Goal: Task Accomplishment & Management: Manage account settings

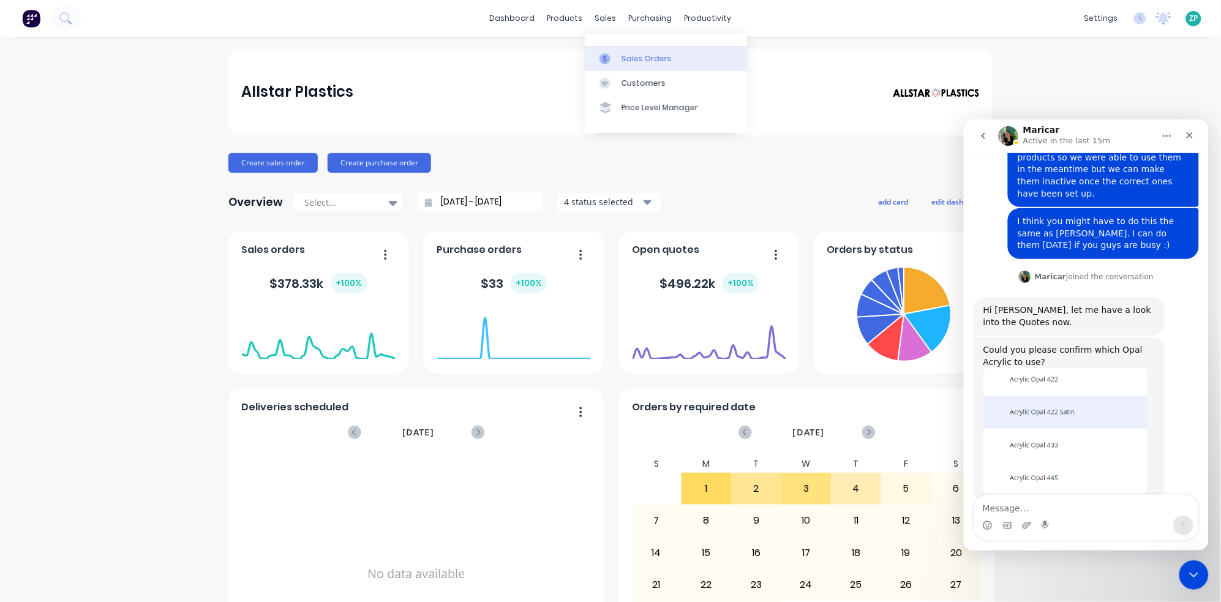
click at [630, 59] on div "Sales Orders" at bounding box center [646, 58] width 50 height 11
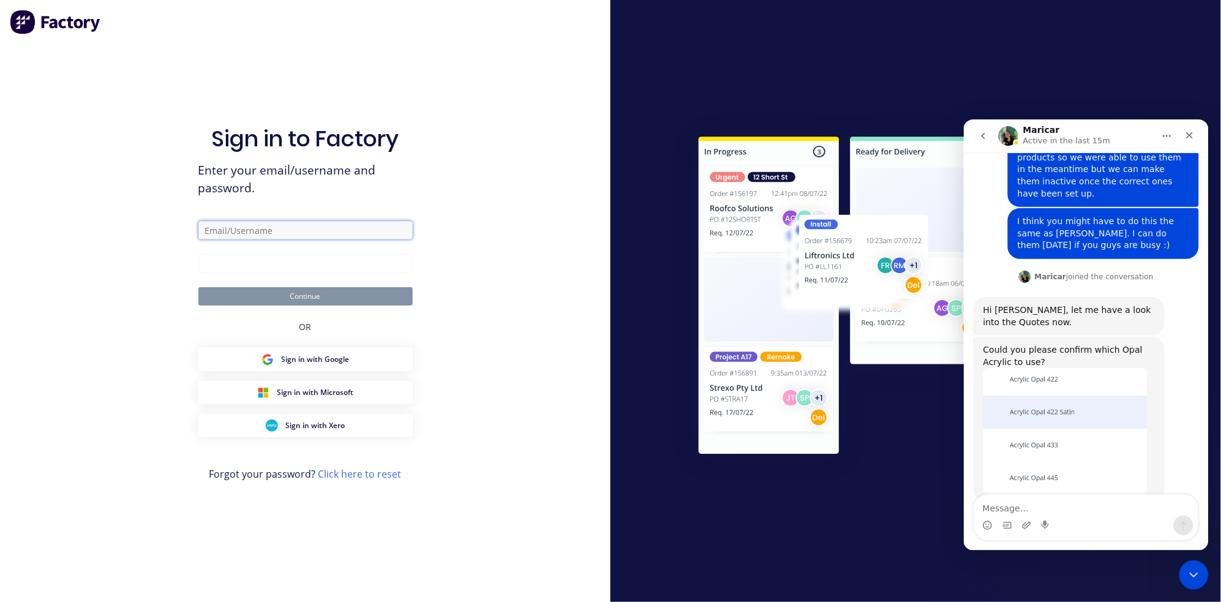
click at [286, 235] on input "text" at bounding box center [305, 230] width 214 height 18
type input "[EMAIL_ADDRESS][DOMAIN_NAME]"
click at [322, 294] on button "Continue" at bounding box center [305, 296] width 214 height 18
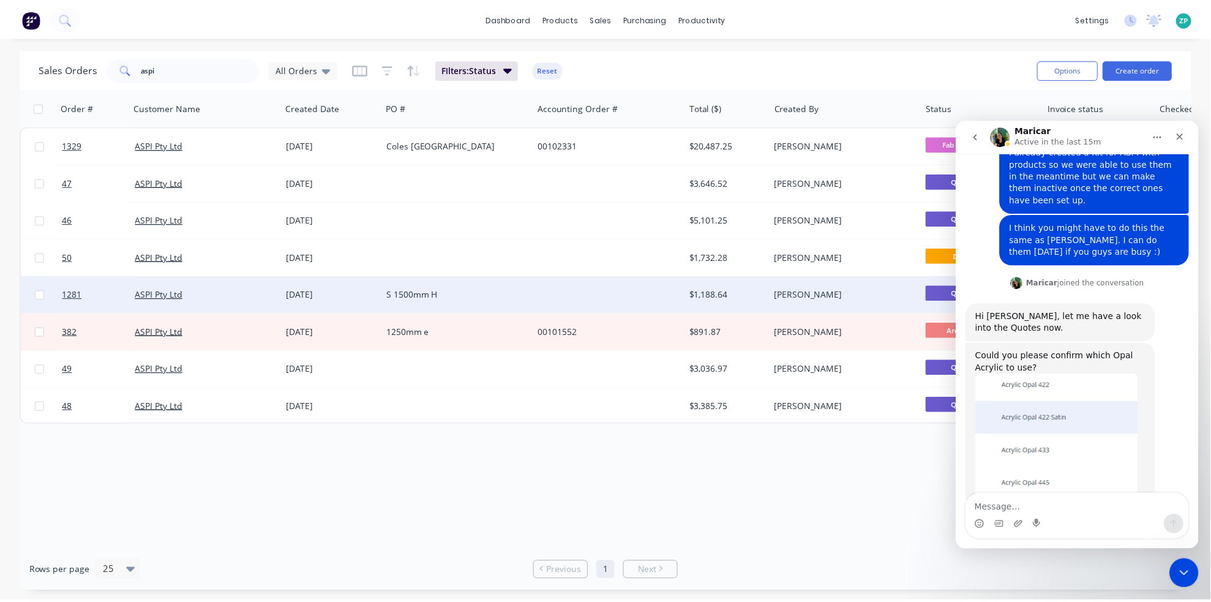
scroll to position [190, 0]
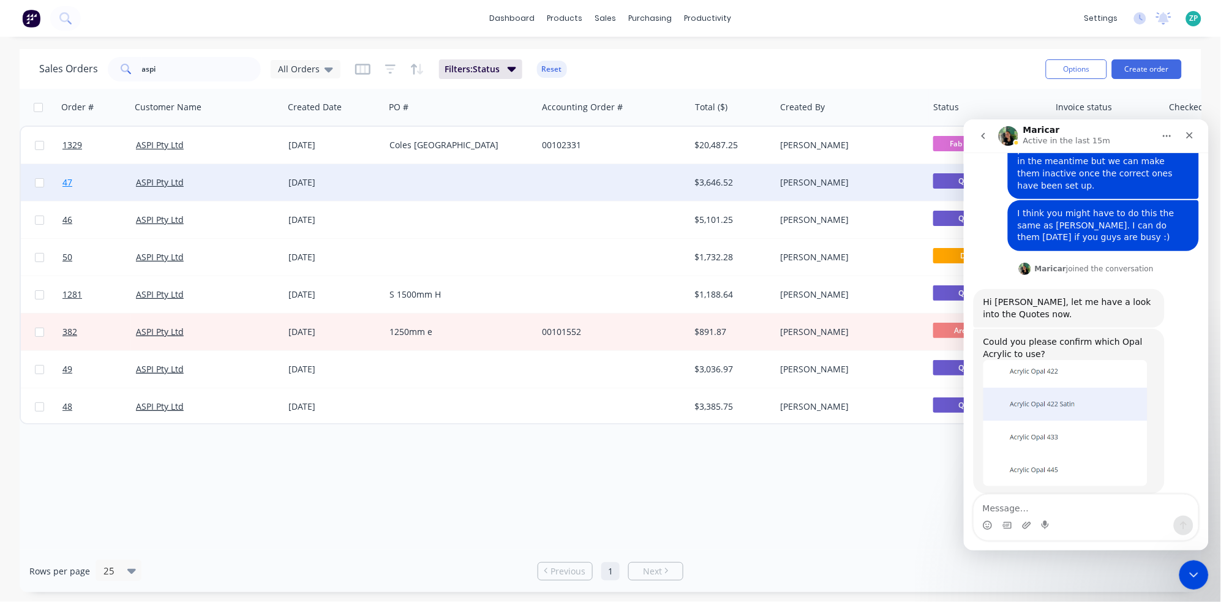
click at [73, 182] on link "47" at bounding box center [98, 182] width 73 height 37
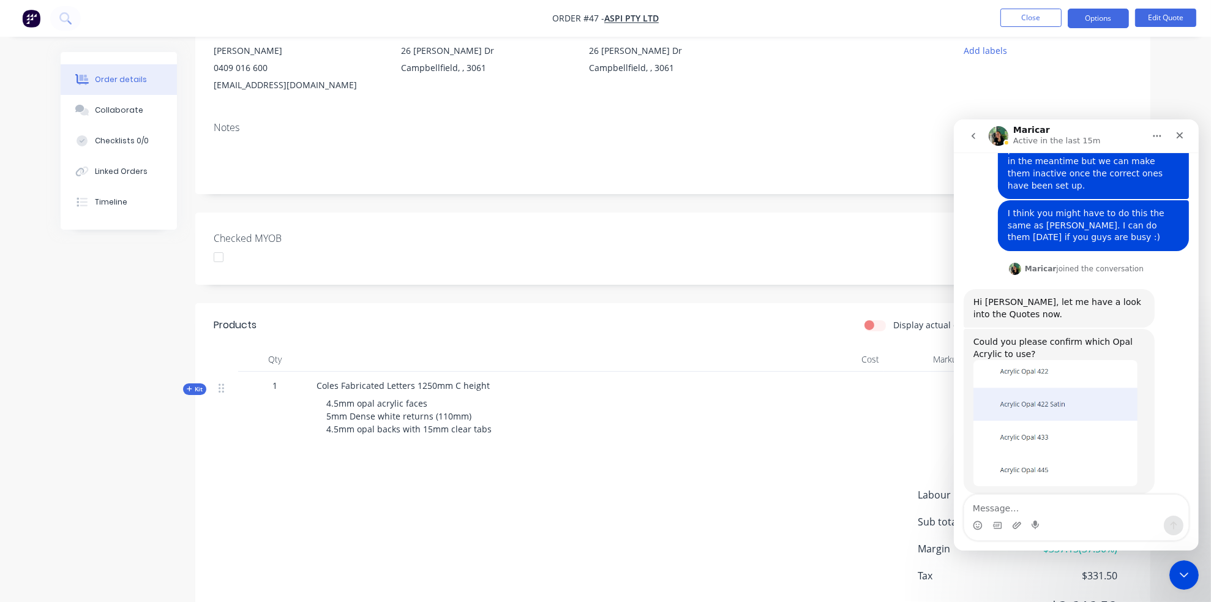
scroll to position [136, 0]
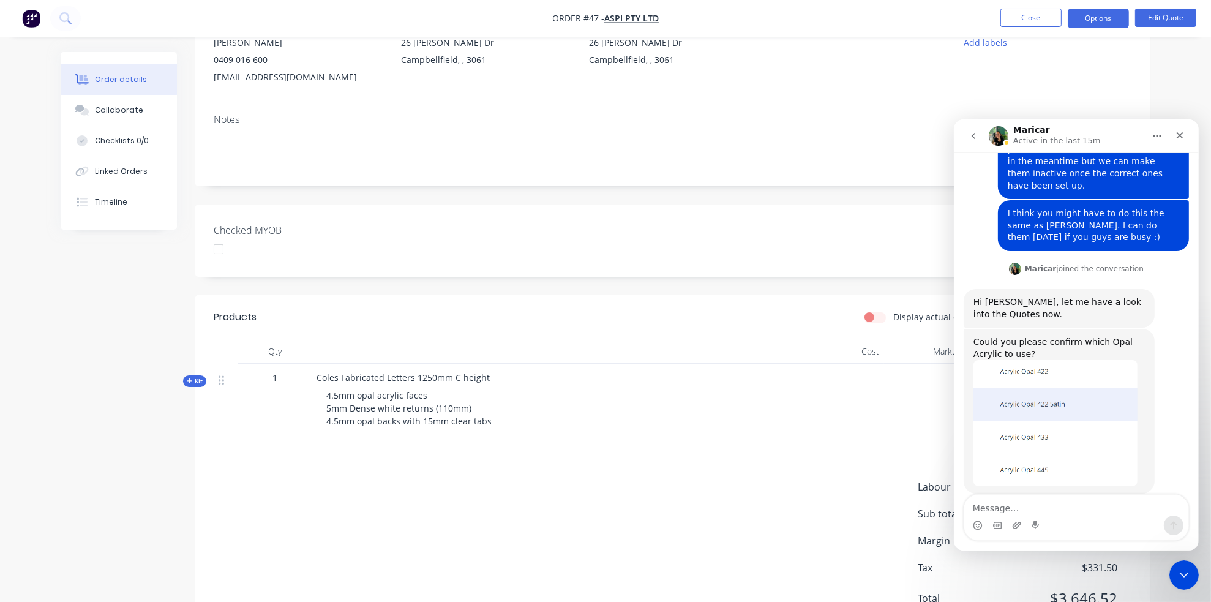
click at [194, 383] on span "Kit" at bounding box center [195, 380] width 16 height 9
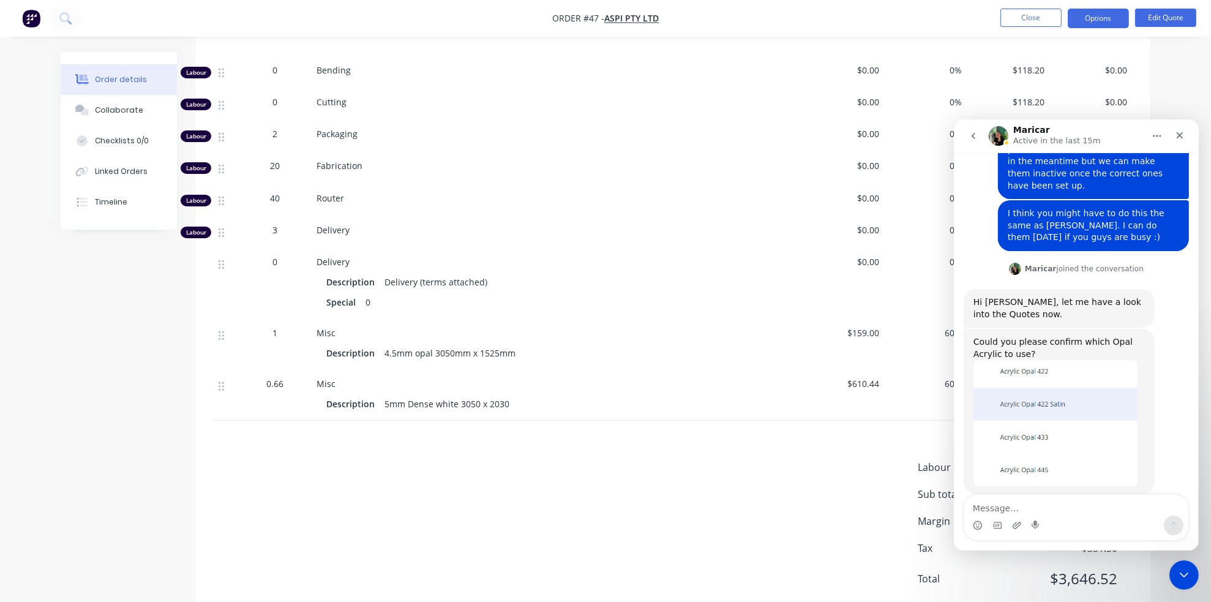
scroll to position [544, 0]
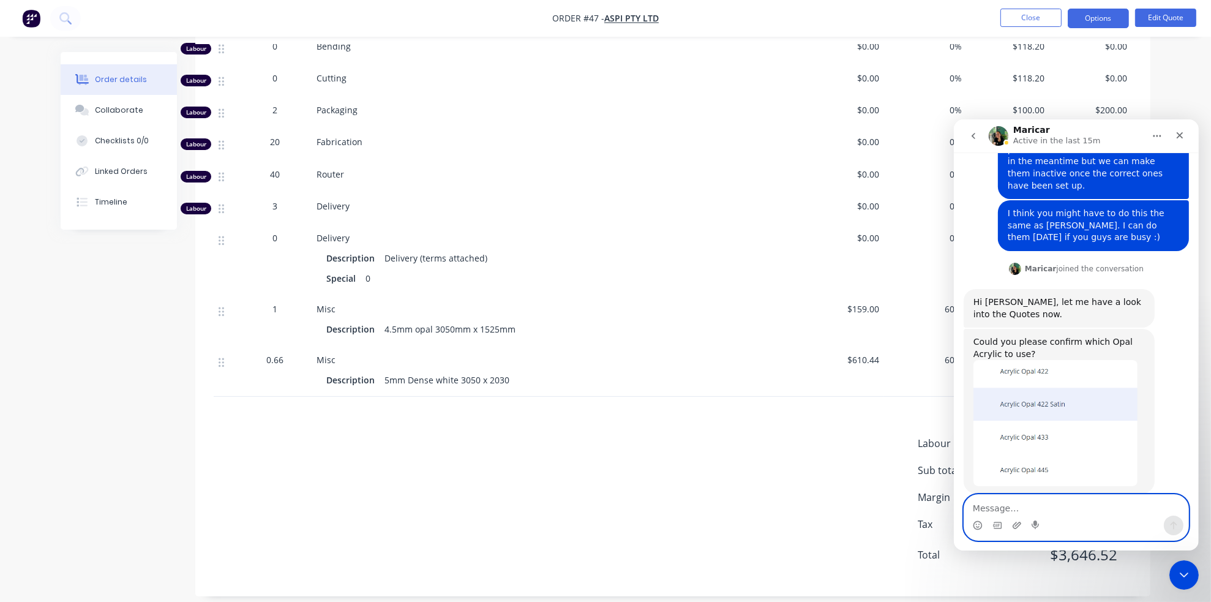
click at [1009, 504] on textarea "Message…" at bounding box center [1075, 504] width 224 height 21
type textarea "sorry for the delay. it didn't pop up as a notification"
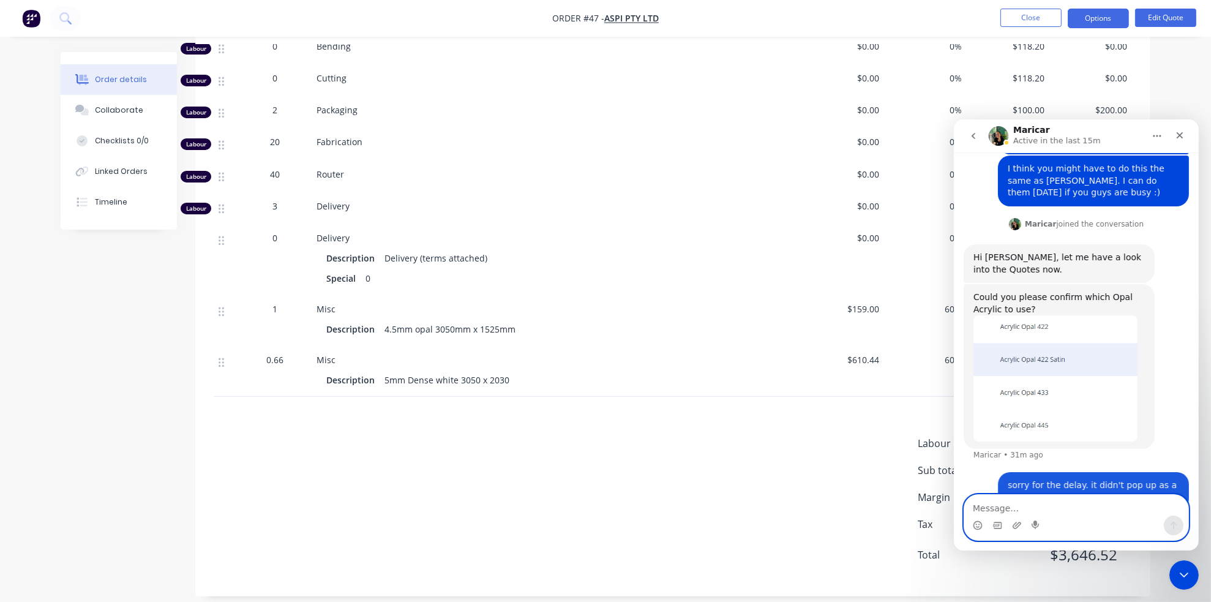
scroll to position [238, 0]
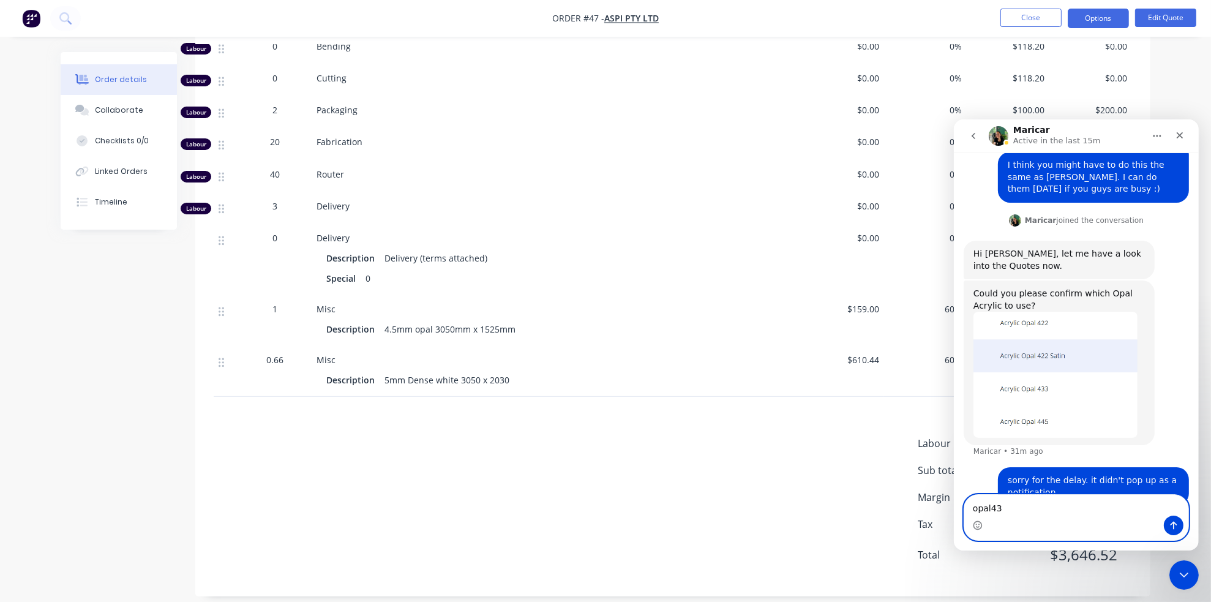
type textarea "opal433"
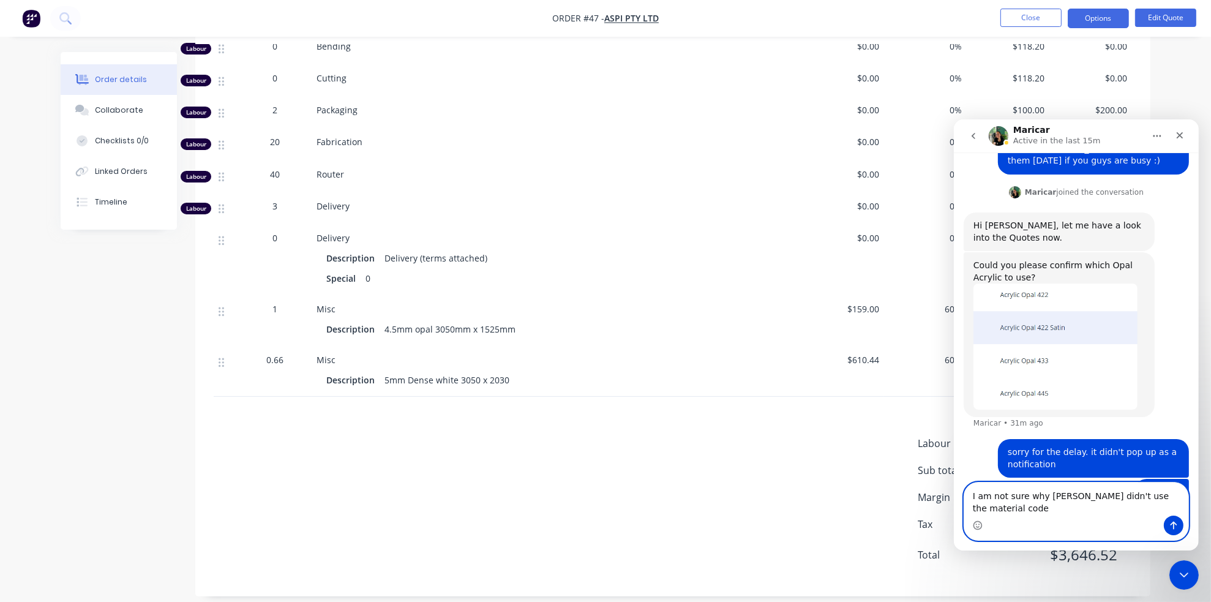
type textarea "I am not sure why [PERSON_NAME] didn't use the material codes"
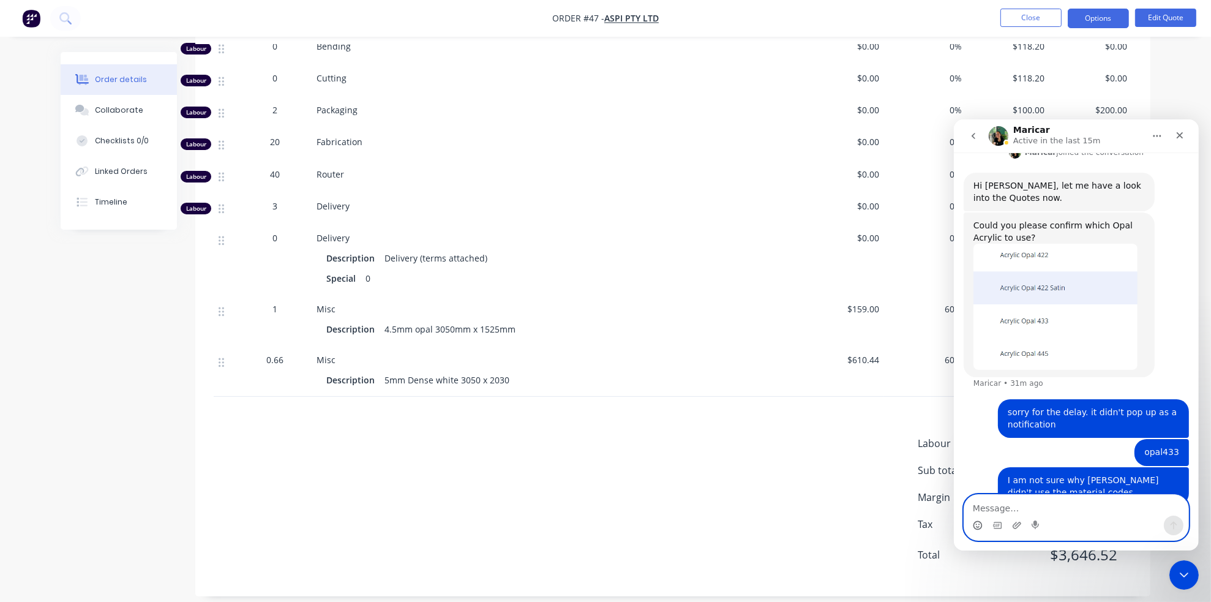
click at [981, 525] on circle "Emoji picker" at bounding box center [977, 524] width 8 height 8
click at [970, 529] on div "Intercom messenger" at bounding box center [1075, 525] width 224 height 20
drag, startPoint x: 1014, startPoint y: 504, endPoint x: 986, endPoint y: 519, distance: 31.8
click at [1014, 504] on textarea "Message…" at bounding box center [1075, 504] width 224 height 21
click at [974, 523] on icon "Emoji picker" at bounding box center [977, 525] width 10 height 10
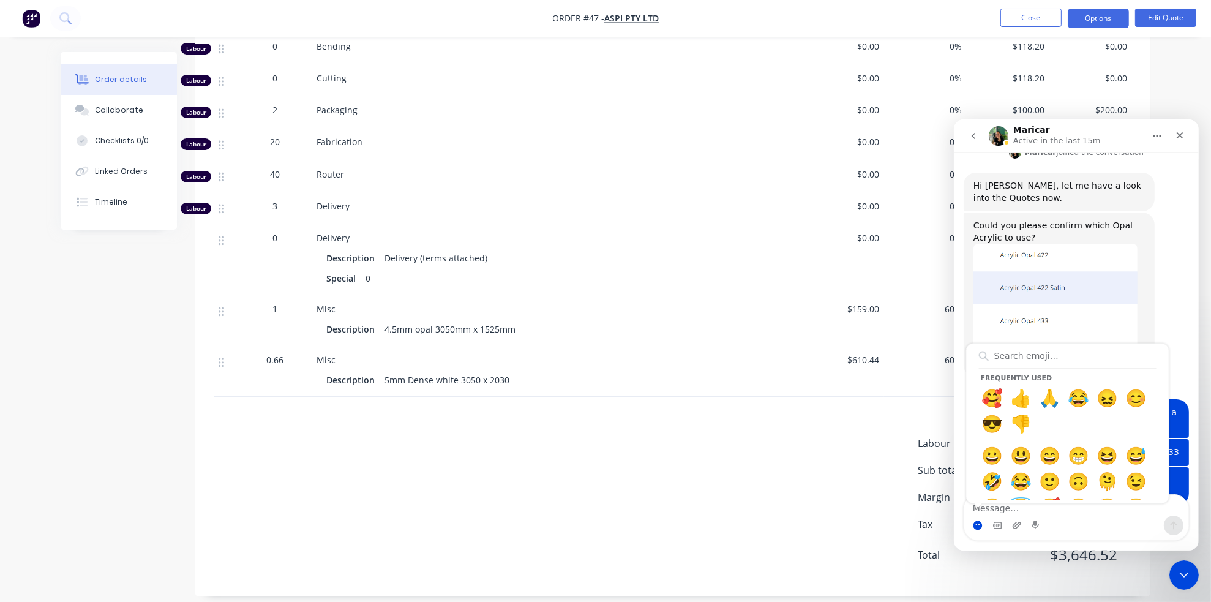
type input ";"
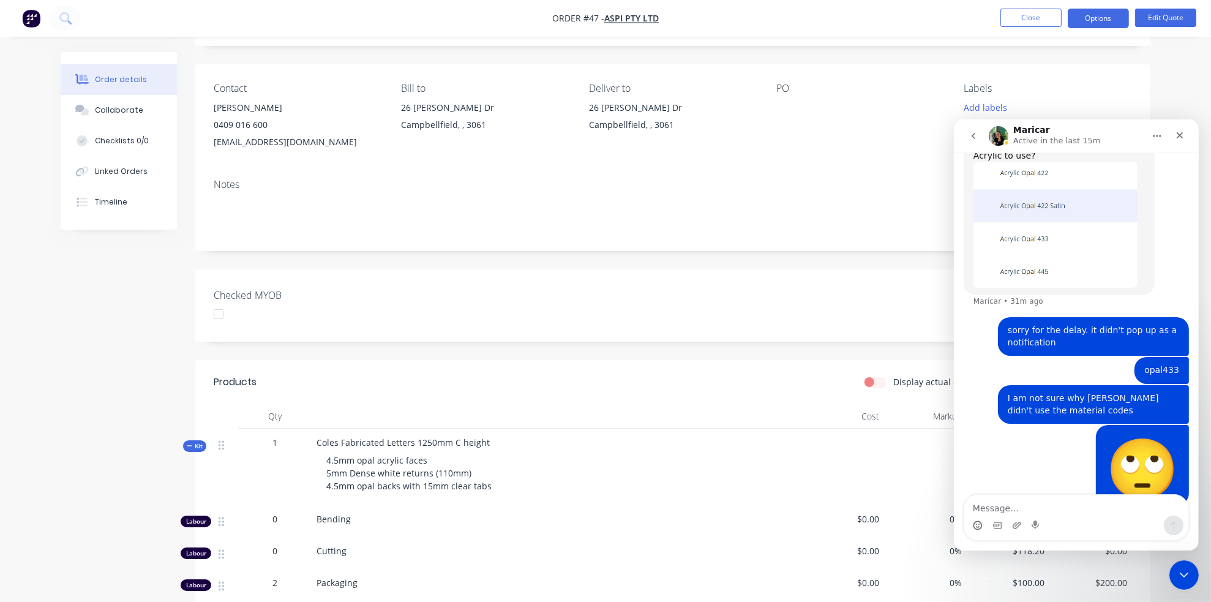
scroll to position [68, 0]
click at [1034, 22] on button "Close" at bounding box center [1030, 18] width 61 height 18
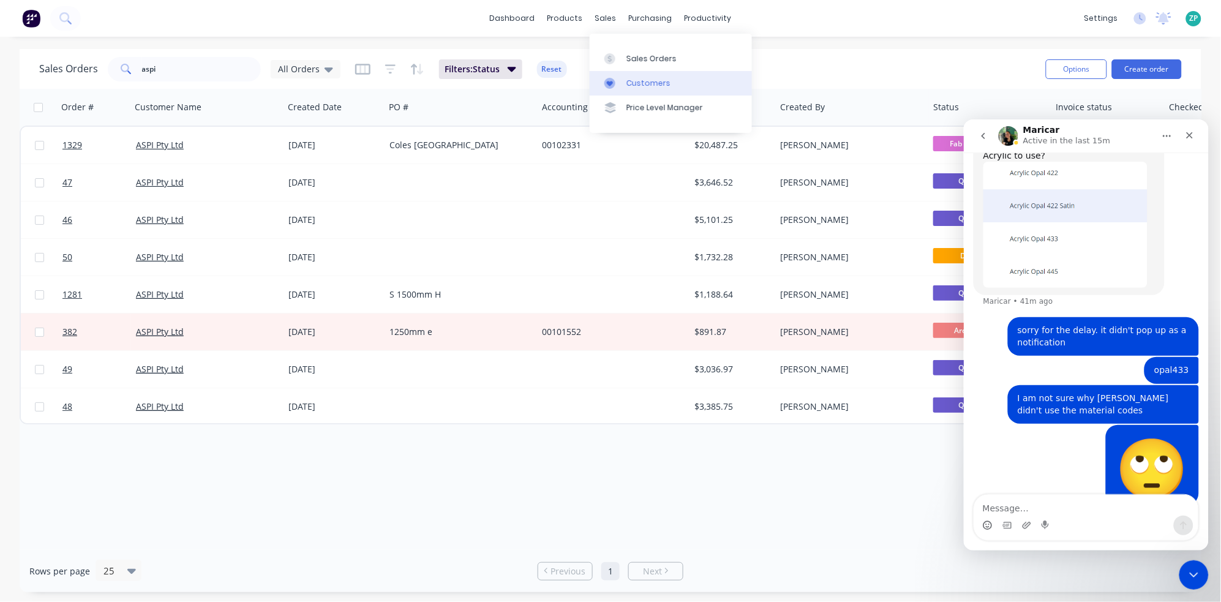
click at [643, 78] on div "Customers" at bounding box center [648, 83] width 44 height 11
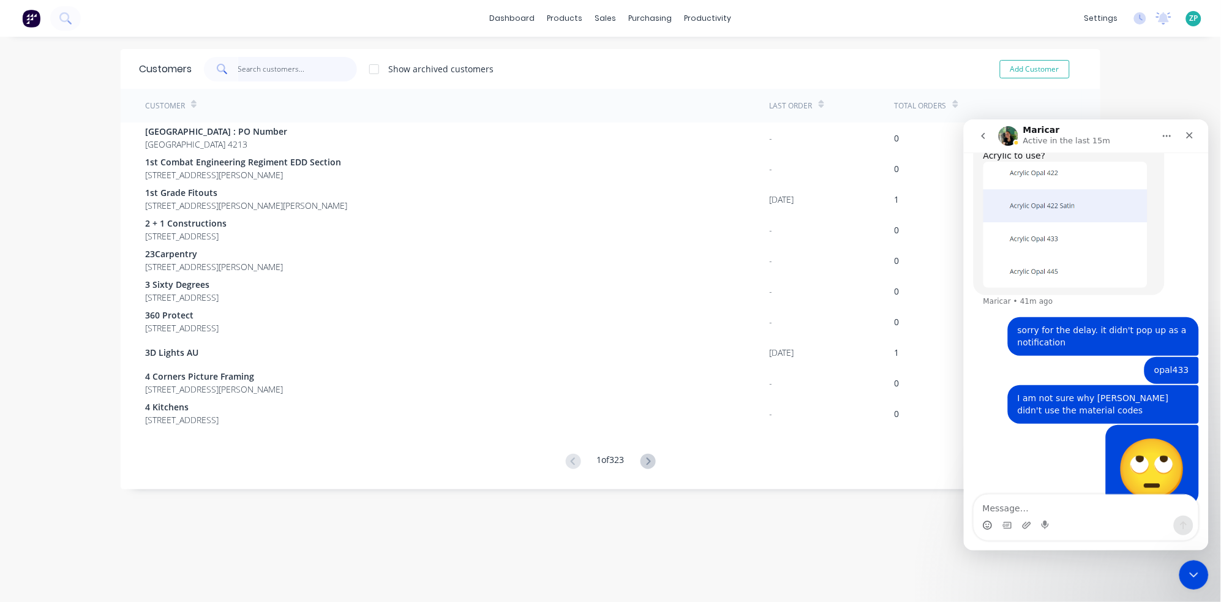
click at [291, 65] on input "text" at bounding box center [297, 69] width 119 height 24
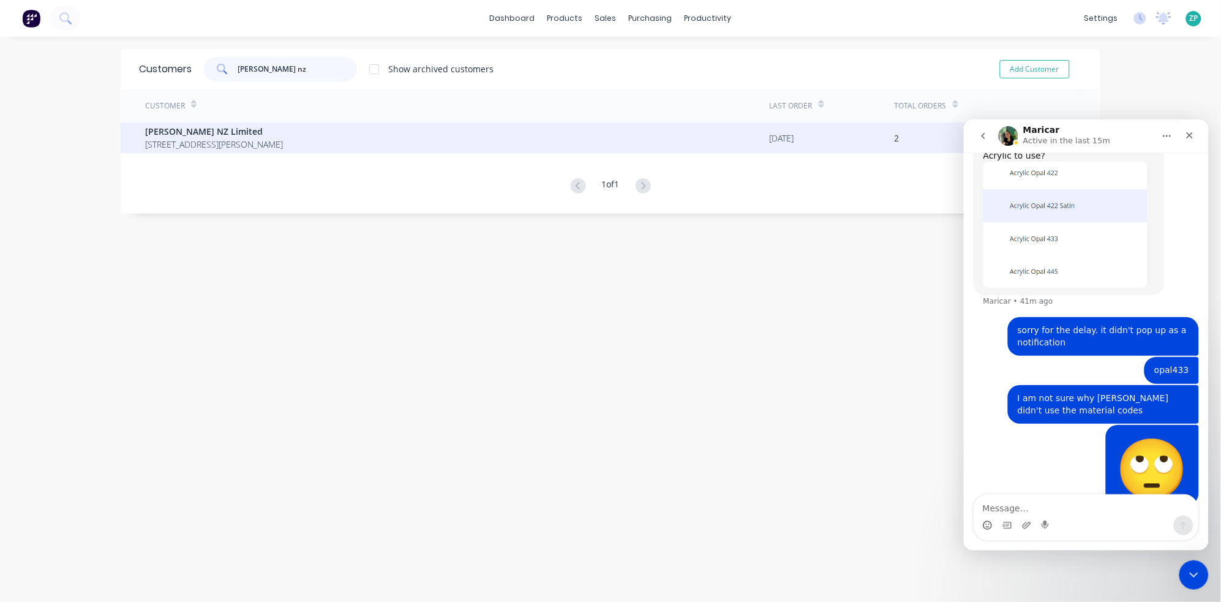
type input "[PERSON_NAME] nz"
click at [365, 149] on div "[PERSON_NAME] NZ Limited [STREET_ADDRESS][PERSON_NAME] 2022" at bounding box center [457, 137] width 624 height 31
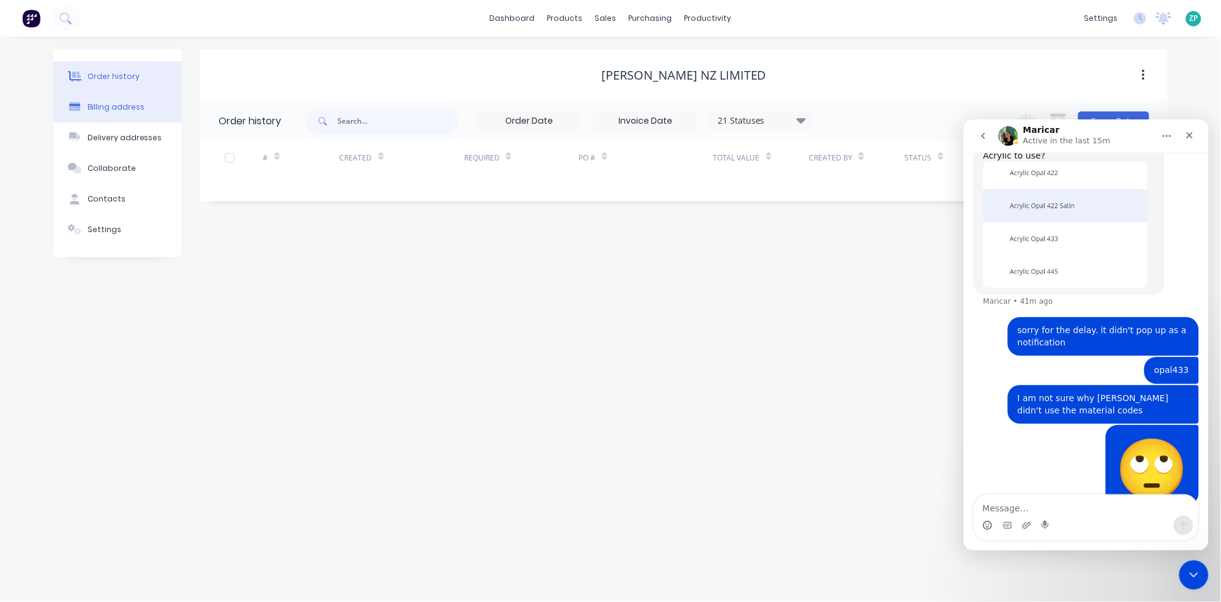
click at [120, 107] on div "Billing address" at bounding box center [116, 107] width 57 height 11
select select "AU"
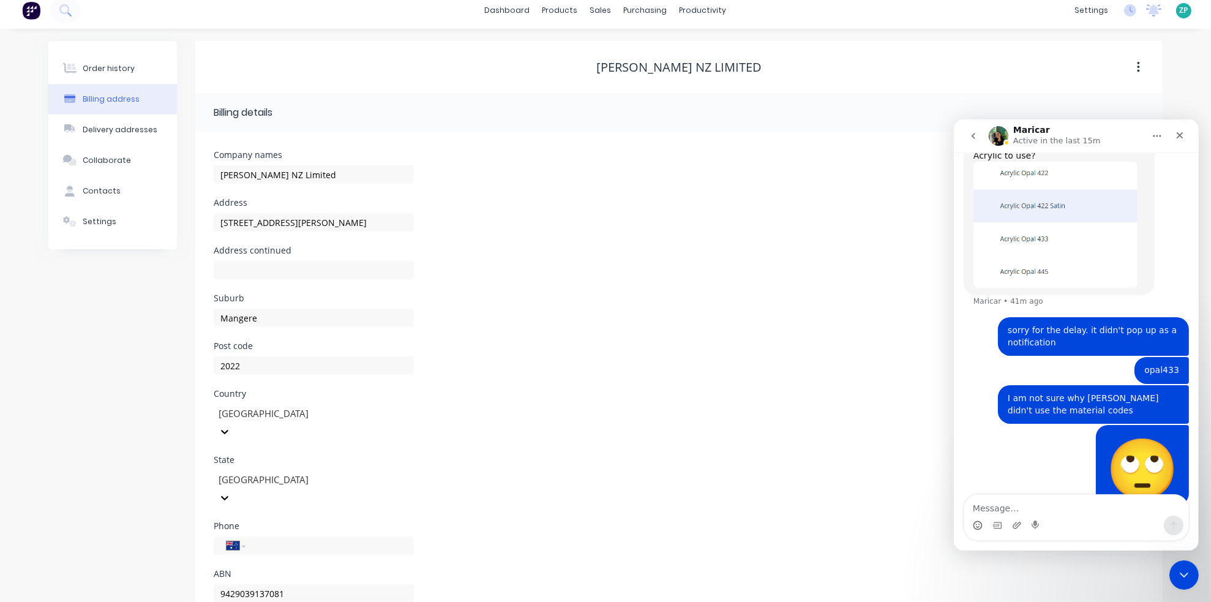
scroll to position [10, 0]
click at [114, 134] on button "Delivery addresses" at bounding box center [112, 127] width 129 height 31
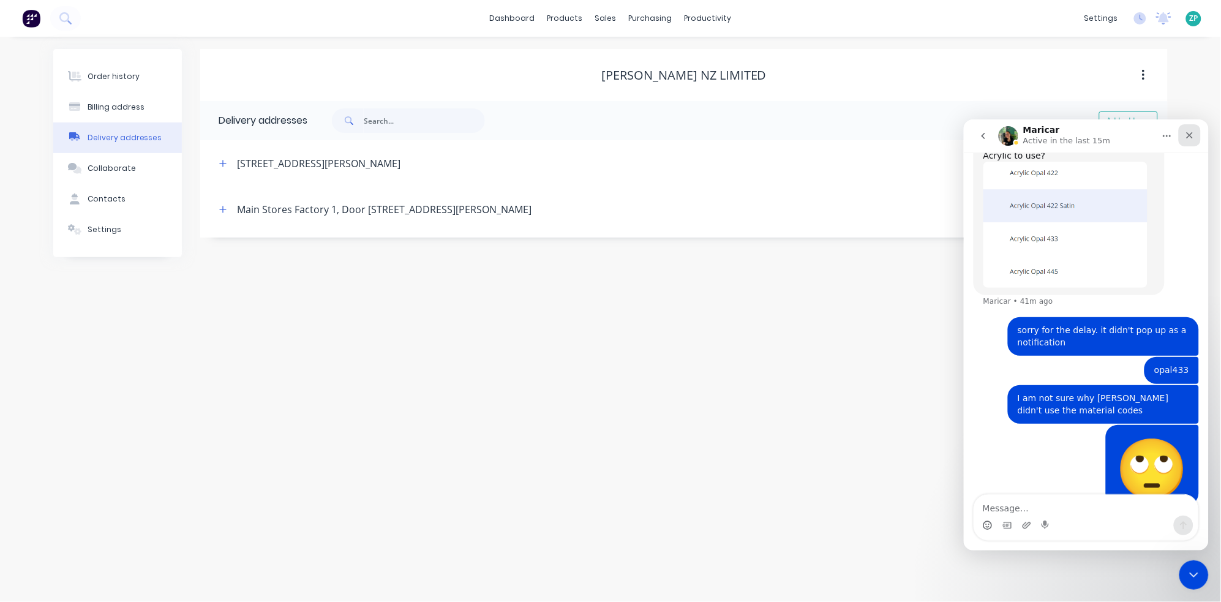
click at [1191, 131] on icon "Close" at bounding box center [1189, 135] width 10 height 10
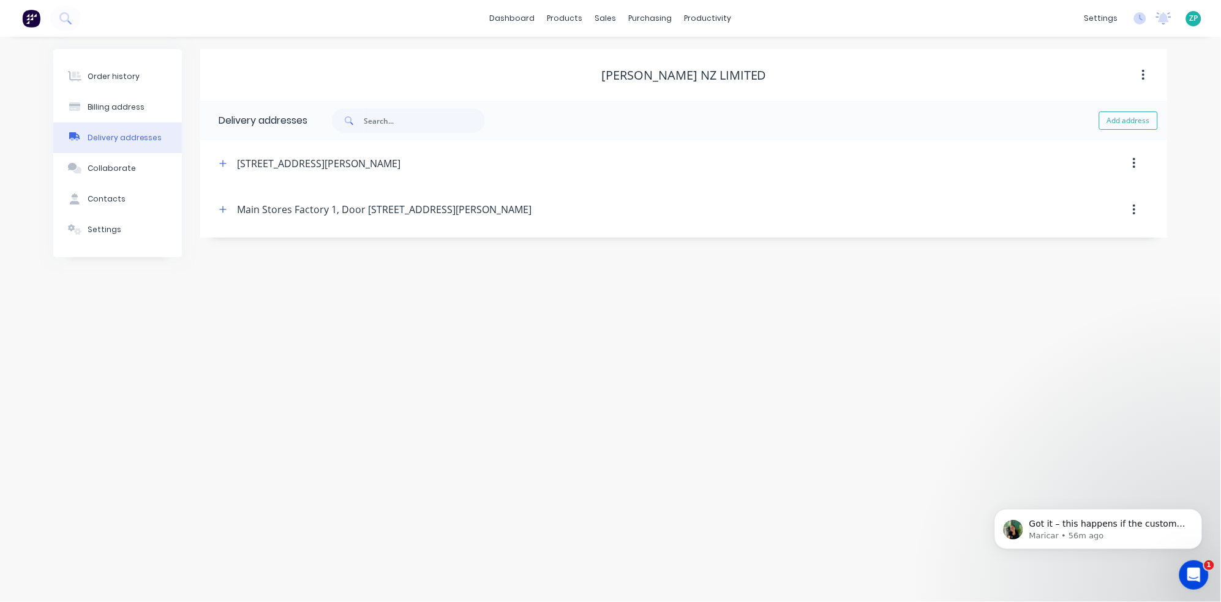
click at [1135, 157] on button "button" at bounding box center [1134, 163] width 29 height 22
drag, startPoint x: 213, startPoint y: 162, endPoint x: 221, endPoint y: 159, distance: 8.5
click at [214, 162] on header "[STREET_ADDRESS][PERSON_NAME]" at bounding box center [683, 163] width 949 height 47
click at [221, 160] on icon "button" at bounding box center [222, 163] width 7 height 9
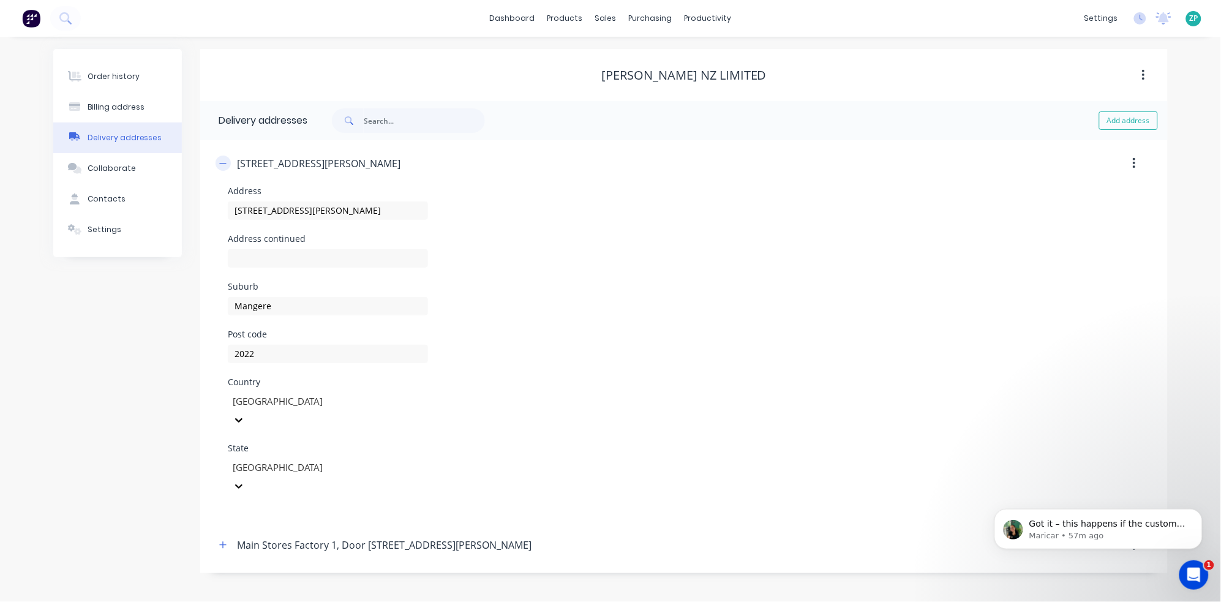
click at [225, 170] on button "button" at bounding box center [222, 162] width 15 height 15
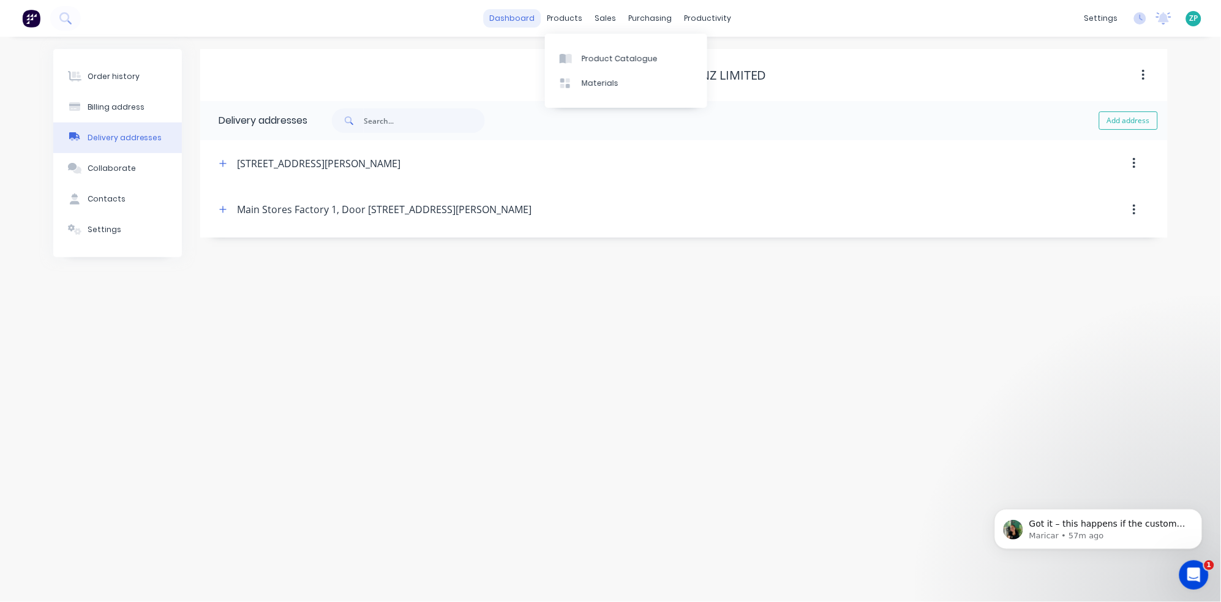
click at [523, 21] on link "dashboard" at bounding box center [513, 18] width 58 height 18
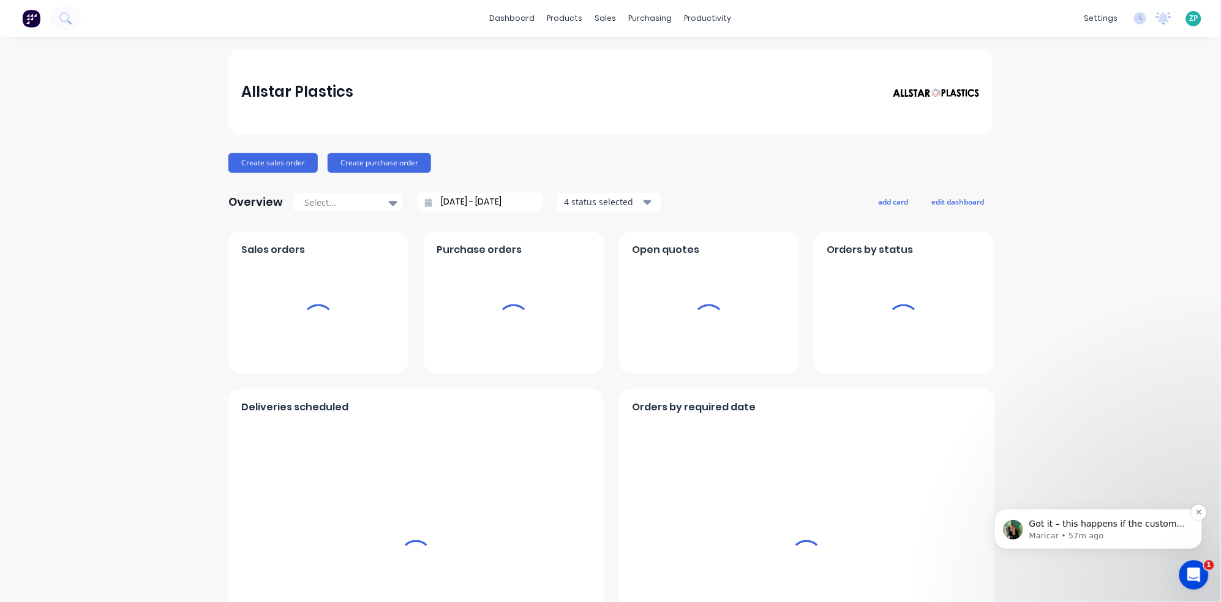
click at [1133, 529] on p "Maricar • 57m ago" at bounding box center [1107, 534] width 158 height 11
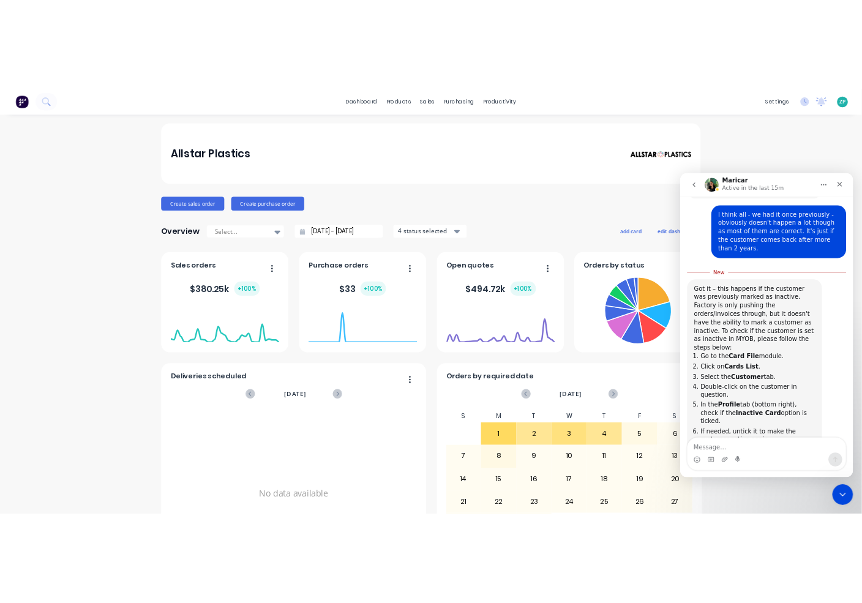
scroll to position [336, 0]
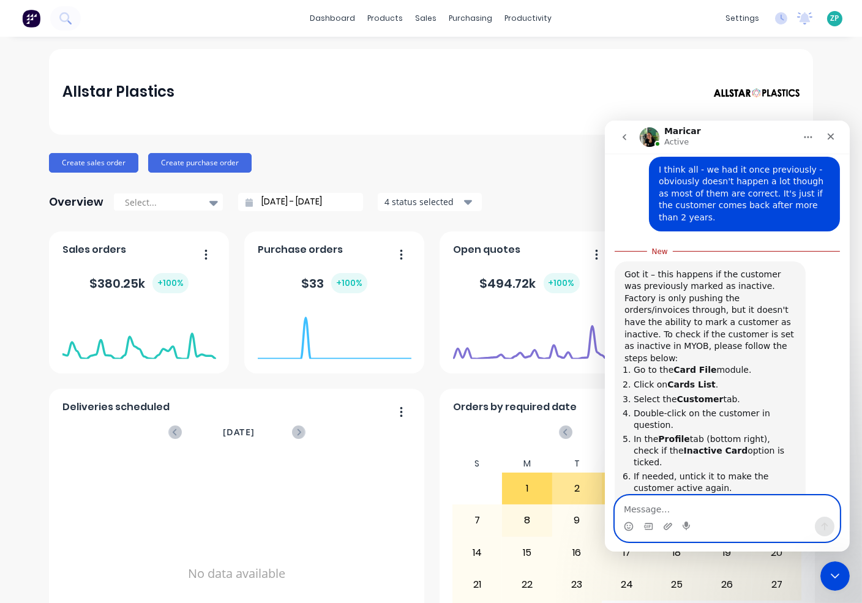
click at [693, 506] on textarea "Message…" at bounding box center [727, 505] width 224 height 21
click at [656, 511] on textarea "Message…" at bounding box center [727, 505] width 224 height 21
type textarea "thank [PERSON_NAME]. All good."
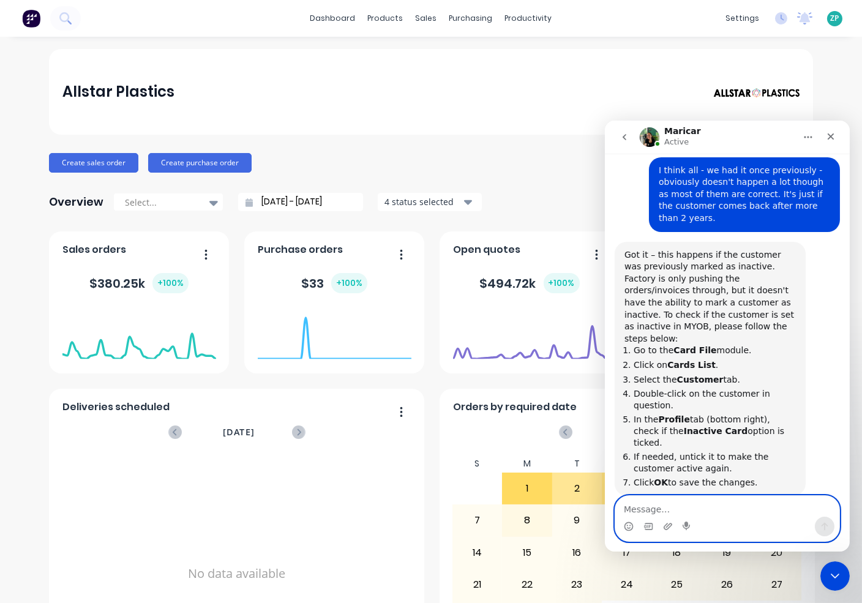
scroll to position [352, 0]
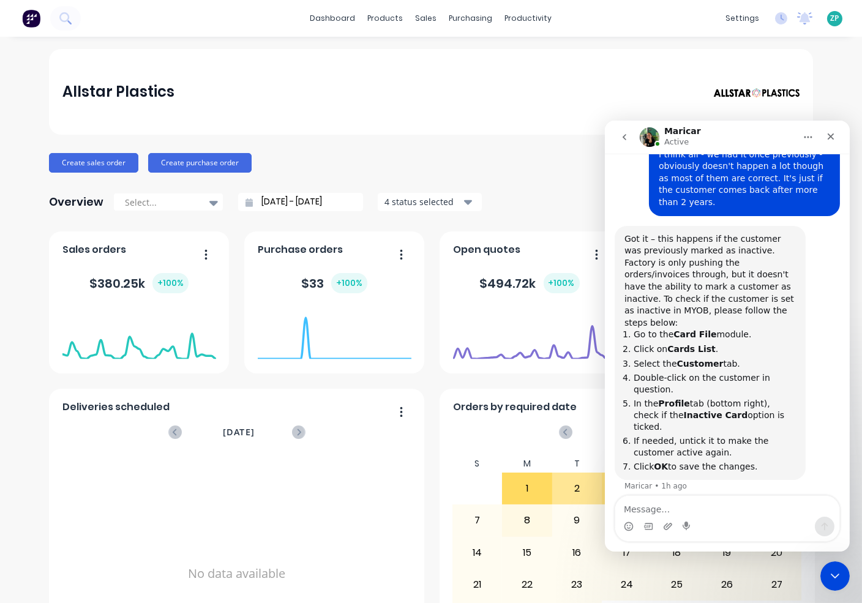
click at [617, 134] on button "go back" at bounding box center [623, 136] width 23 height 23
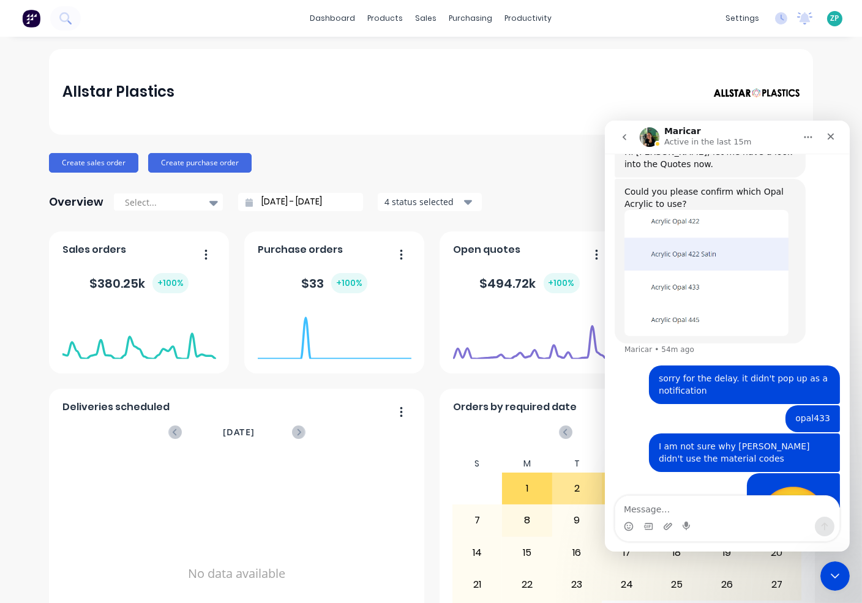
scroll to position [388, 0]
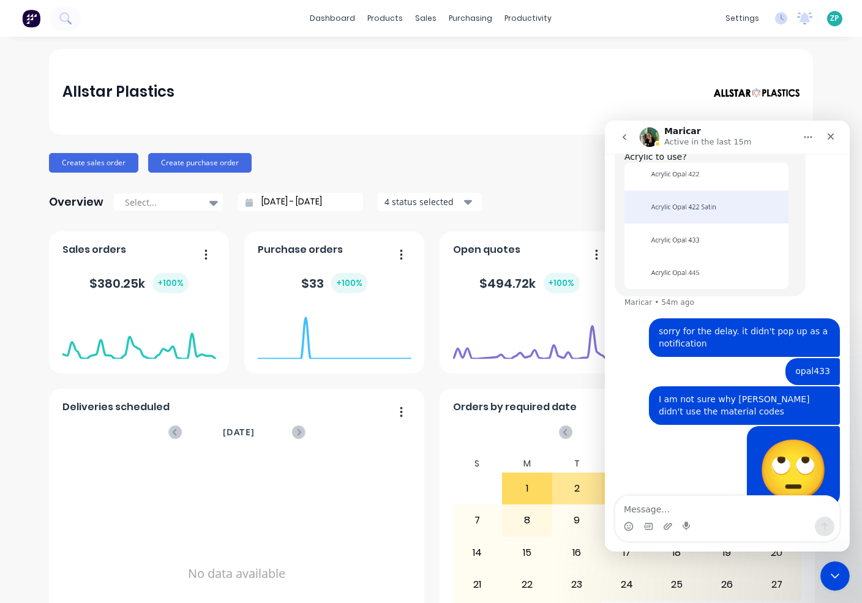
click at [622, 130] on button "go back" at bounding box center [623, 136] width 23 height 23
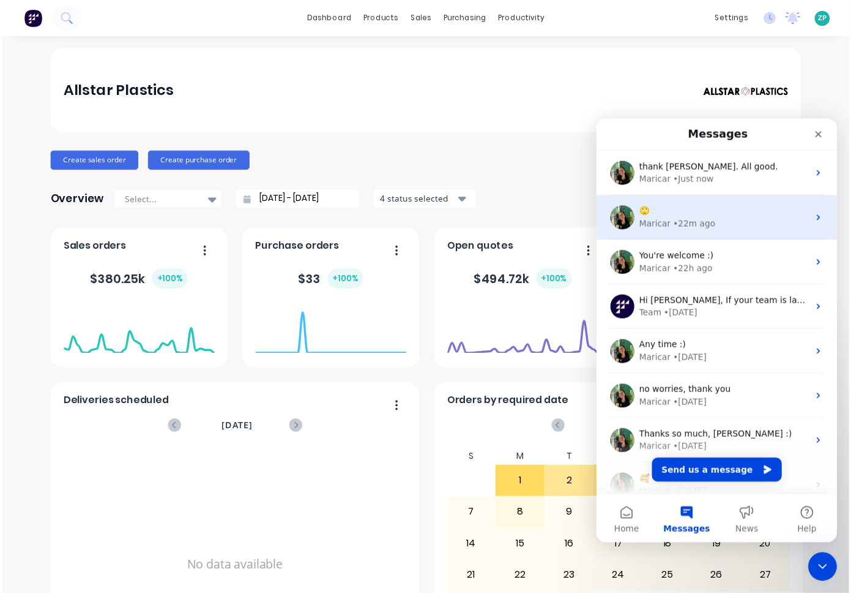
scroll to position [0, 0]
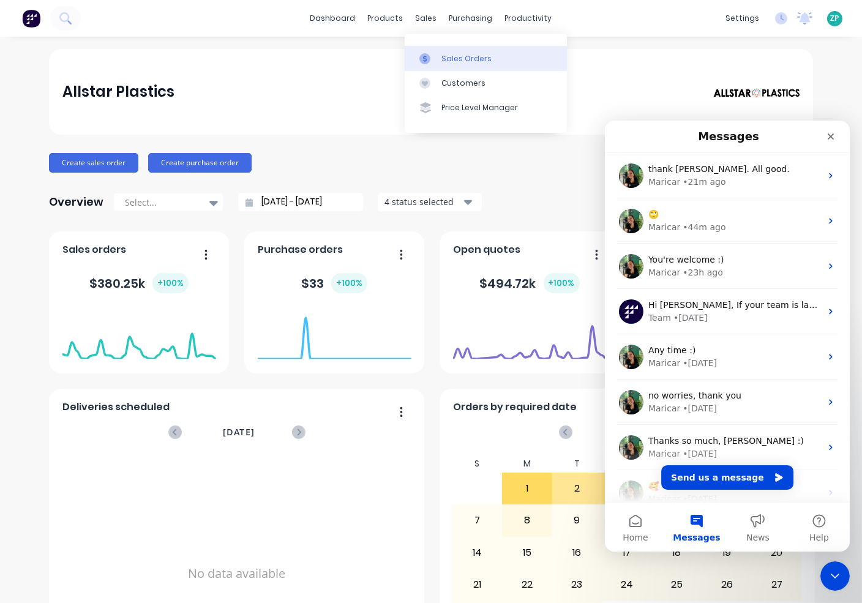
click at [454, 54] on div "Sales Orders" at bounding box center [466, 58] width 50 height 11
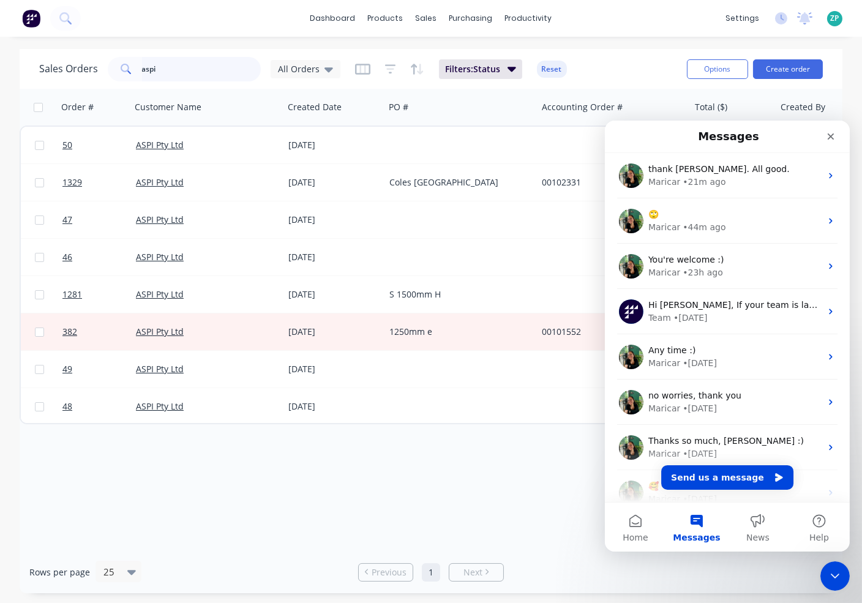
click at [204, 72] on input "aspi" at bounding box center [201, 69] width 119 height 24
type input "1362"
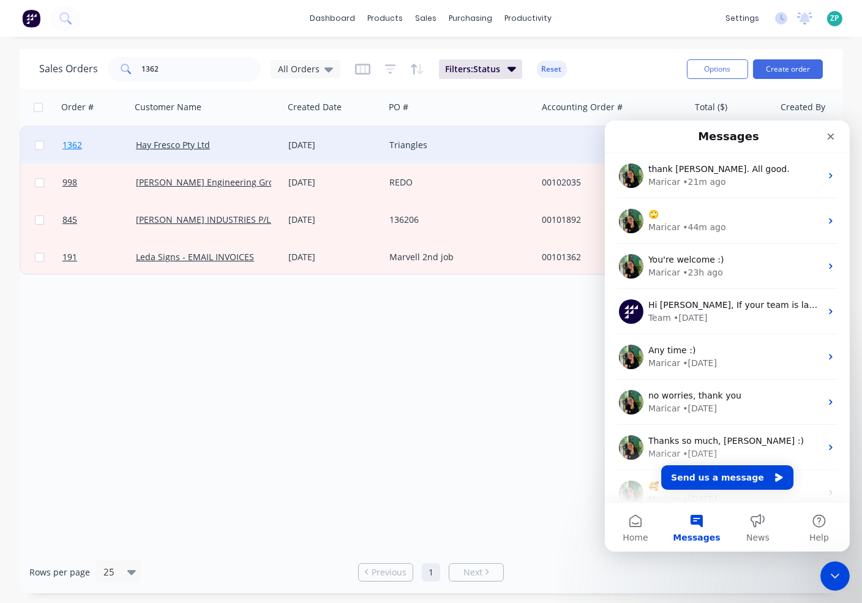
click at [81, 144] on span "1362" at bounding box center [72, 145] width 20 height 12
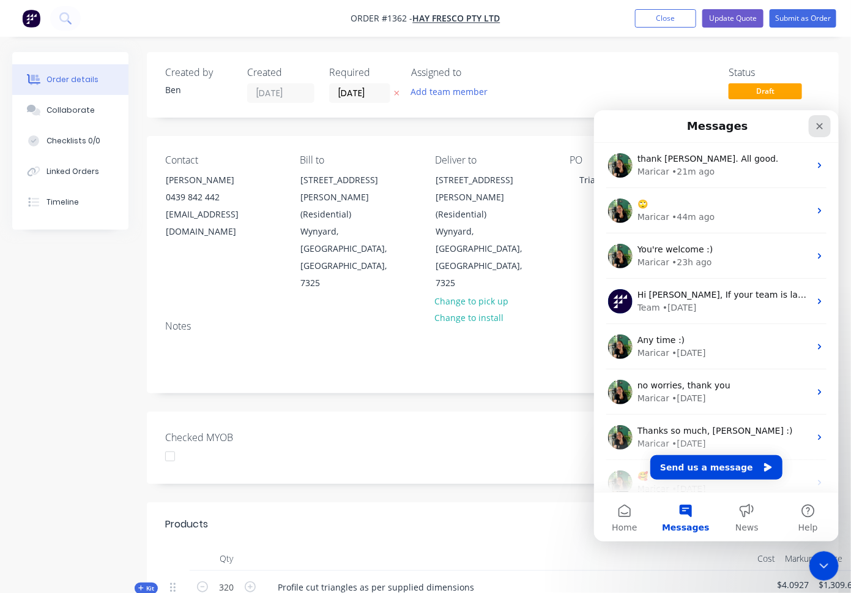
click at [818, 125] on icon "Close" at bounding box center [820, 126] width 10 height 10
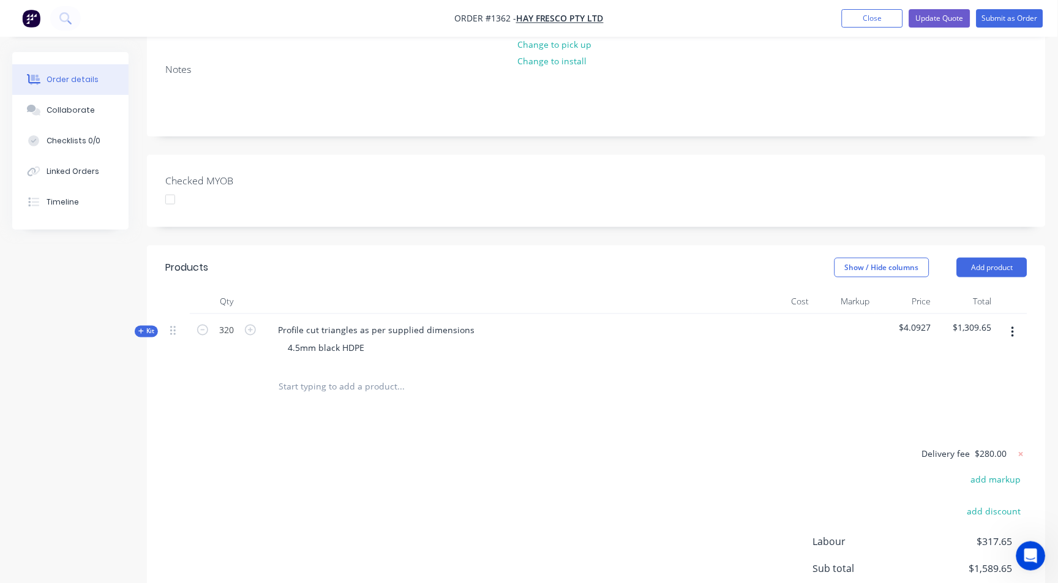
scroll to position [335, 0]
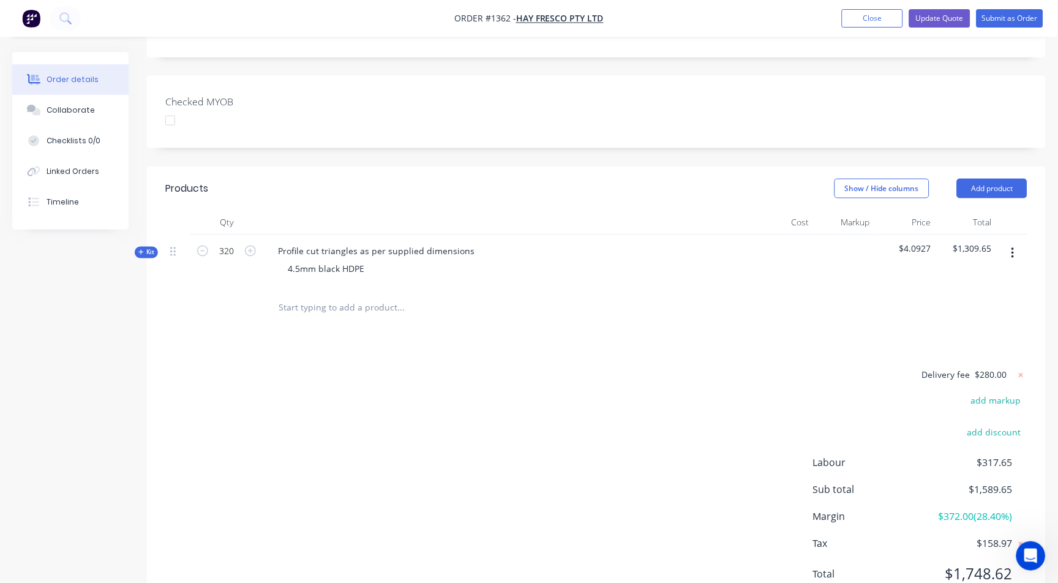
click at [141, 249] on icon at bounding box center [141, 252] width 6 height 6
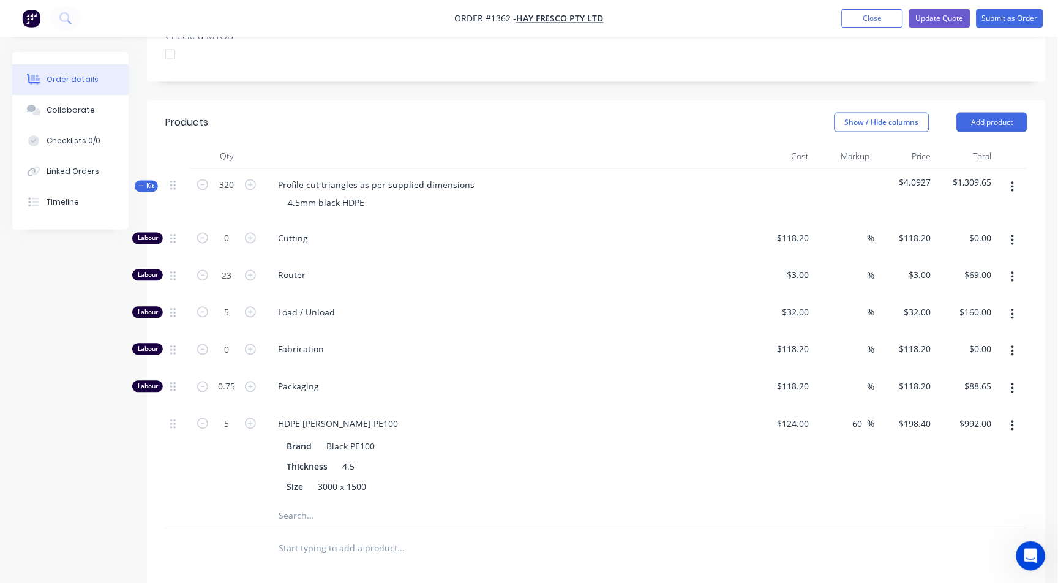
scroll to position [403, 0]
drag, startPoint x: 891, startPoint y: 127, endPoint x: 898, endPoint y: 128, distance: 7.4
click at [892, 174] on span "$4.0927" at bounding box center [905, 180] width 51 height 13
click at [900, 174] on span "$4.0927" at bounding box center [905, 180] width 51 height 13
drag, startPoint x: 902, startPoint y: 127, endPoint x: 938, endPoint y: 125, distance: 36.2
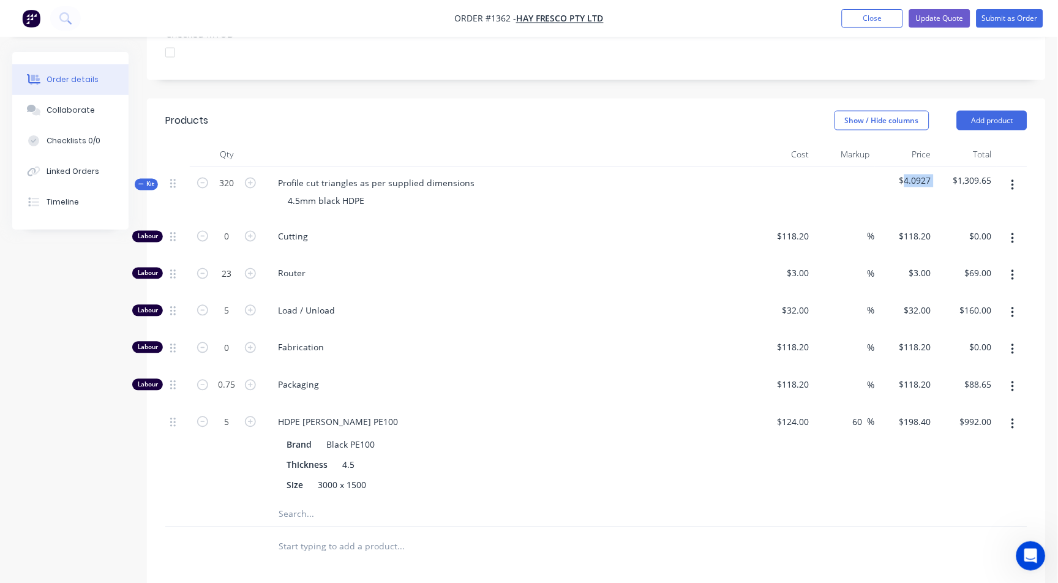
click at [938, 167] on div "Kit 320 Profile cut triangles as per supplied dimensions 4.5mm black HDPE $4.09…" at bounding box center [596, 193] width 862 height 53
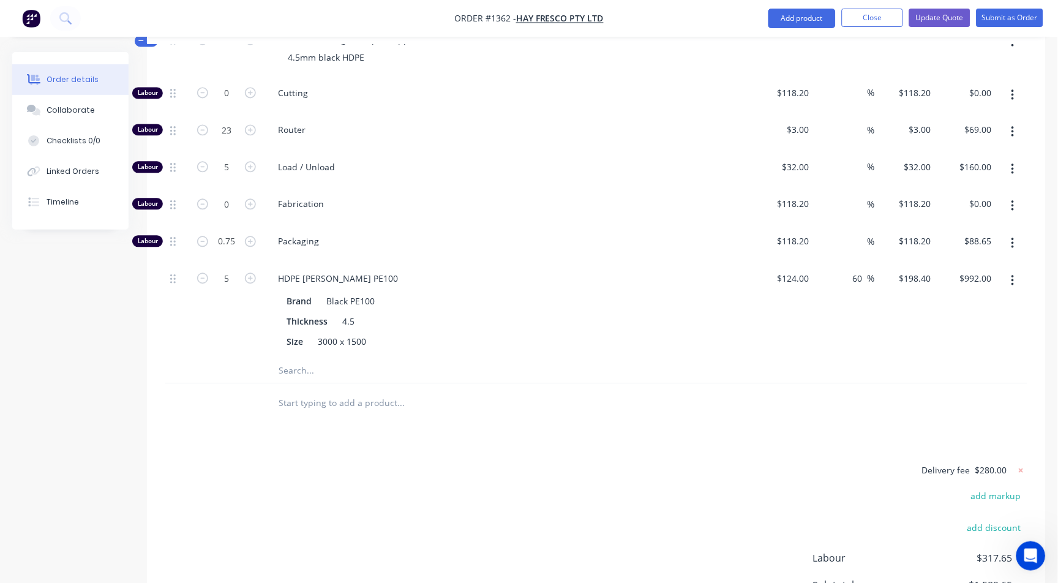
scroll to position [471, 0]
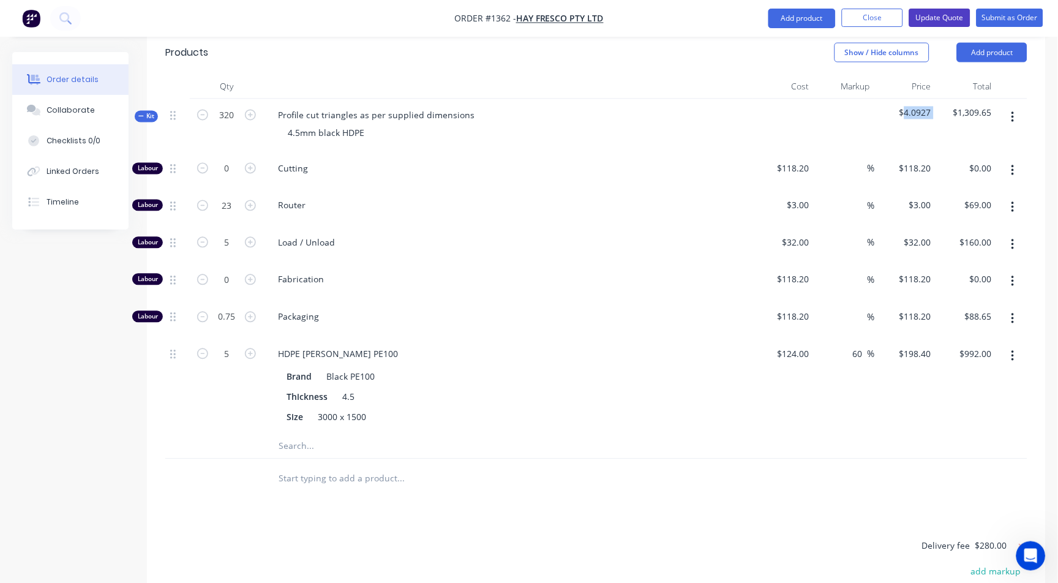
drag, startPoint x: 925, startPoint y: 10, endPoint x: 788, endPoint y: 447, distance: 457.5
click at [799, 450] on div "Order #1362 - Hay Fresco Pty Ltd Add product Close Update Quote Submit as Order…" at bounding box center [529, 167] width 1058 height 1276
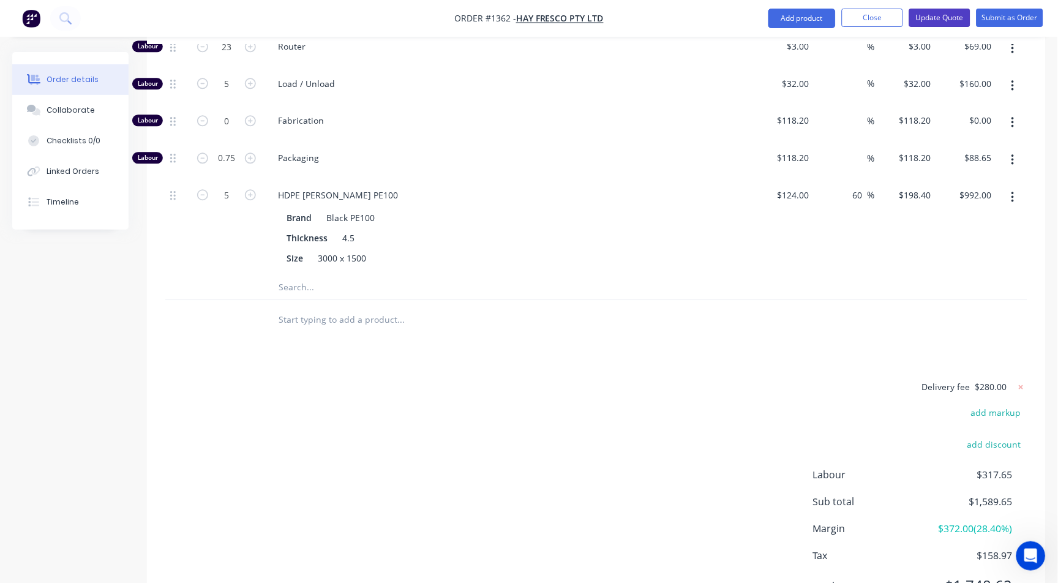
scroll to position [641, 0]
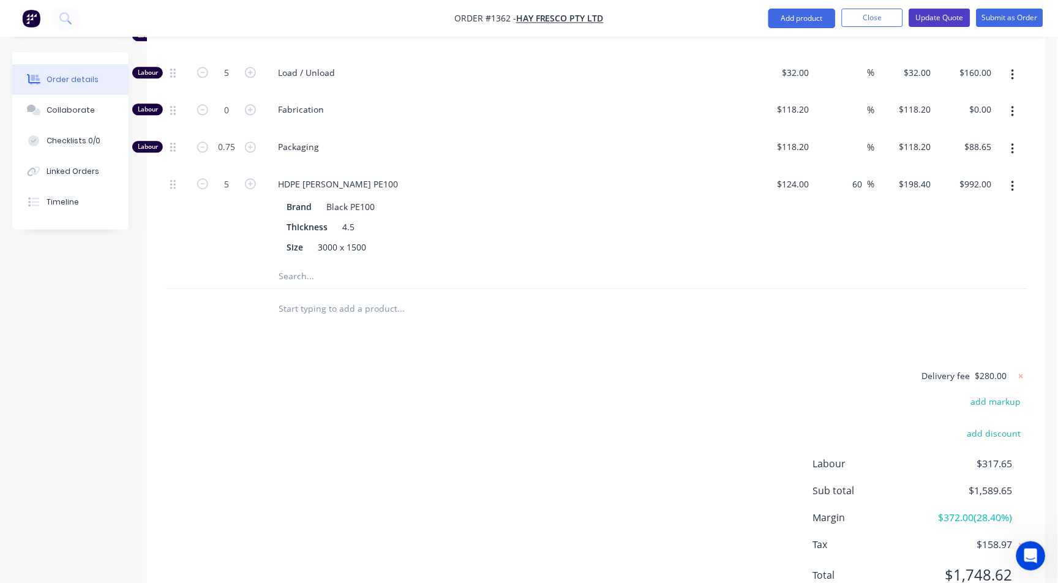
click at [949, 13] on button "Update Quote" at bounding box center [939, 18] width 61 height 18
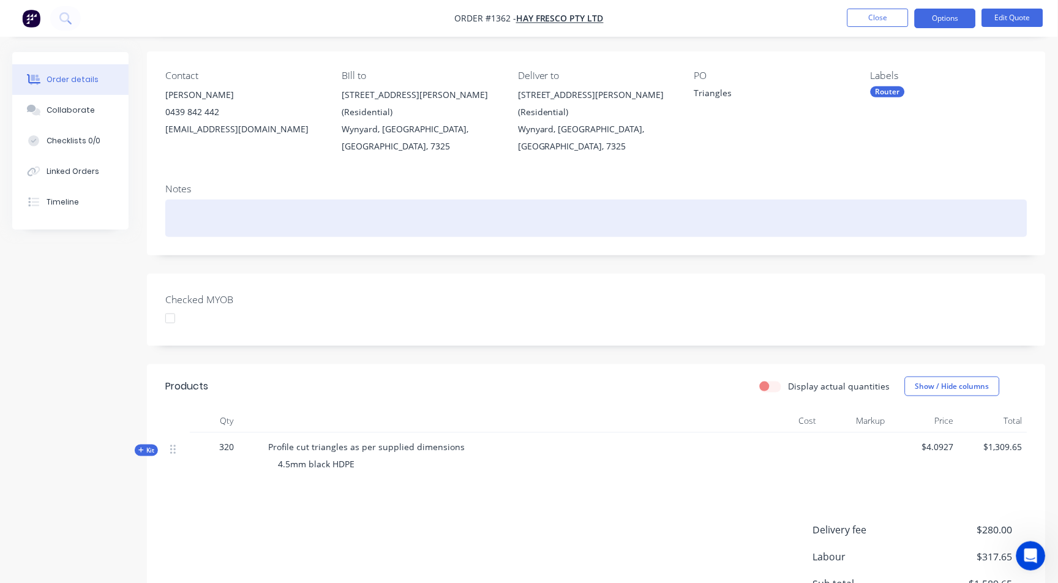
scroll to position [212, 0]
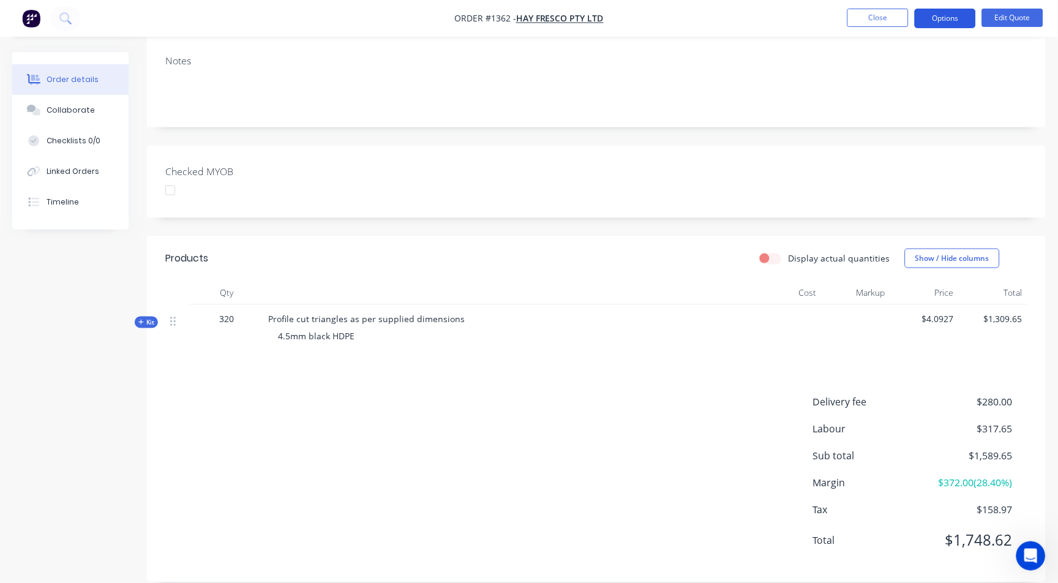
click at [940, 21] on button "Options" at bounding box center [944, 19] width 61 height 20
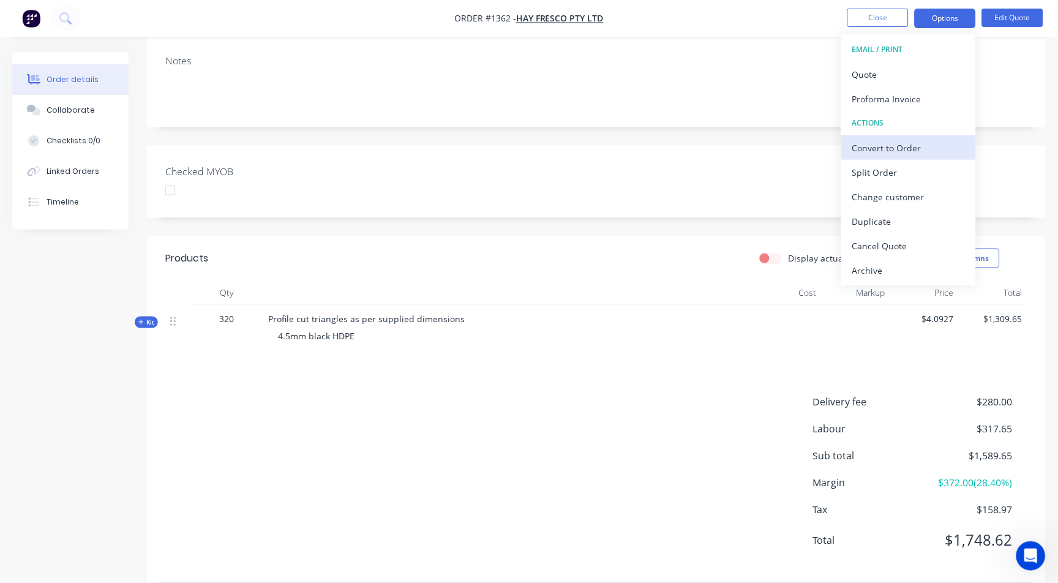
click at [864, 154] on div "Convert to Order" at bounding box center [908, 148] width 113 height 18
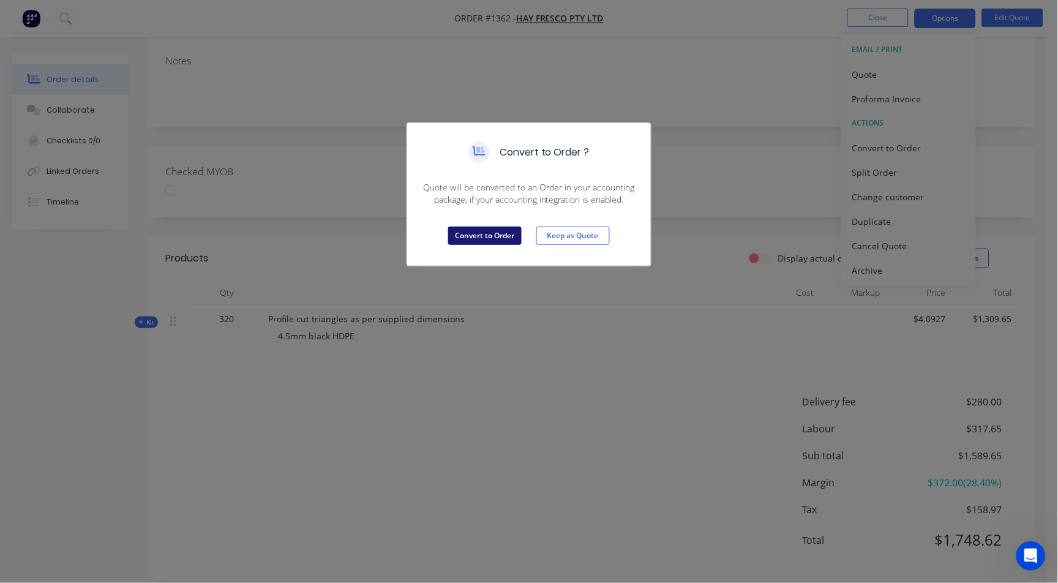
click at [491, 228] on button "Convert to Order" at bounding box center [484, 235] width 73 height 18
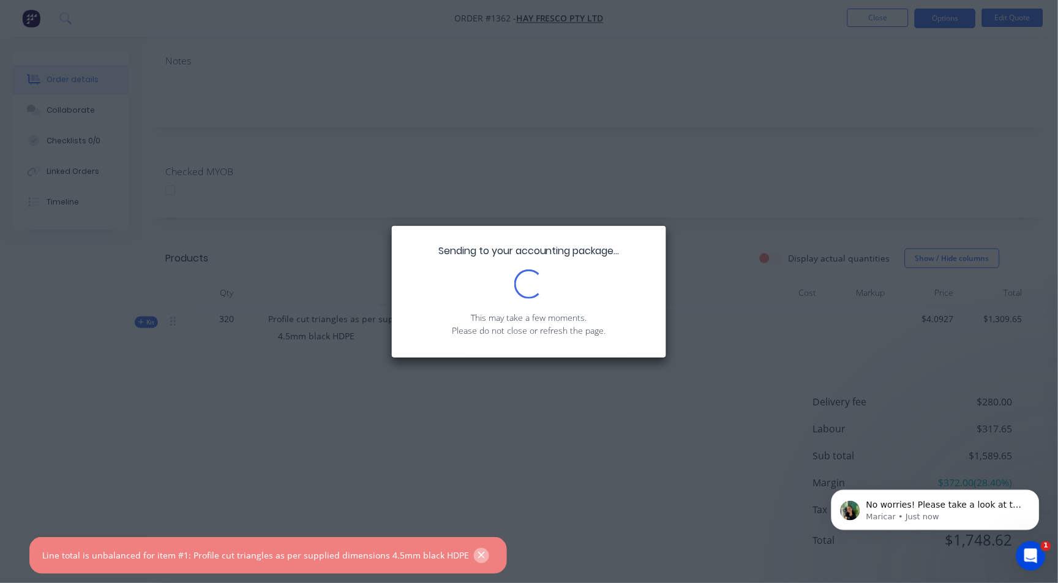
scroll to position [0, 0]
click at [478, 557] on icon "button" at bounding box center [481, 555] width 7 height 7
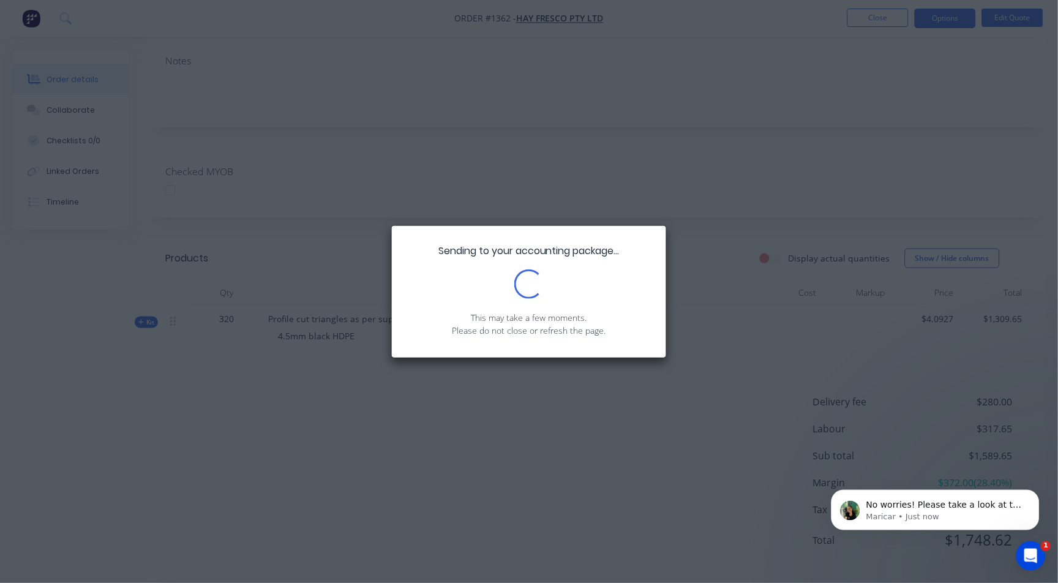
click at [535, 261] on div "Sending to your accounting package... Loading... This may take a few moments. P…" at bounding box center [529, 292] width 274 height 132
click at [143, 301] on div "Sending to your accounting package... Loading... This may take a few moments. P…" at bounding box center [529, 291] width 1058 height 583
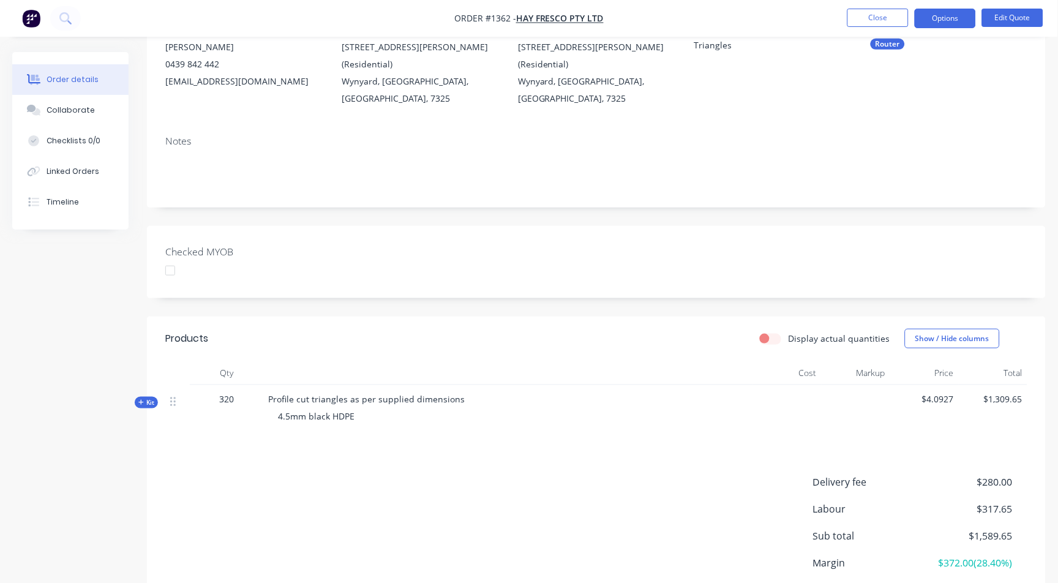
scroll to position [204, 0]
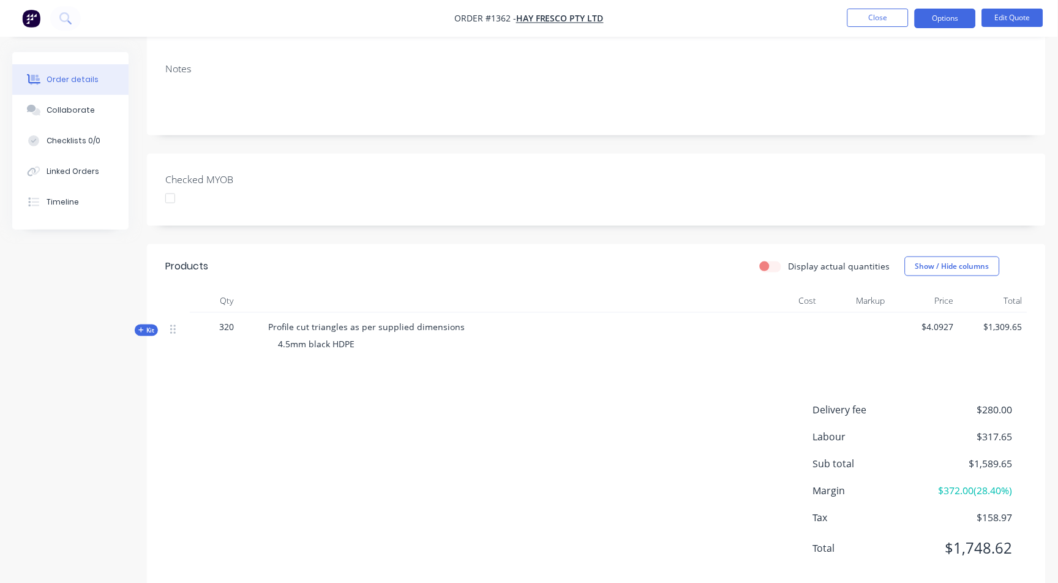
click at [151, 326] on span "Kit" at bounding box center [146, 330] width 16 height 9
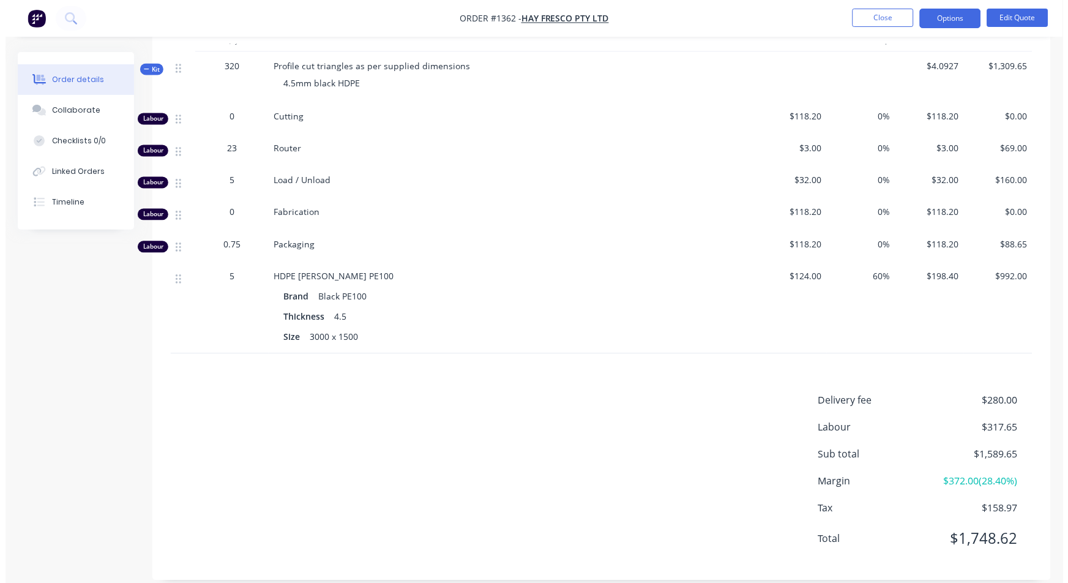
scroll to position [0, 0]
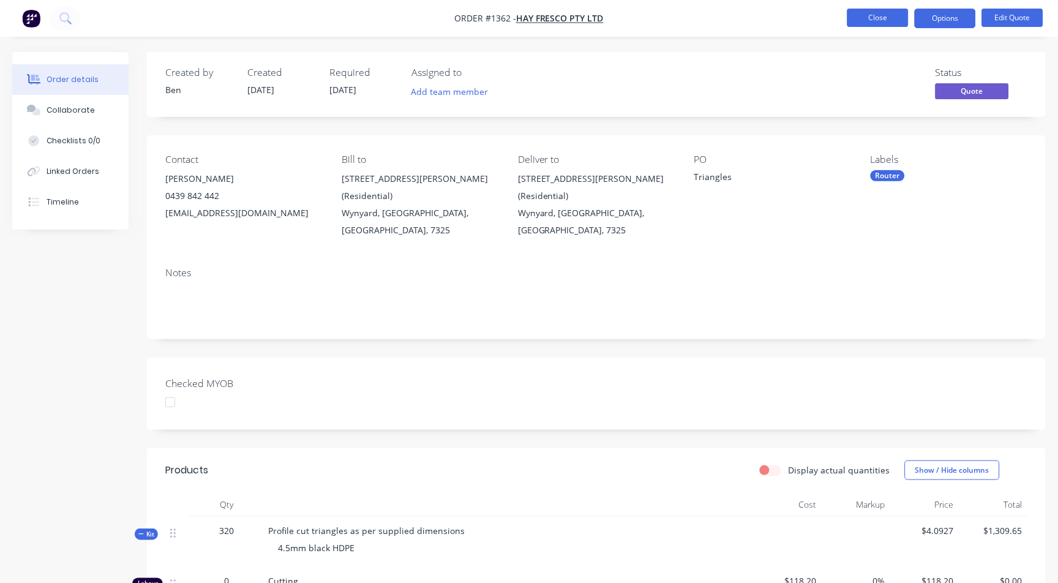
click at [870, 18] on button "Close" at bounding box center [877, 18] width 61 height 18
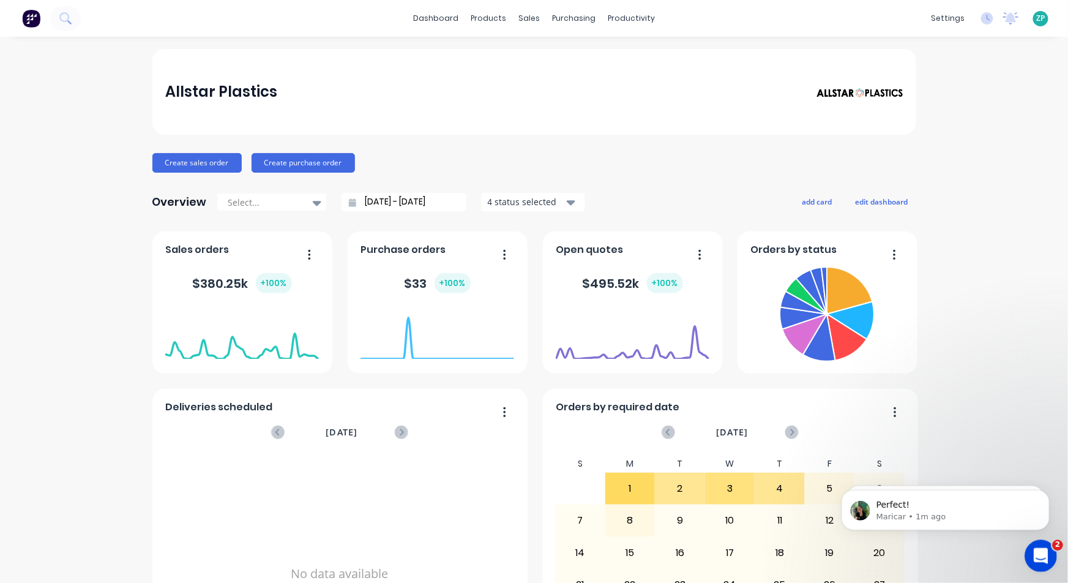
click at [1053, 552] on div "Open Intercom Messenger" at bounding box center [1039, 554] width 40 height 40
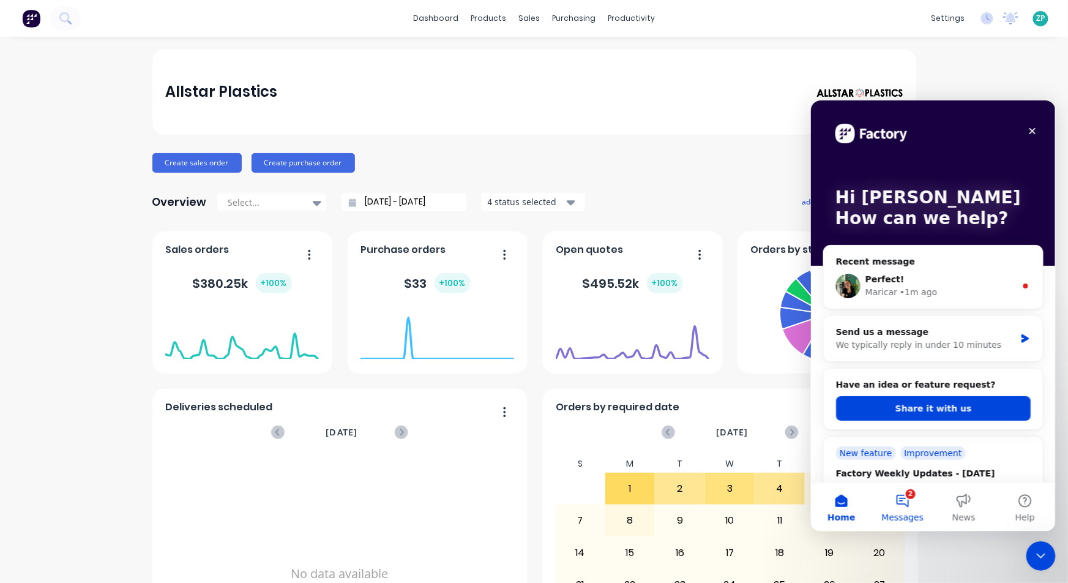
click at [900, 495] on button "2 Messages" at bounding box center [902, 506] width 61 height 49
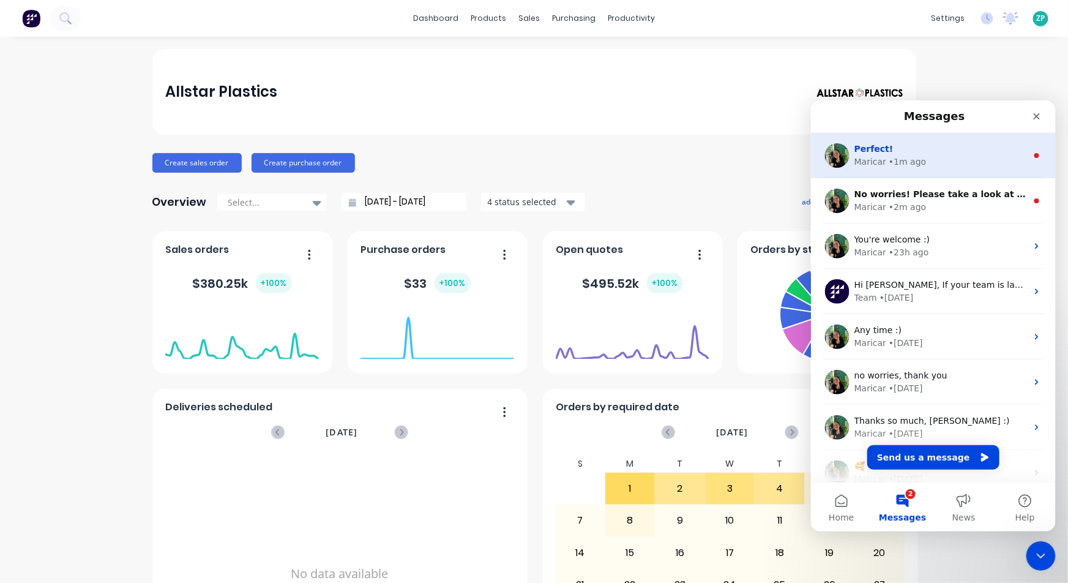
click at [888, 158] on div "• 1m ago" at bounding box center [906, 161] width 37 height 13
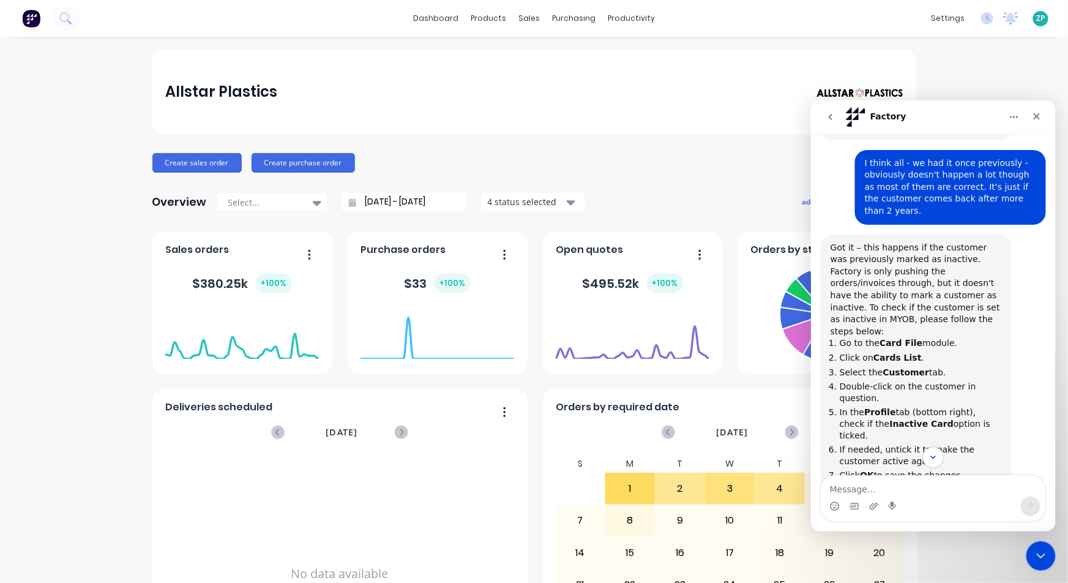
scroll to position [389, 0]
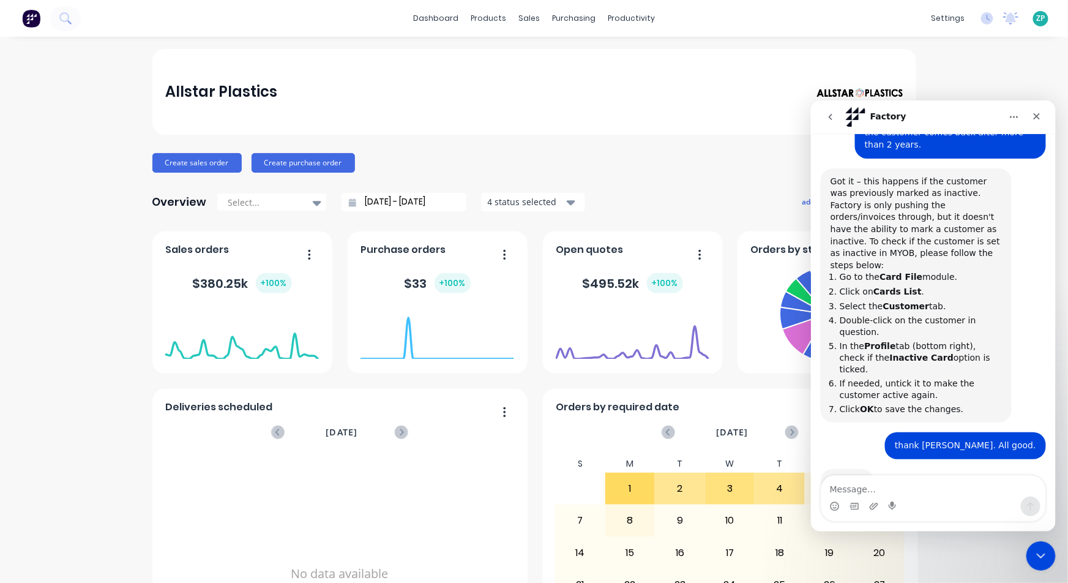
click at [856, 492] on textarea "Message…" at bounding box center [933, 485] width 224 height 21
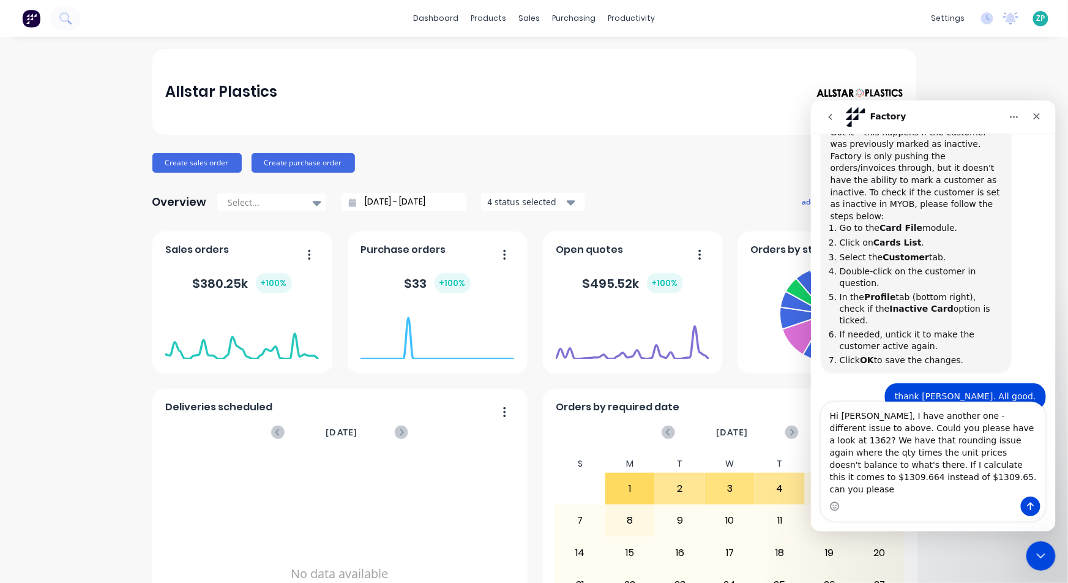
scroll to position [451, 0]
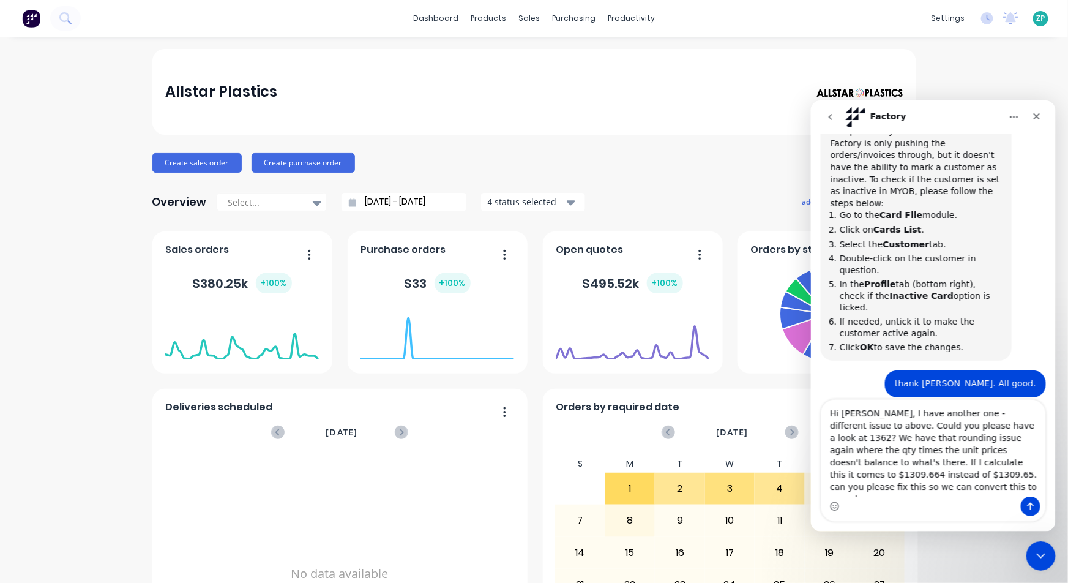
type textarea "Hi Maricar, I have another one - different issue to above. Could you please hav…"
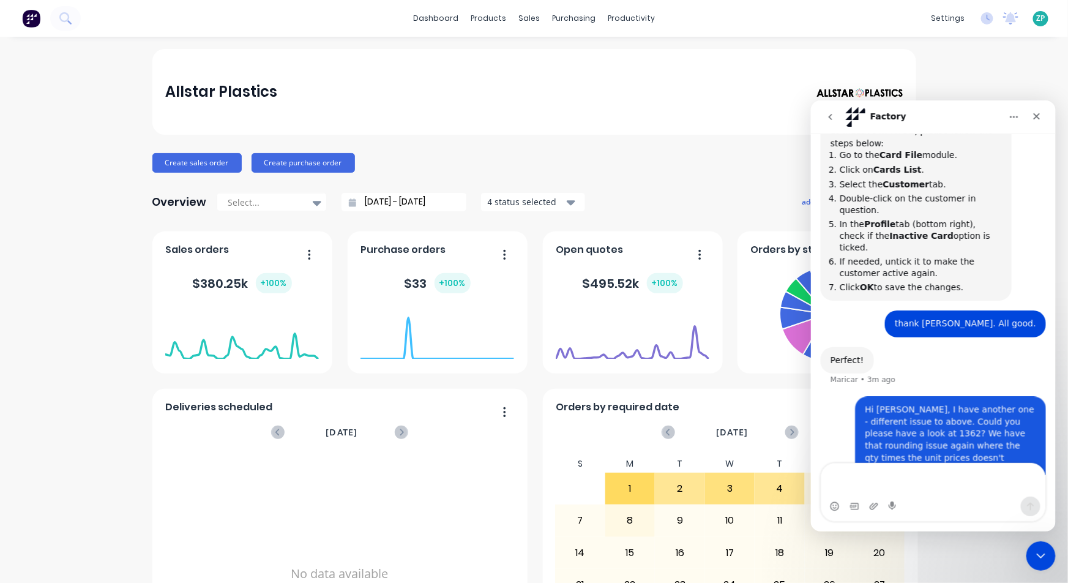
scroll to position [522, 0]
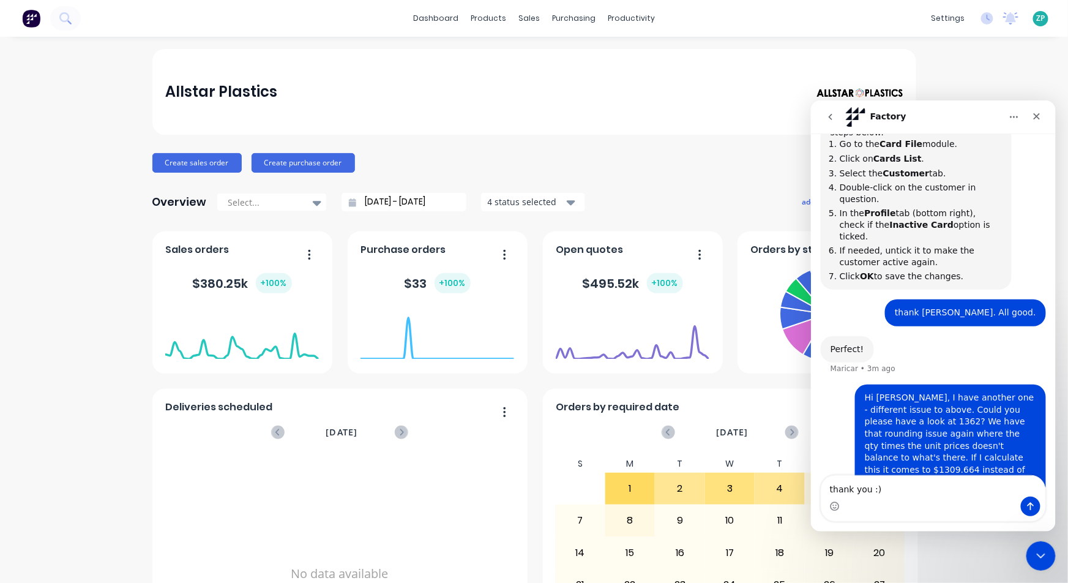
type textarea "thank you :)"
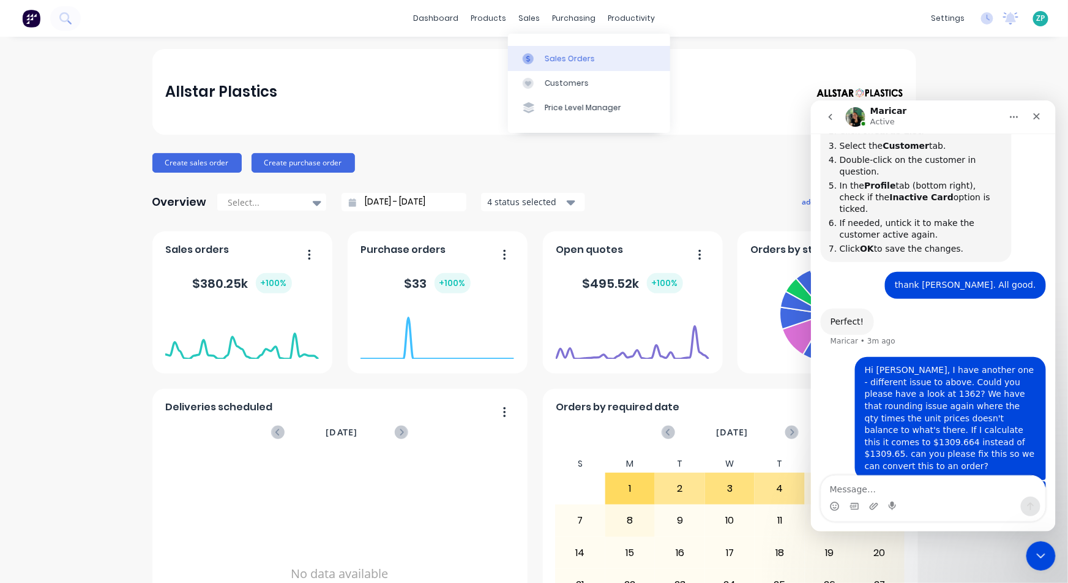
click at [546, 57] on div "Sales Orders" at bounding box center [570, 58] width 50 height 11
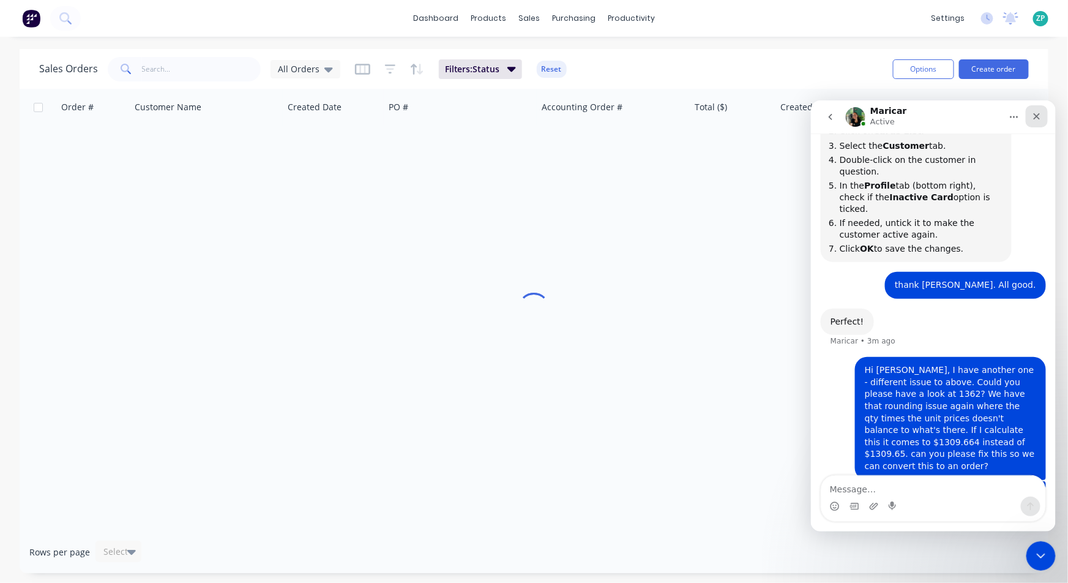
click at [1035, 116] on icon "Close" at bounding box center [1036, 116] width 7 height 7
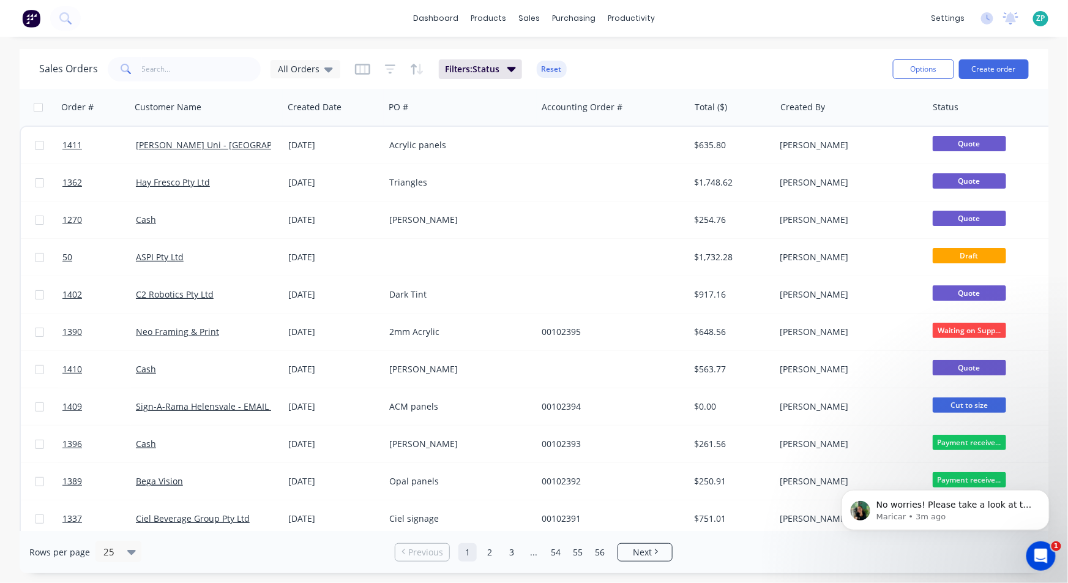
scroll to position [549, 0]
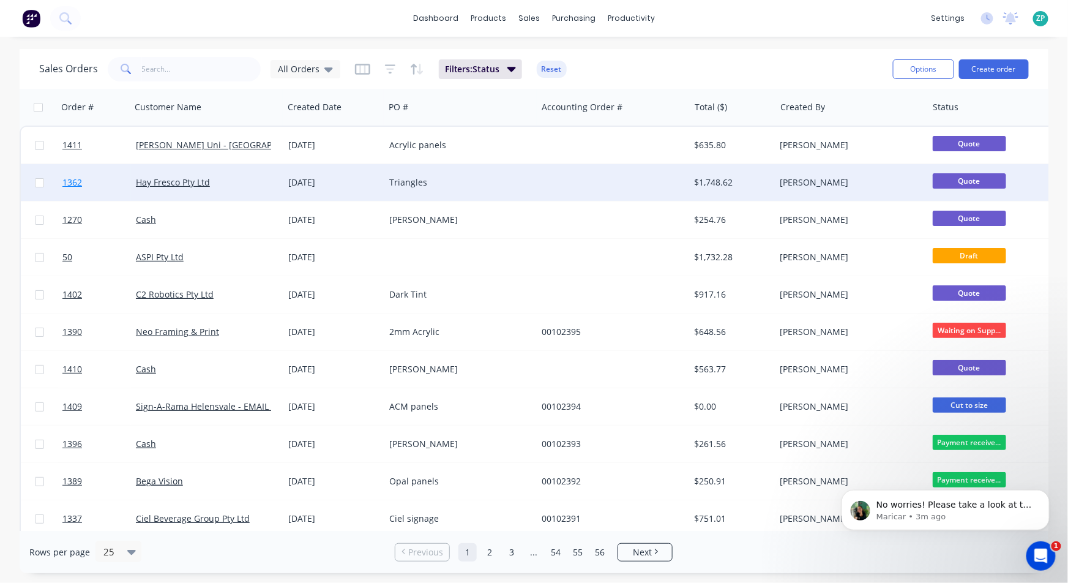
click at [76, 187] on span "1362" at bounding box center [72, 182] width 20 height 12
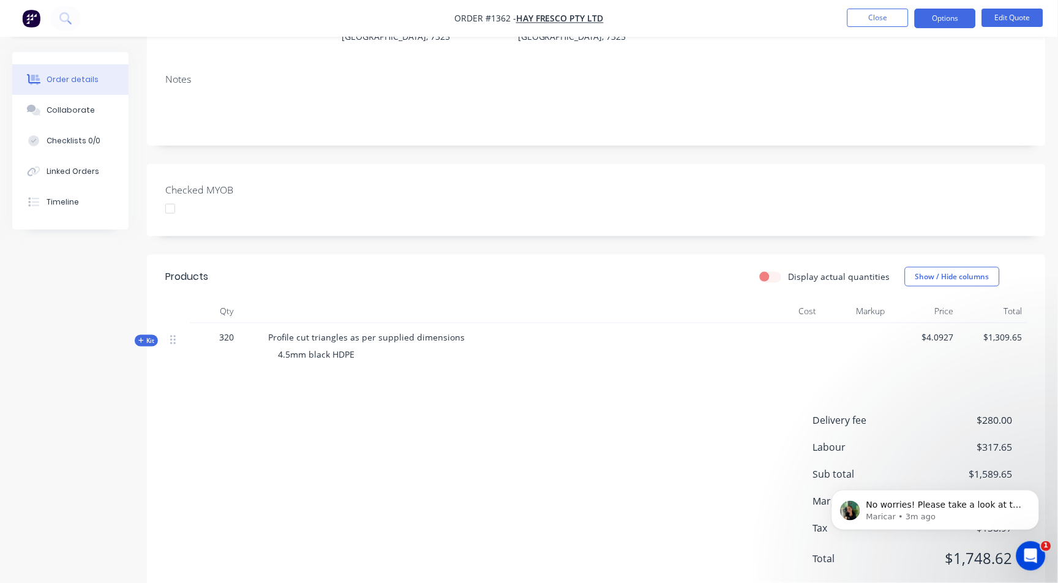
scroll to position [212, 0]
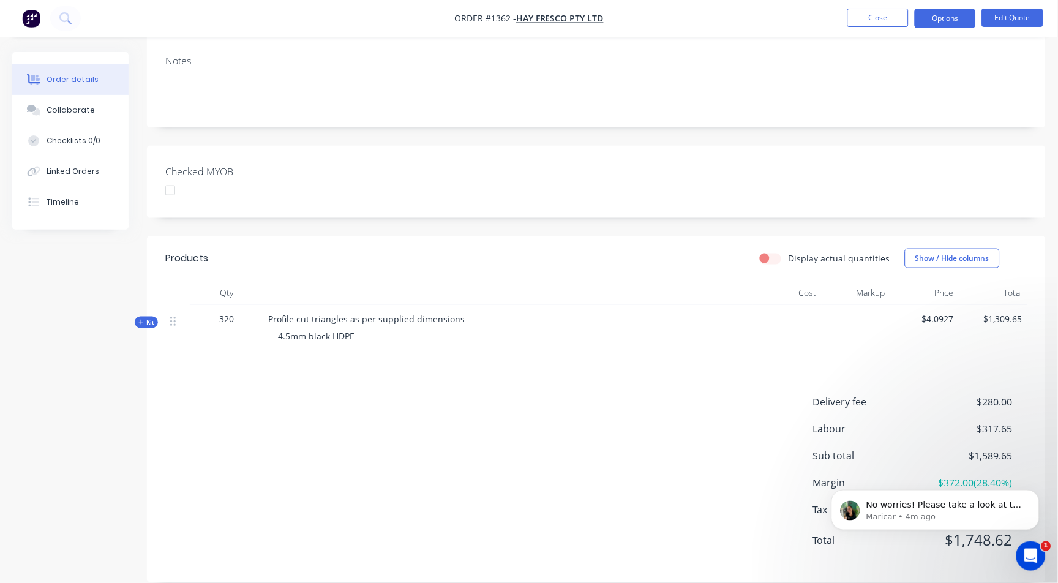
click at [149, 318] on span "Kit" at bounding box center [146, 322] width 16 height 9
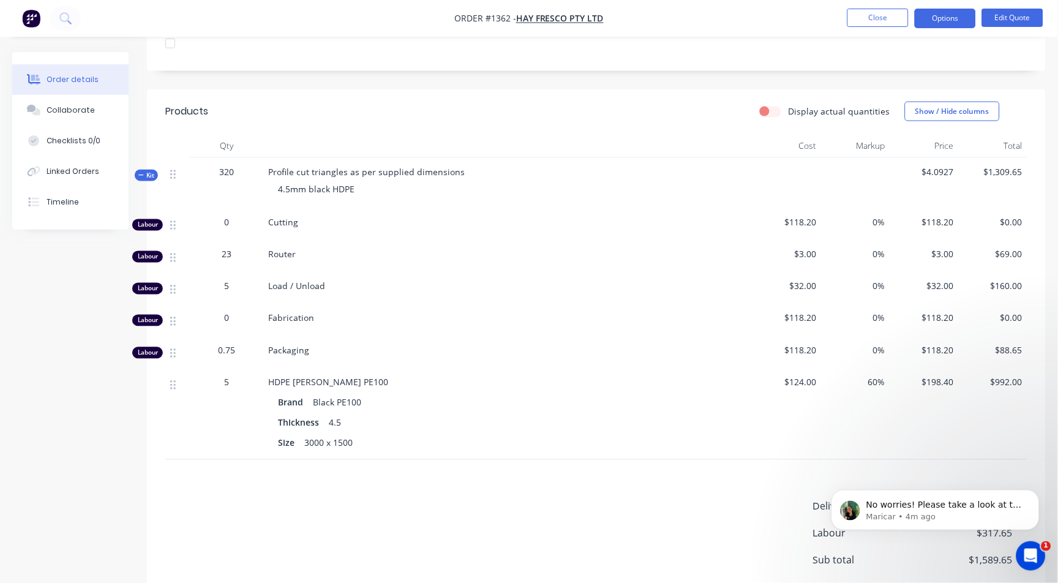
scroll to position [328, 0]
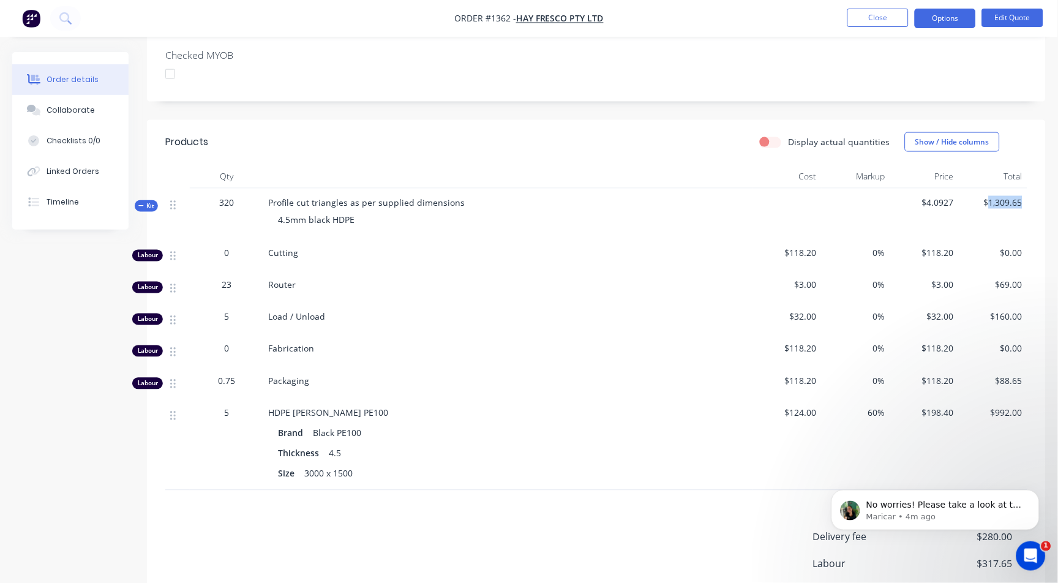
drag, startPoint x: 993, startPoint y: 179, endPoint x: 1034, endPoint y: 179, distance: 40.4
click at [1034, 179] on div "Qty Cost Markup Price Total Kit 320 Profile cut triangles as per supplied dimen…" at bounding box center [596, 327] width 899 height 326
click at [1005, 196] on span "$1,309.65" at bounding box center [992, 202] width 59 height 13
drag, startPoint x: 220, startPoint y: 182, endPoint x: 235, endPoint y: 176, distance: 15.7
click at [235, 189] on div "320" at bounding box center [226, 214] width 73 height 51
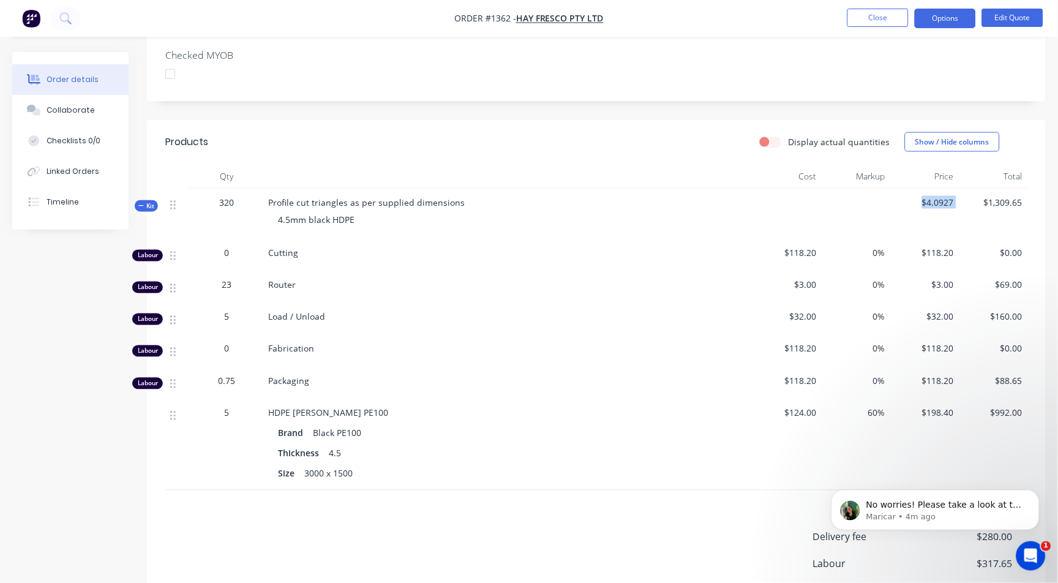
drag, startPoint x: 924, startPoint y: 189, endPoint x: 968, endPoint y: 187, distance: 44.1
click at [968, 189] on div "Kit 320 Profile cut triangles as per supplied dimensions 4.5mm black HDPE $4.09…" at bounding box center [596, 214] width 862 height 51
click at [946, 504] on p "No worries! Please take a look at the kits I’ve created and let me know if that…" at bounding box center [945, 504] width 158 height 12
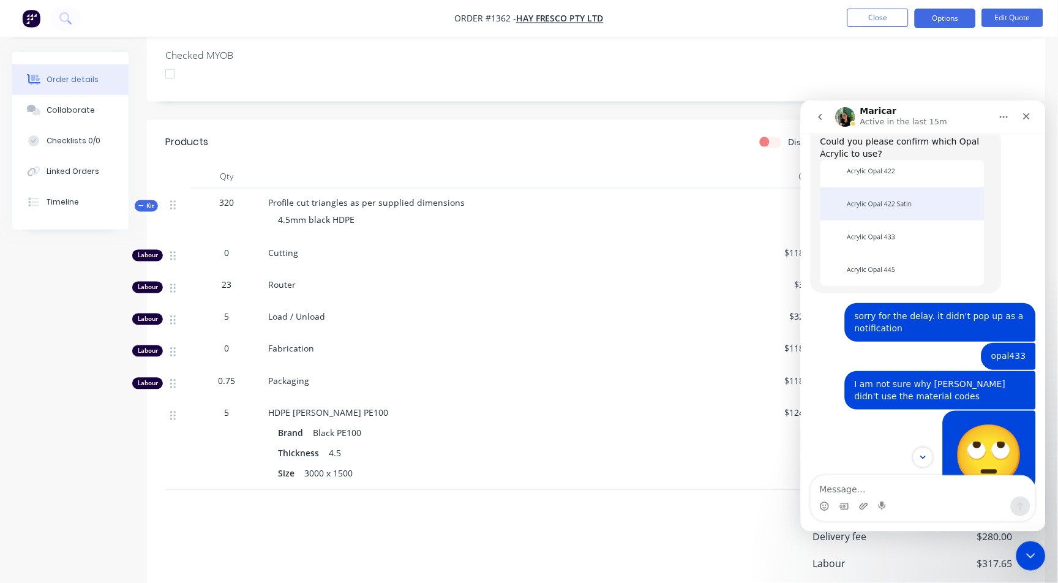
scroll to position [460, 0]
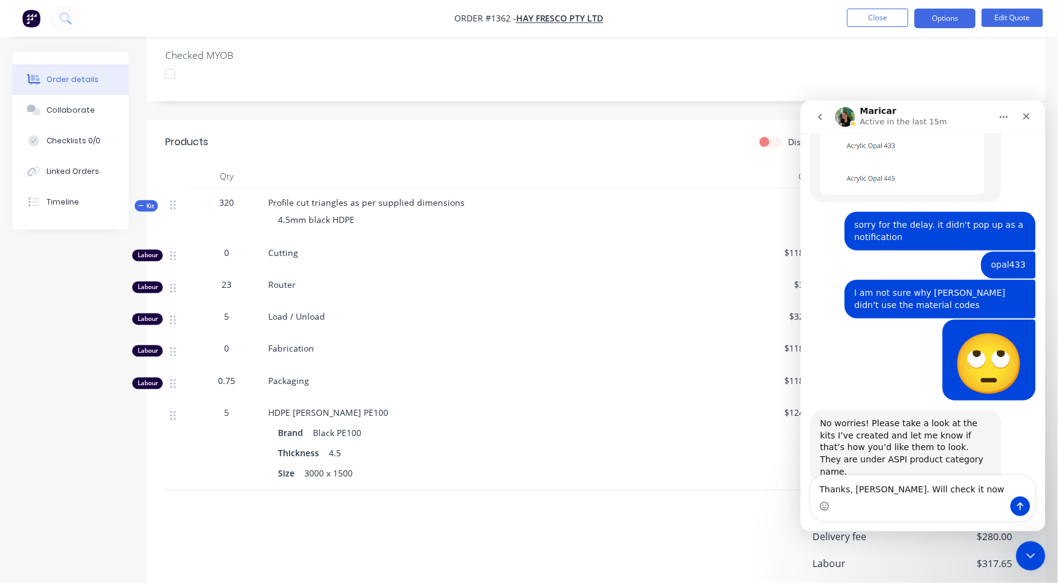
type textarea "Thanks, Maricar. Will check it now."
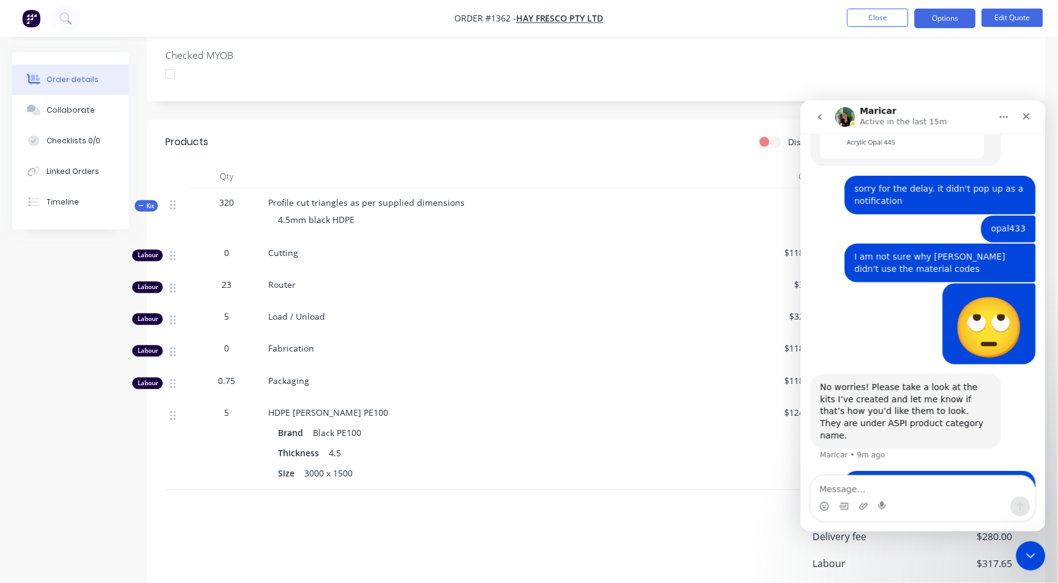
scroll to position [497, 0]
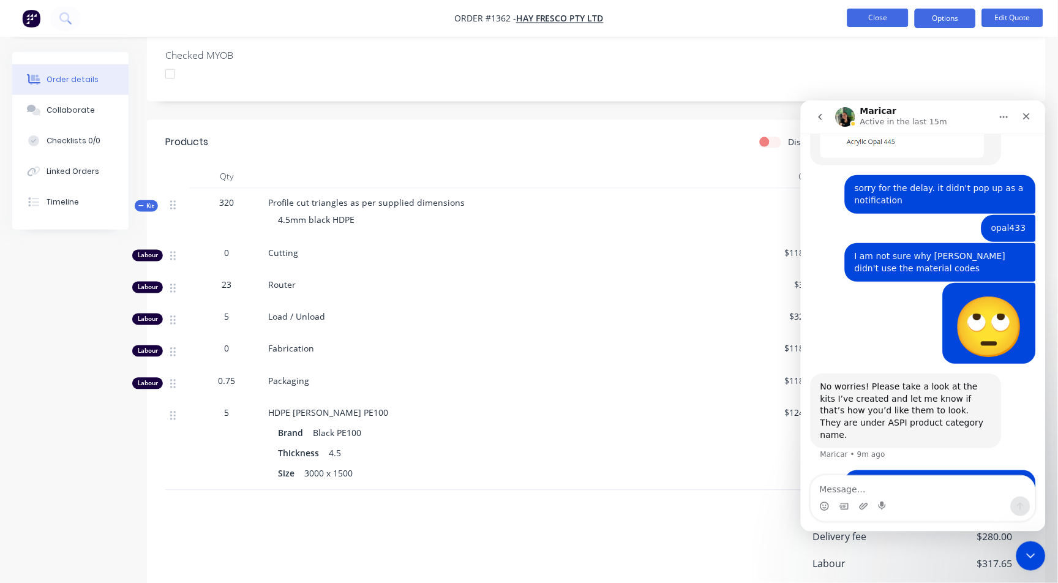
click at [878, 10] on button "Close" at bounding box center [877, 18] width 61 height 18
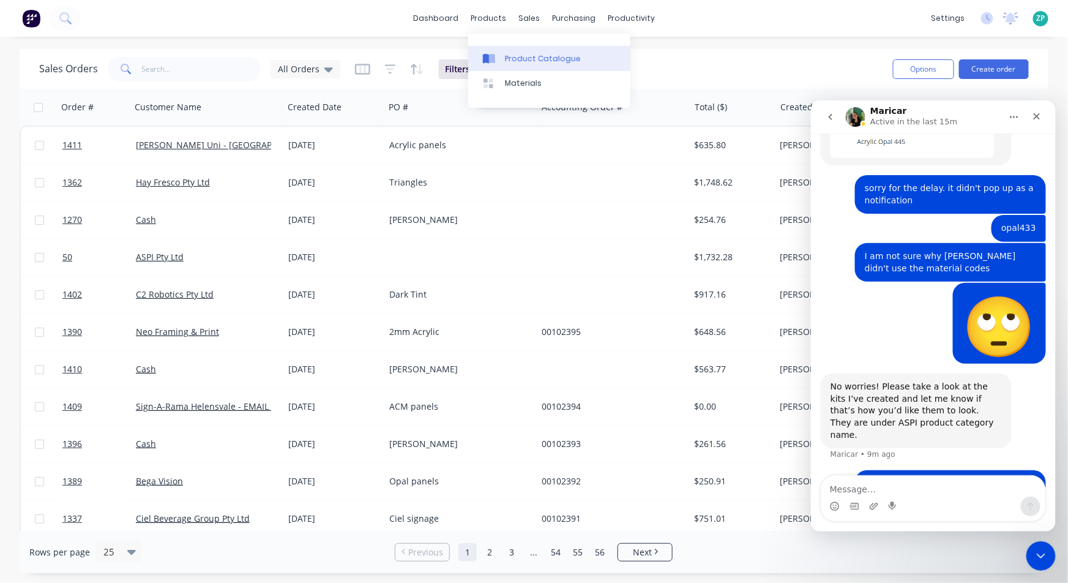
click at [503, 56] on link "Product Catalogue" at bounding box center [549, 58] width 162 height 24
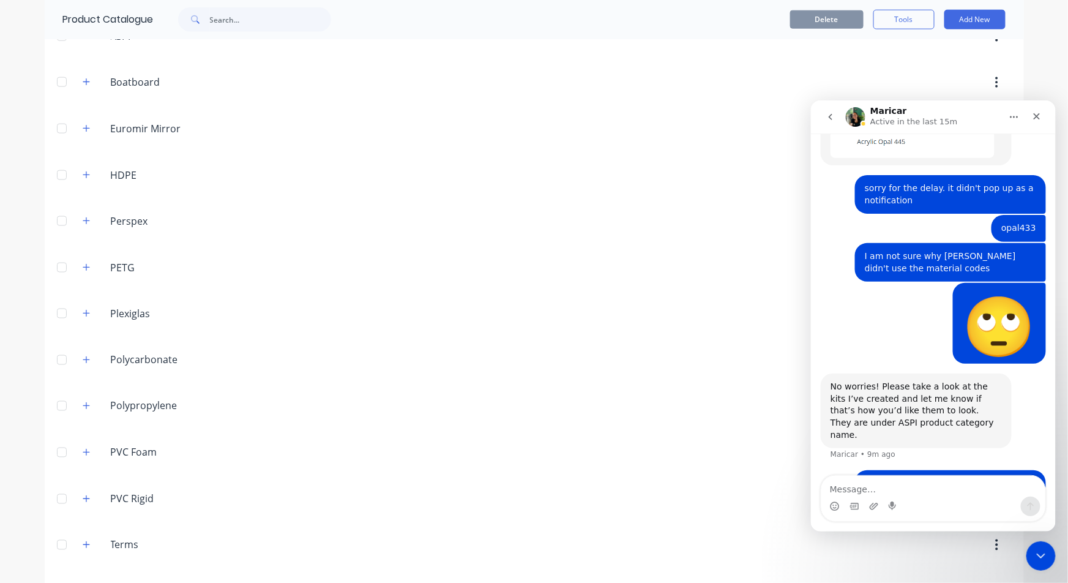
scroll to position [327, 0]
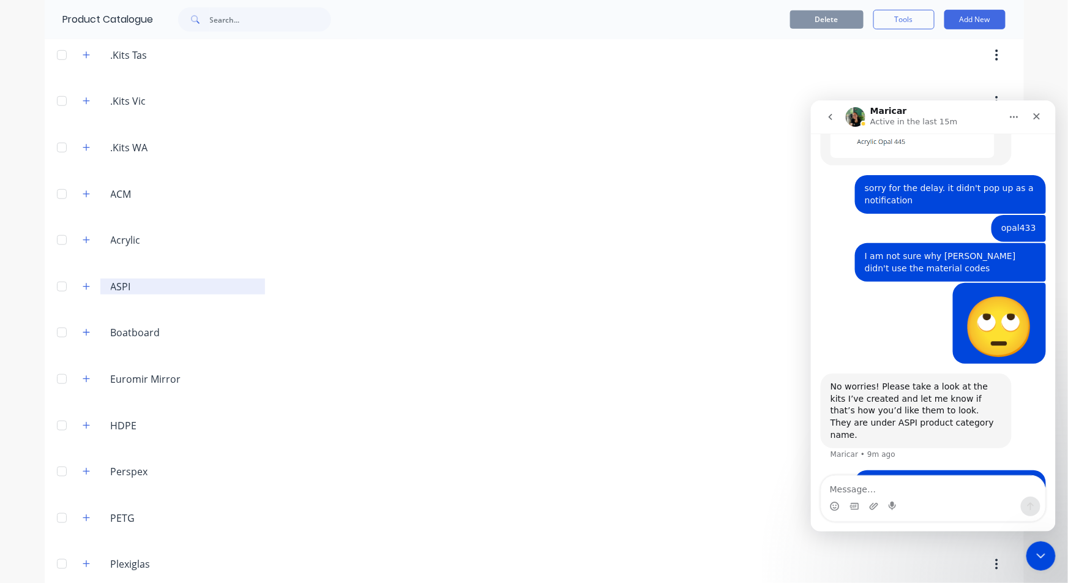
drag, startPoint x: 121, startPoint y: 283, endPoint x: 114, endPoint y: 286, distance: 6.8
click at [120, 283] on input "ASPI" at bounding box center [183, 286] width 145 height 15
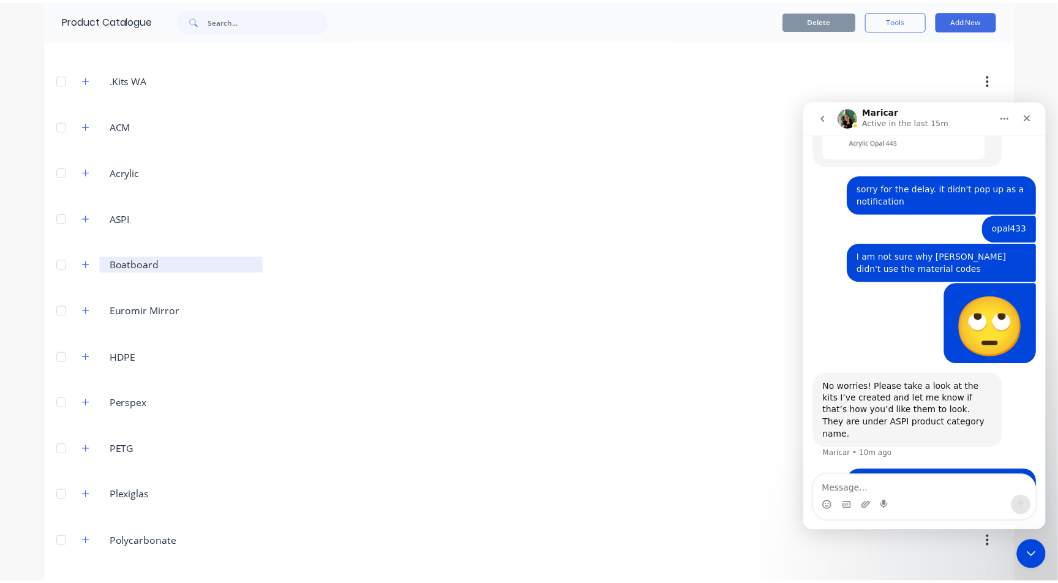
scroll to position [395, 0]
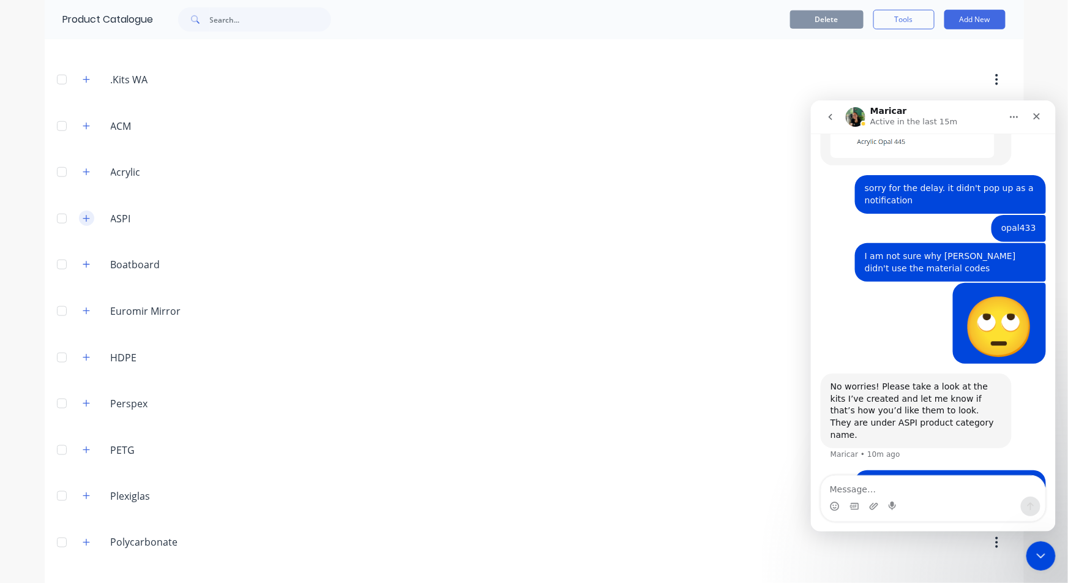
click at [83, 220] on icon "button" at bounding box center [86, 218] width 7 height 9
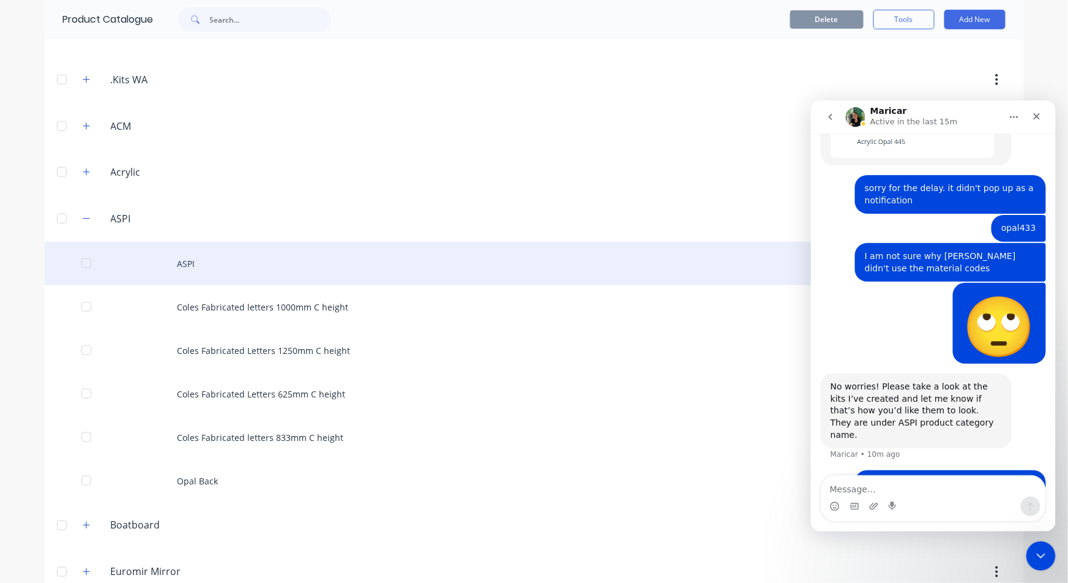
click at [185, 264] on div "ASPI" at bounding box center [534, 263] width 979 height 43
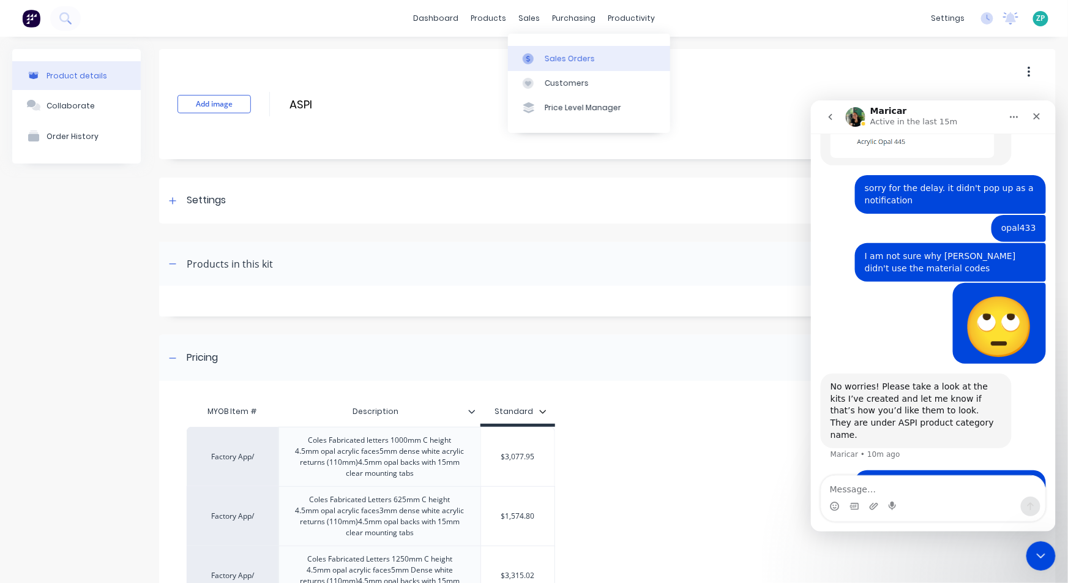
click at [545, 52] on link "Sales Orders" at bounding box center [589, 58] width 162 height 24
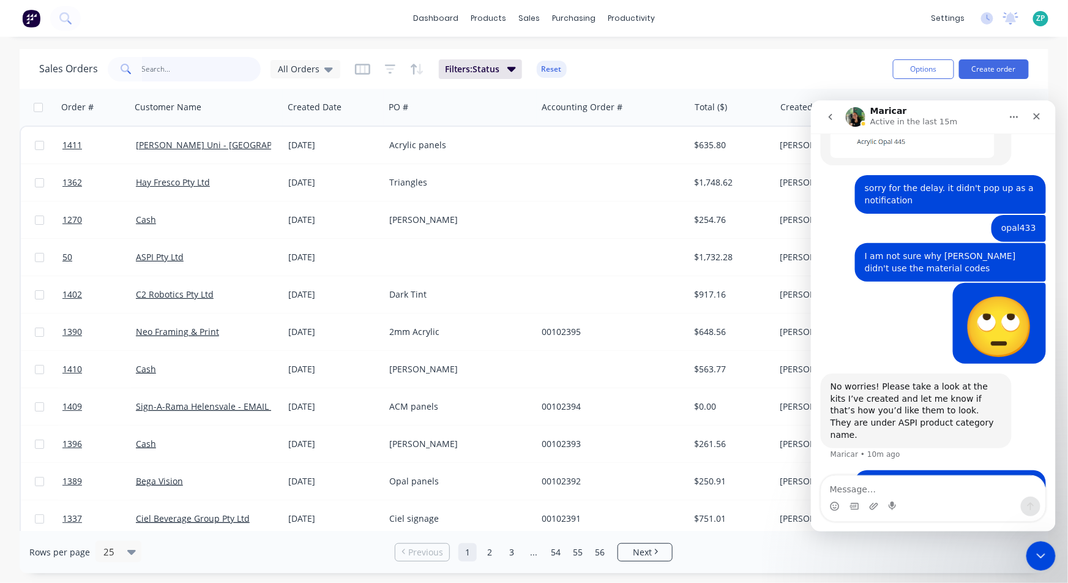
click at [159, 64] on input "text" at bounding box center [201, 69] width 119 height 24
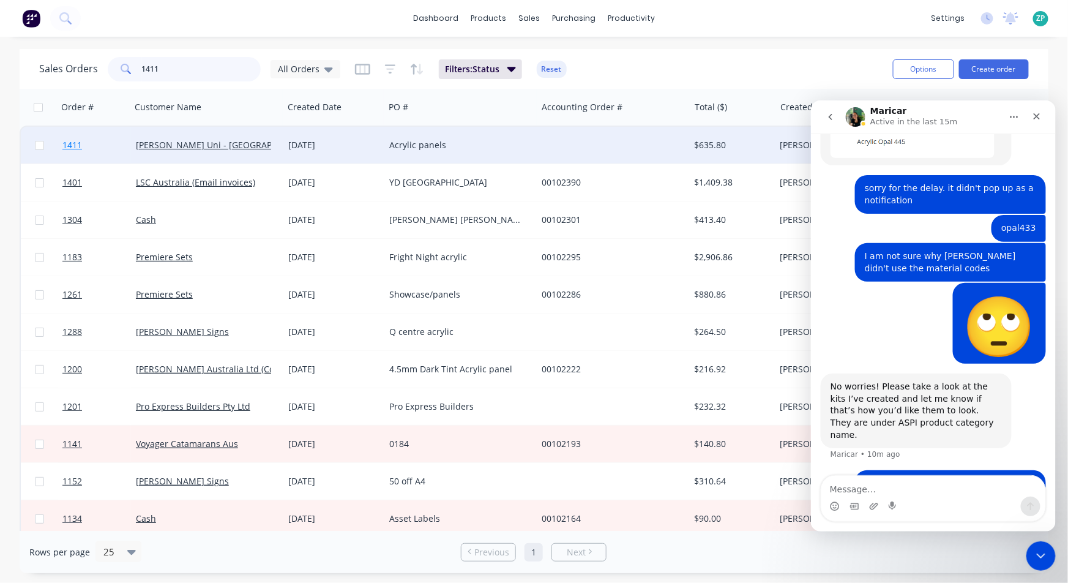
type input "1411"
click at [77, 148] on span "1411" at bounding box center [72, 145] width 20 height 12
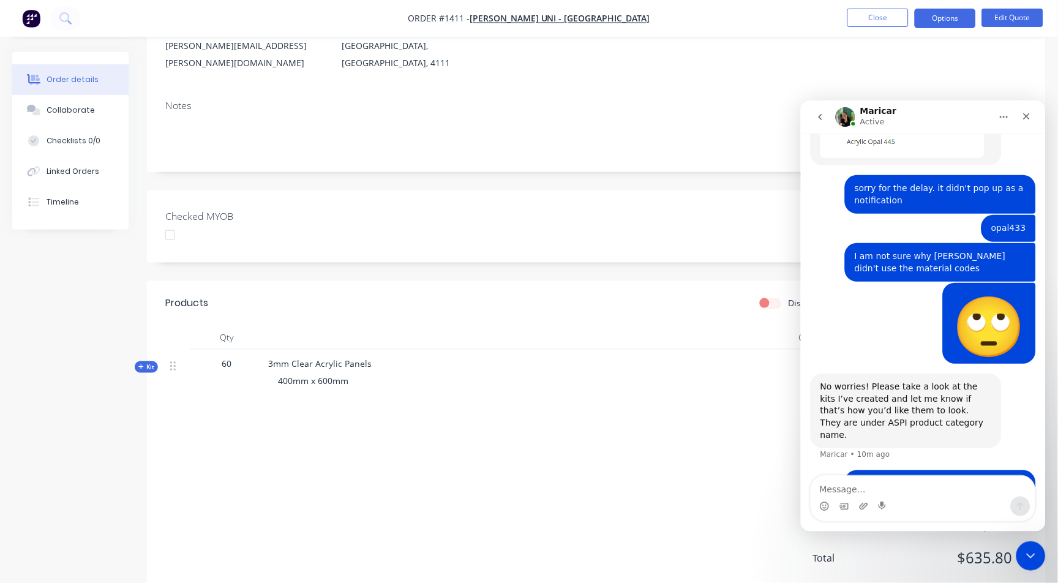
scroll to position [185, 0]
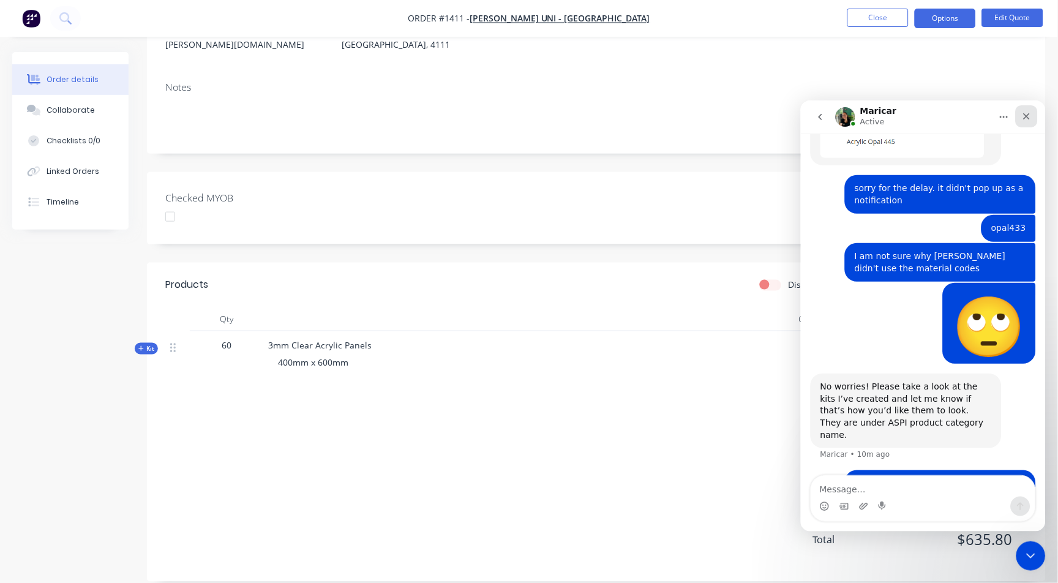
click at [1029, 122] on div "Close" at bounding box center [1026, 116] width 22 height 22
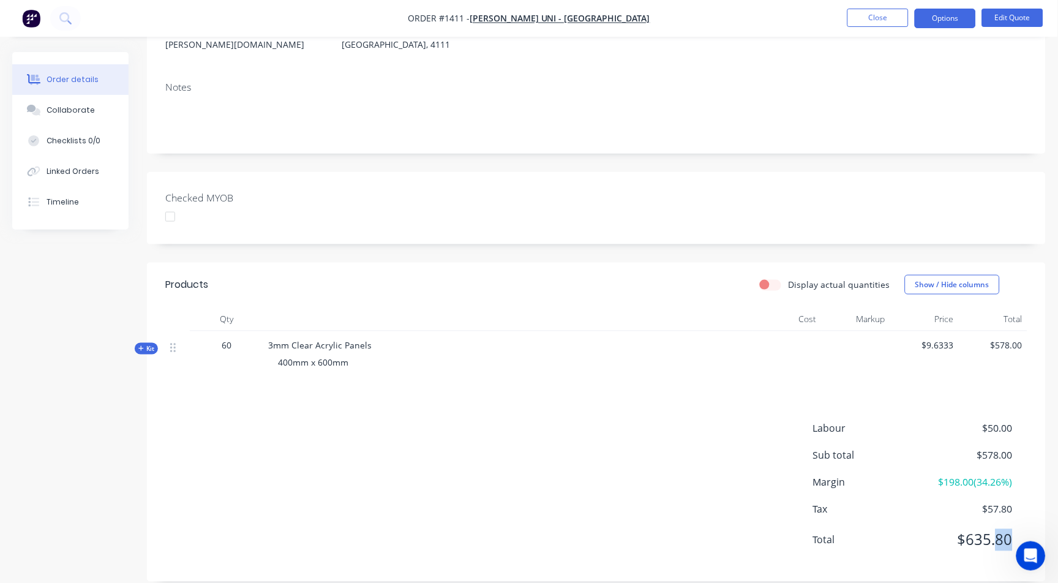
drag, startPoint x: 996, startPoint y: 520, endPoint x: 1012, endPoint y: 510, distance: 19.0
click at [1012, 510] on div "Labour $50.00 Sub total $578.00 Margin $198.00 ( 34.26 %) Tax $57.80 Total $635…" at bounding box center [920, 492] width 214 height 142
click at [143, 345] on icon at bounding box center [141, 348] width 6 height 6
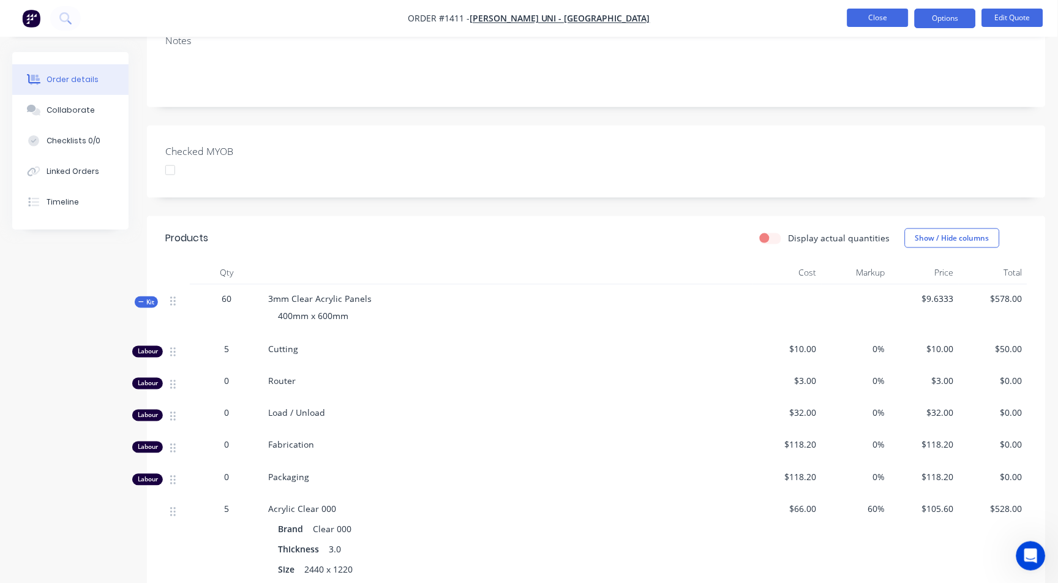
scroll to position [272, 0]
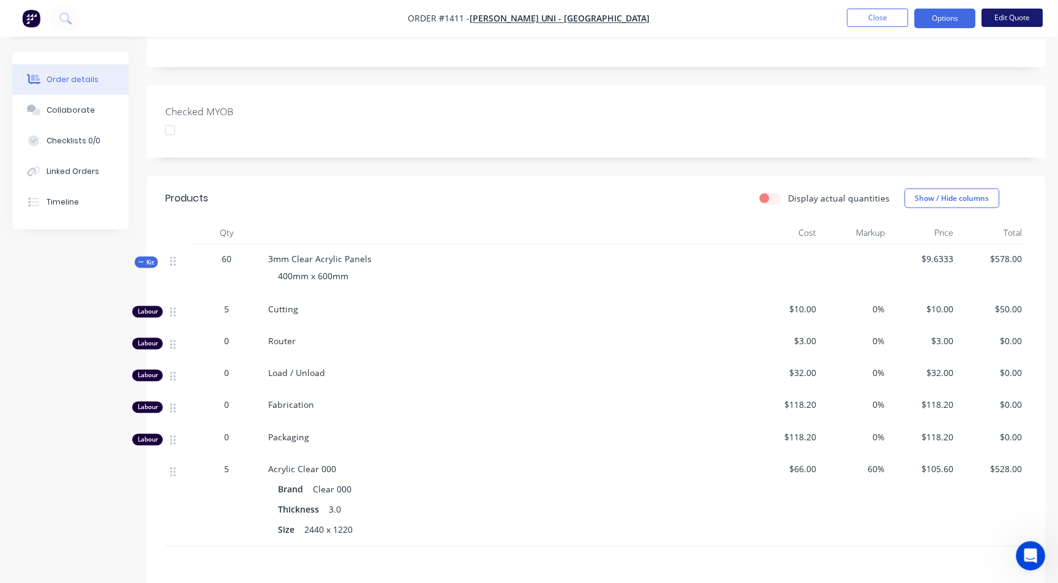
click at [1014, 10] on button "Edit Quote" at bounding box center [1012, 18] width 61 height 18
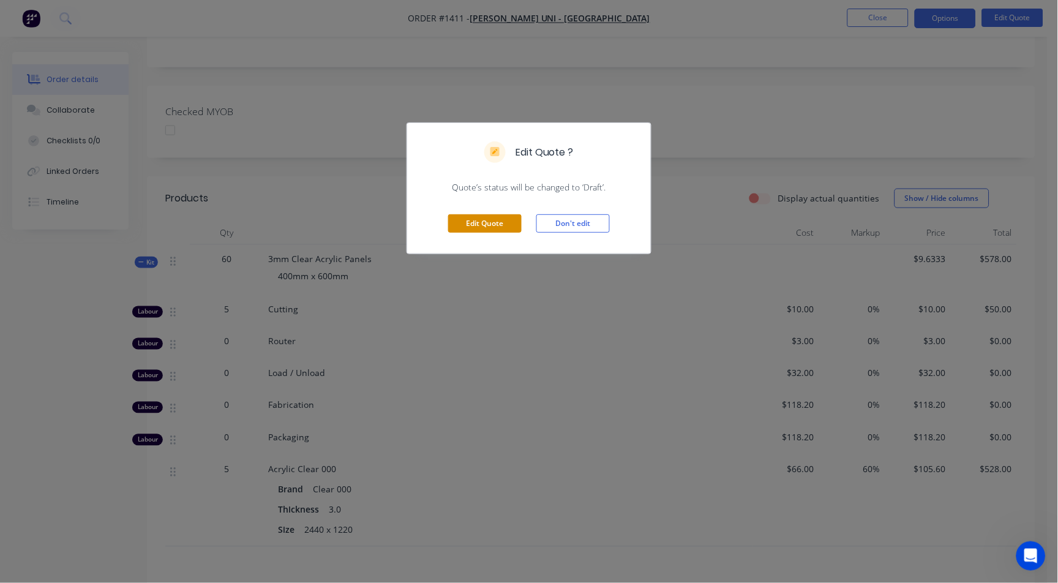
click at [495, 220] on button "Edit Quote" at bounding box center [484, 223] width 73 height 18
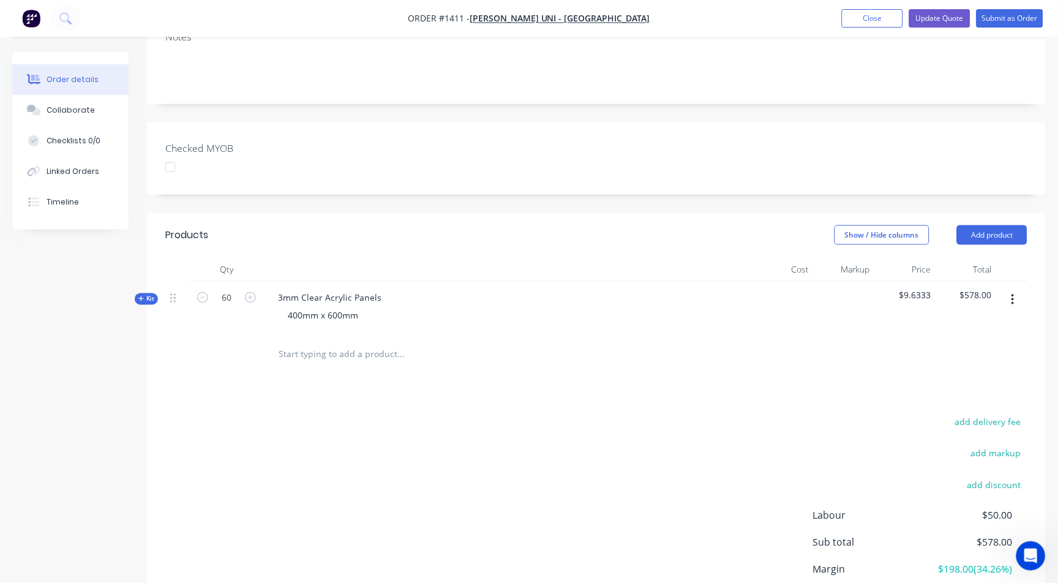
click at [148, 294] on span "Kit" at bounding box center [146, 298] width 16 height 9
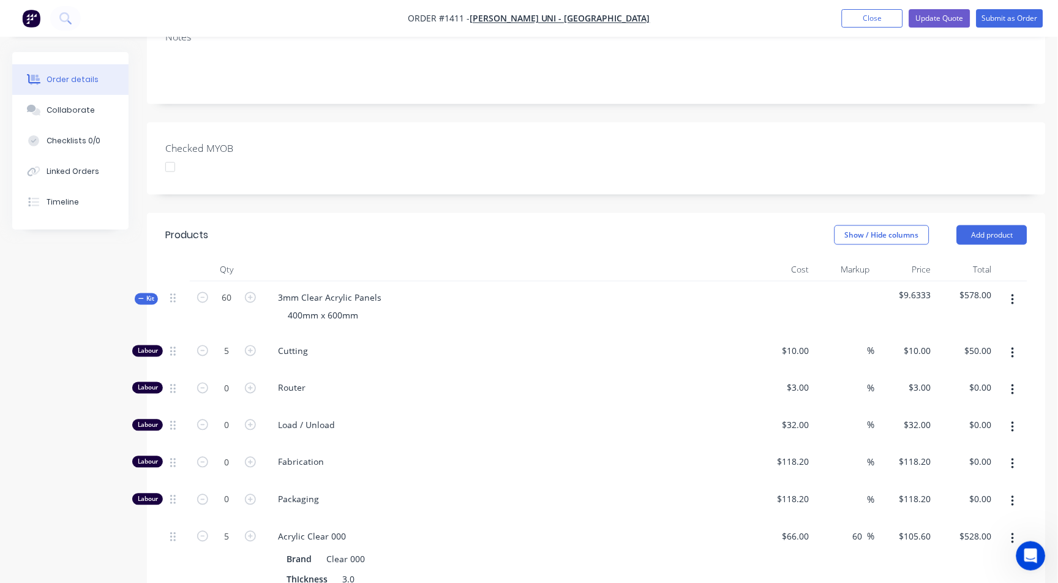
click at [148, 294] on span "Kit" at bounding box center [146, 298] width 16 height 9
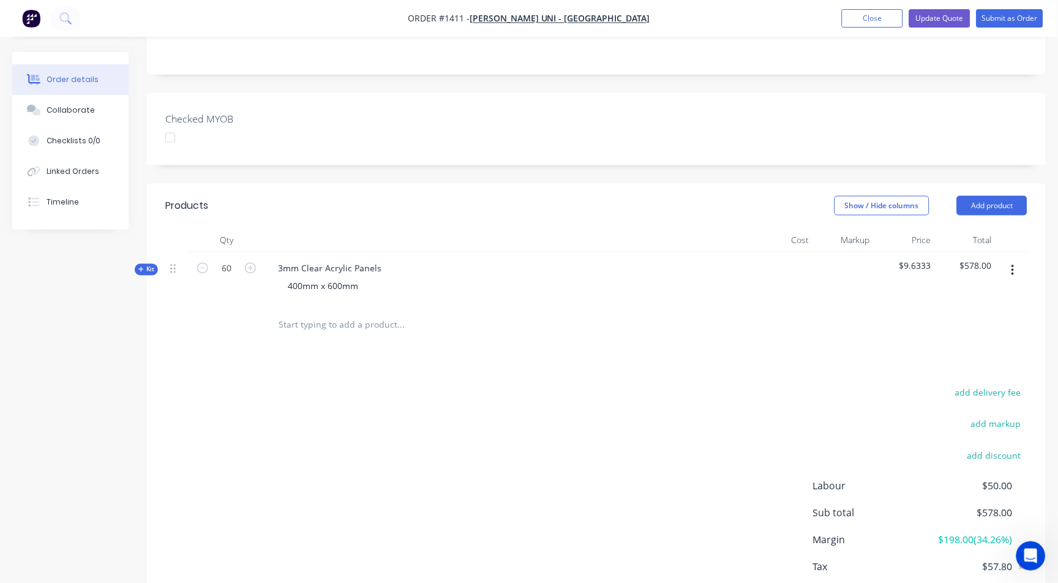
scroll to position [324, 0]
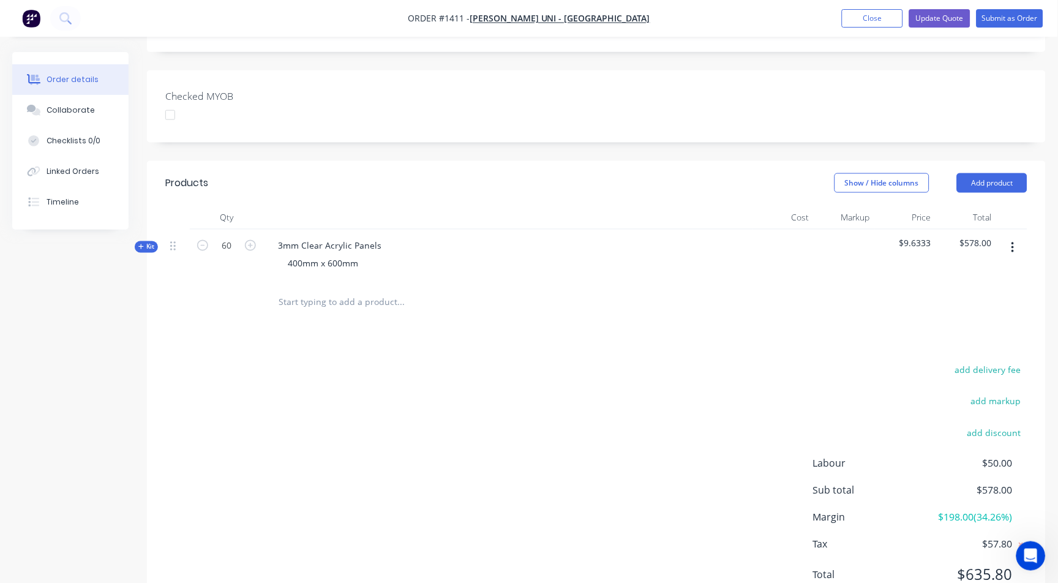
click at [299, 290] on input "text" at bounding box center [400, 302] width 245 height 24
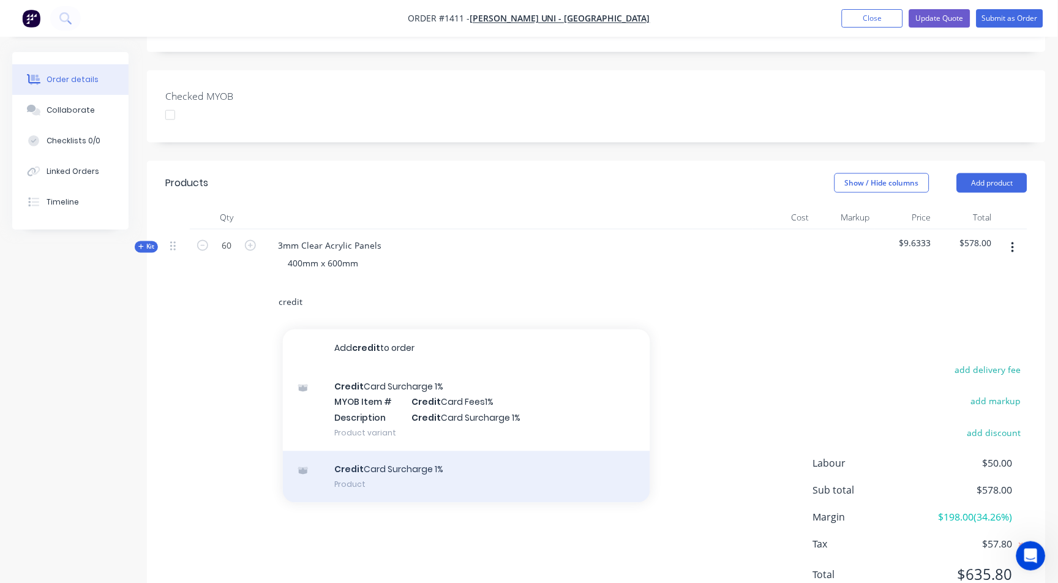
type input "credit"
click at [379, 451] on div "Credit Card Surcharge 1% Product" at bounding box center [466, 476] width 367 height 51
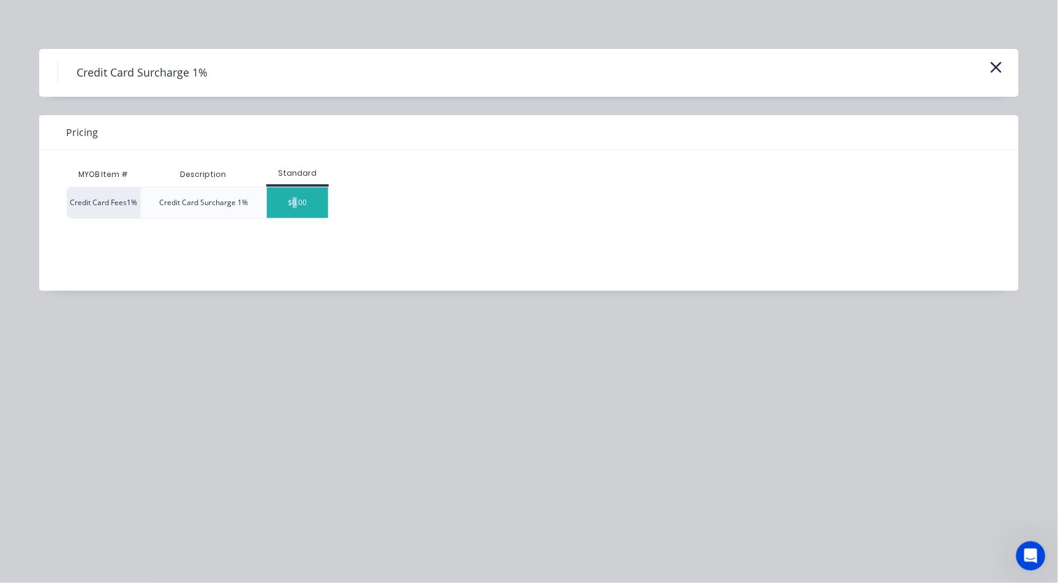
click at [295, 197] on div "$0.00" at bounding box center [297, 202] width 61 height 31
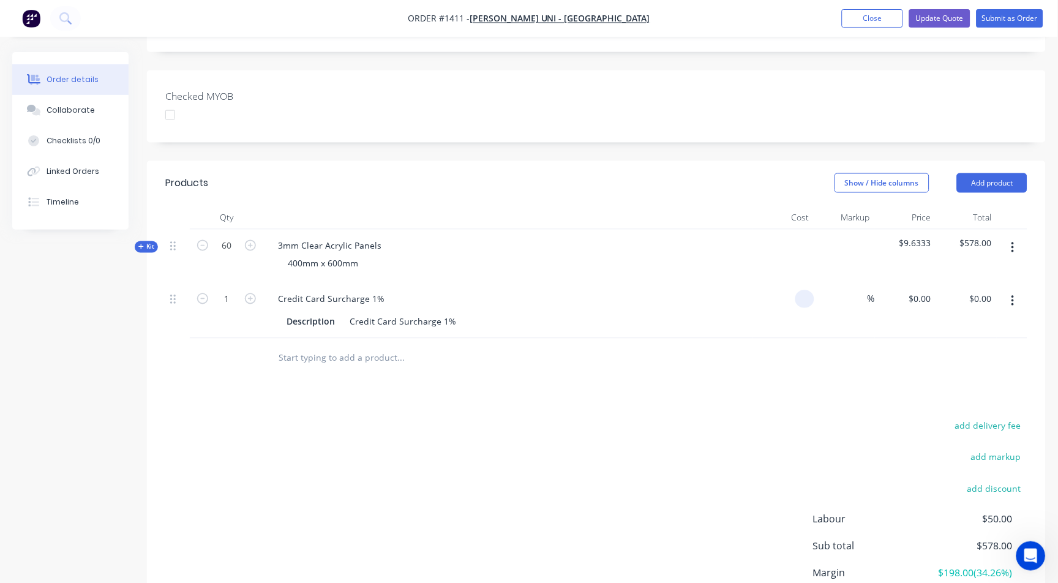
drag, startPoint x: 791, startPoint y: 245, endPoint x: 805, endPoint y: 241, distance: 14.0
click at [805, 290] on input at bounding box center [807, 299] width 14 height 18
type input "$5.78"
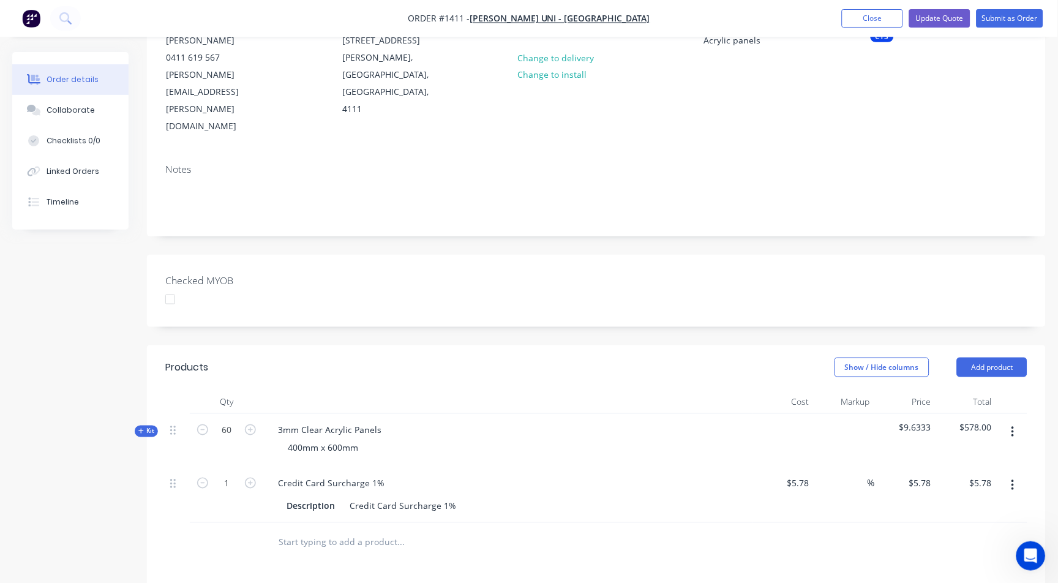
scroll to position [39, 0]
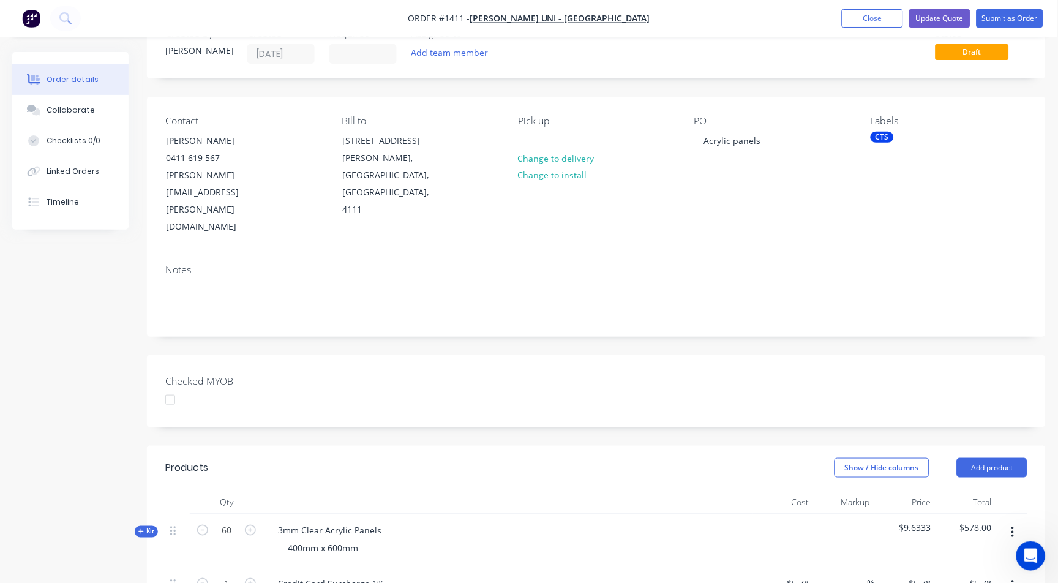
click at [940, 2] on nav "Order #1411 - Griffith Uni - Gold Coast Campus Add product Close Update Quote S…" at bounding box center [529, 18] width 1058 height 37
click at [948, 17] on button "Update Quote" at bounding box center [939, 18] width 61 height 18
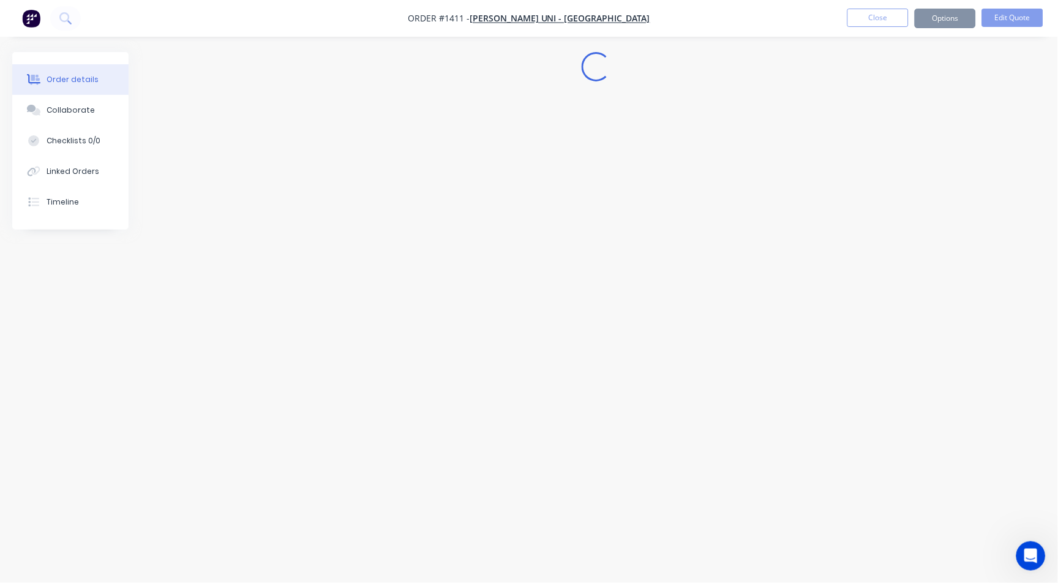
scroll to position [0, 0]
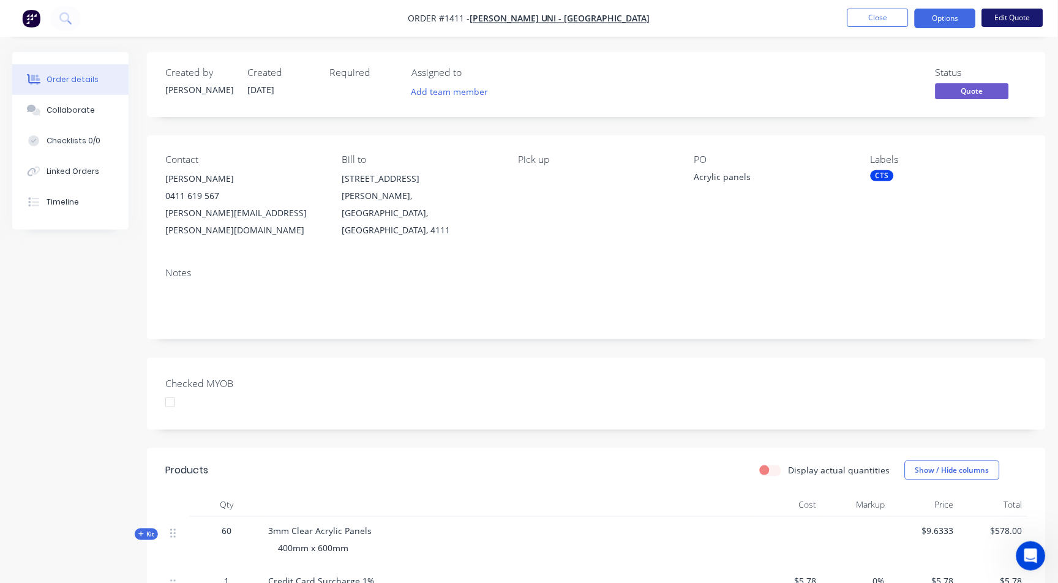
click at [1004, 13] on button "Edit Quote" at bounding box center [1012, 18] width 61 height 18
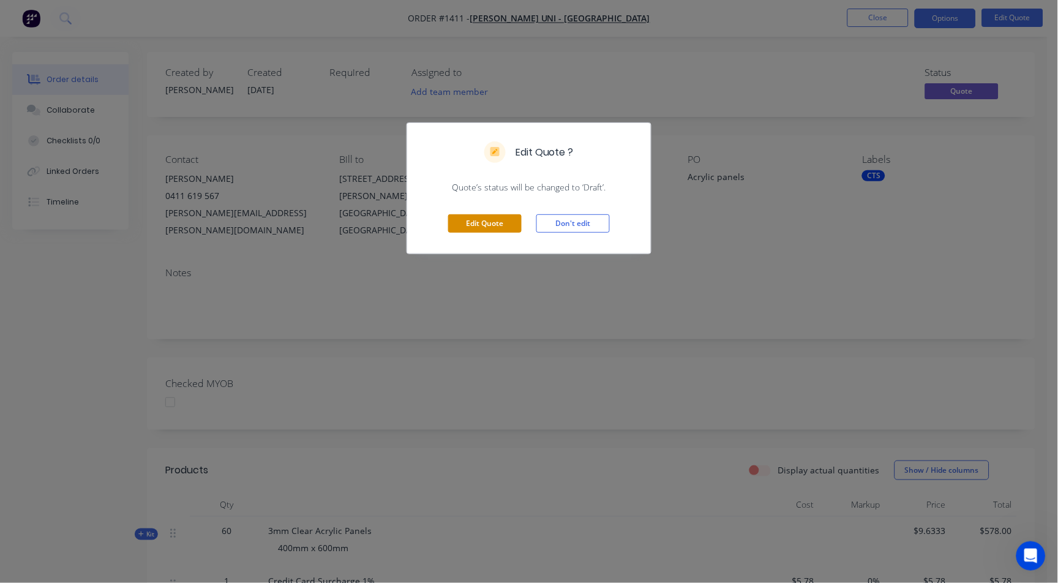
click at [476, 223] on button "Edit Quote" at bounding box center [484, 223] width 73 height 18
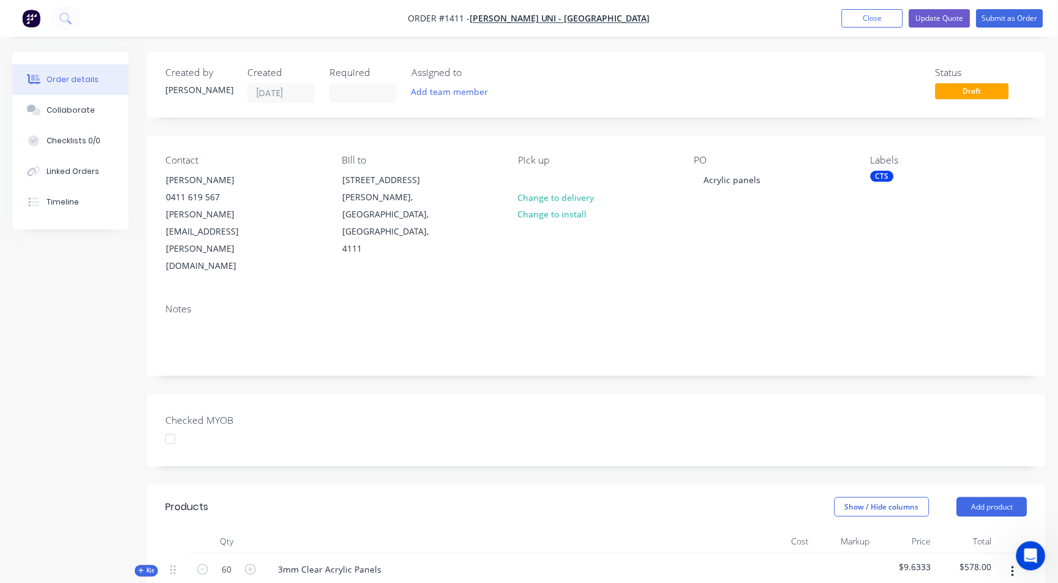
click at [178, 161] on div "Contact" at bounding box center [243, 160] width 157 height 12
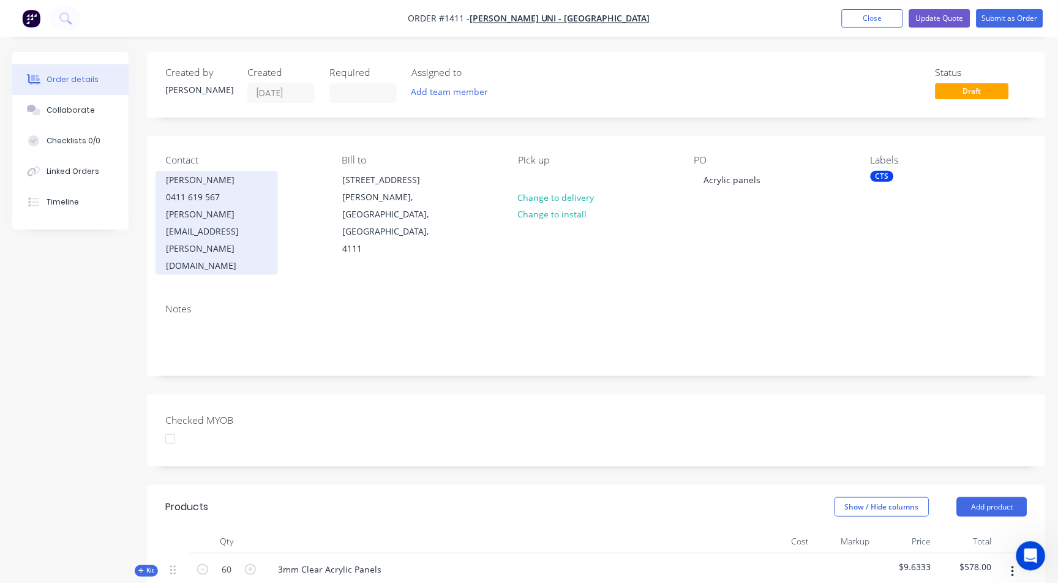
click at [182, 189] on div "0411 619 567" at bounding box center [217, 197] width 102 height 17
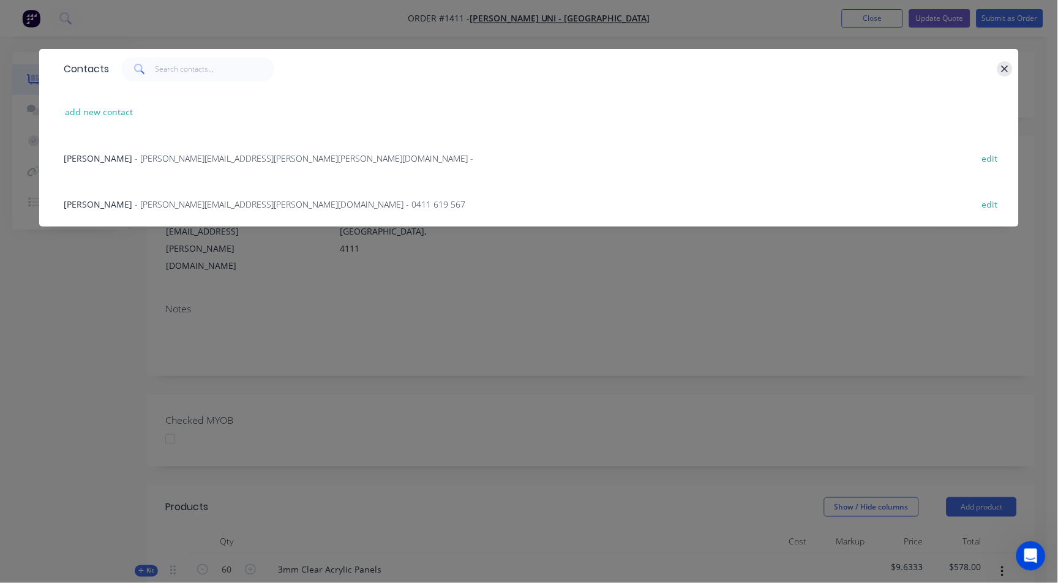
click at [1008, 68] on icon "button" at bounding box center [1005, 69] width 8 height 11
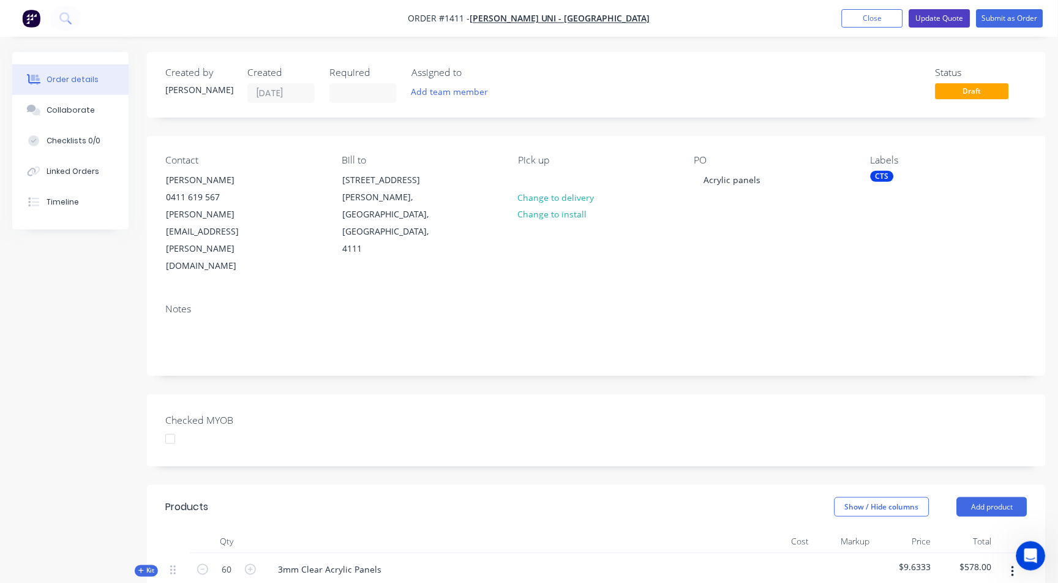
click at [950, 21] on button "Update Quote" at bounding box center [939, 18] width 61 height 18
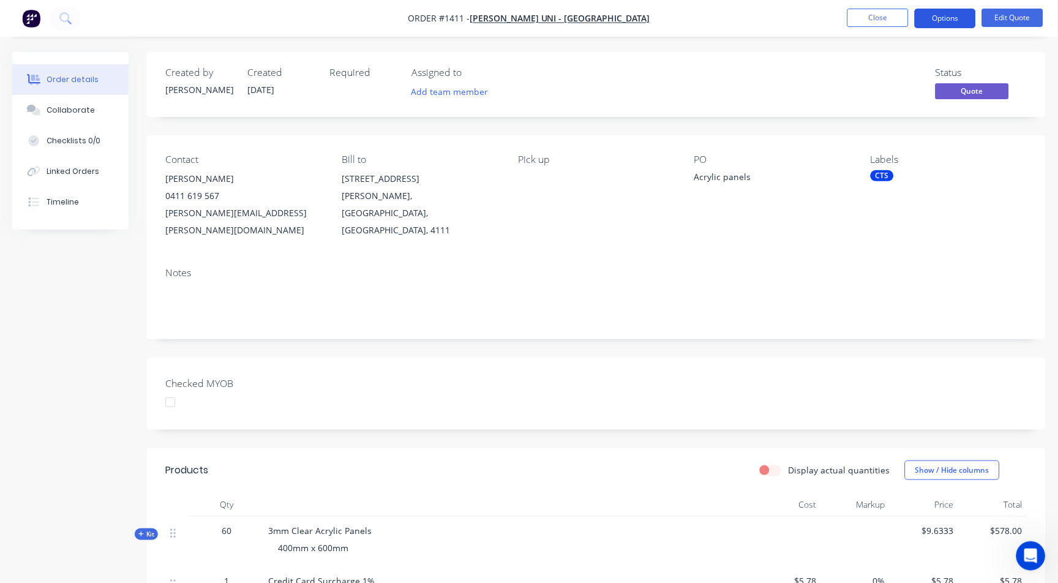
click at [945, 15] on button "Options" at bounding box center [944, 19] width 61 height 20
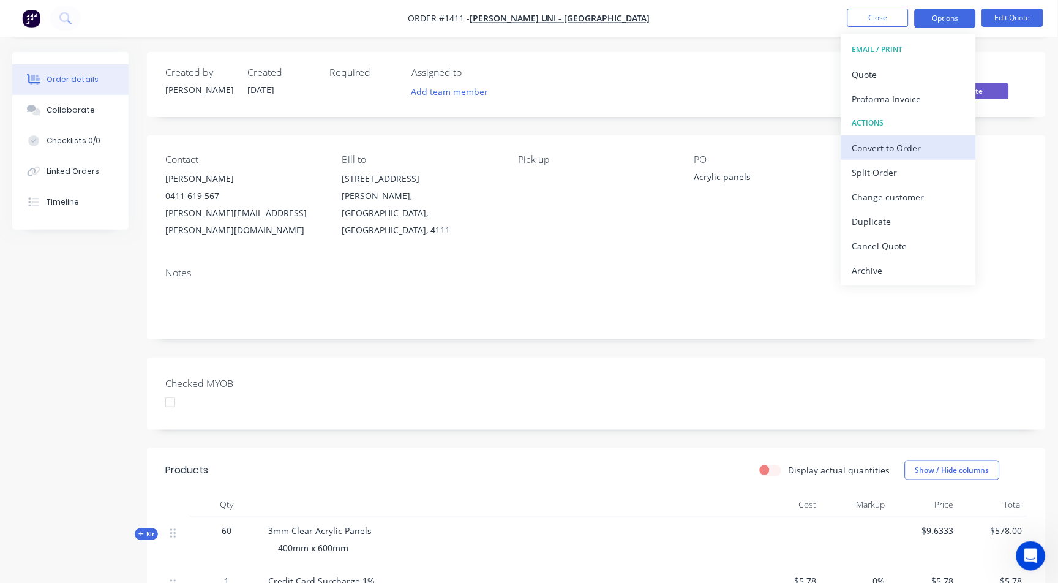
click at [914, 144] on div "Convert to Order" at bounding box center [908, 148] width 113 height 18
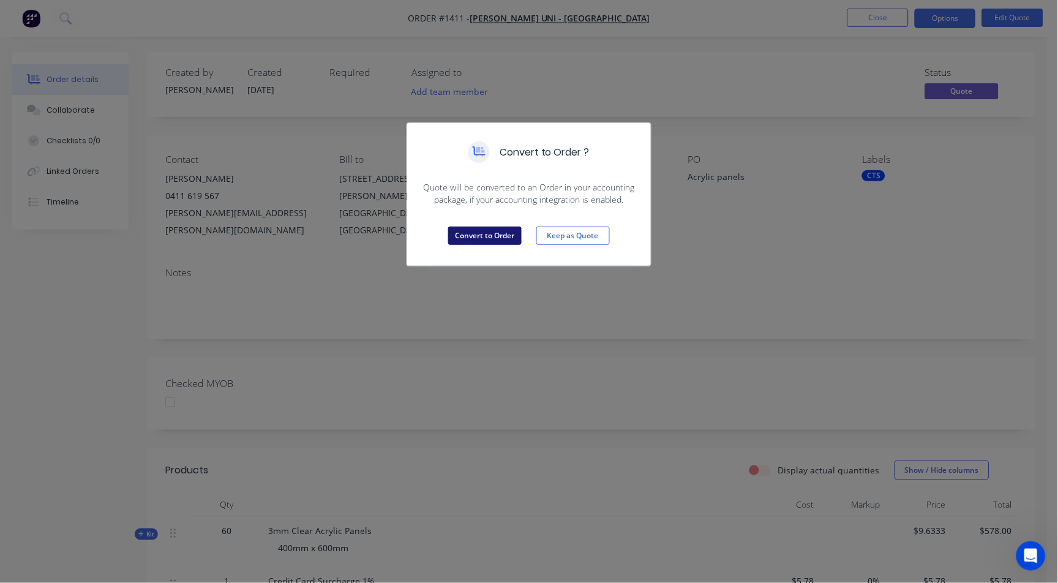
click at [483, 239] on button "Convert to Order" at bounding box center [484, 235] width 73 height 18
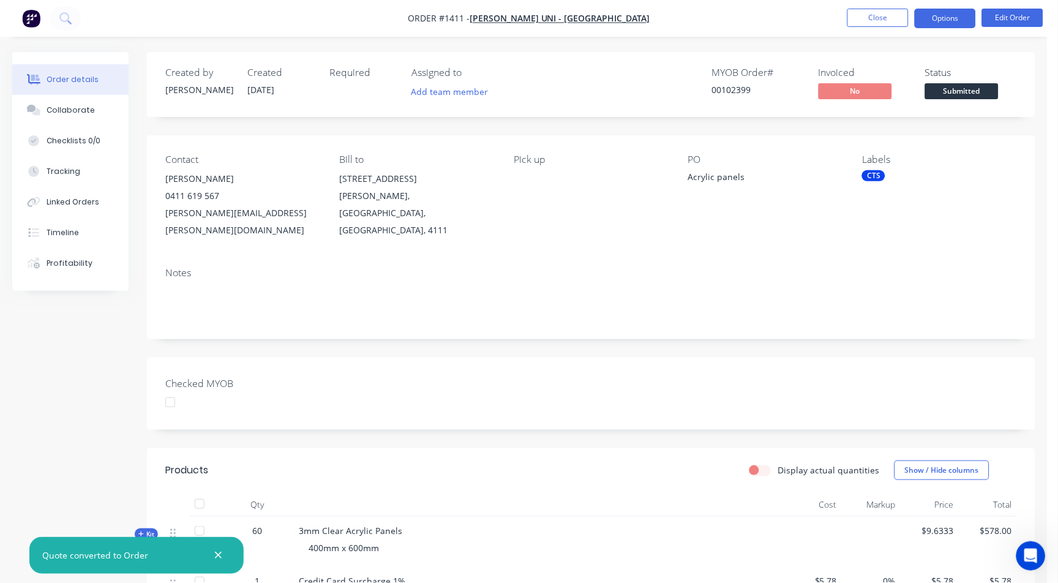
click at [948, 15] on button "Options" at bounding box center [944, 19] width 61 height 20
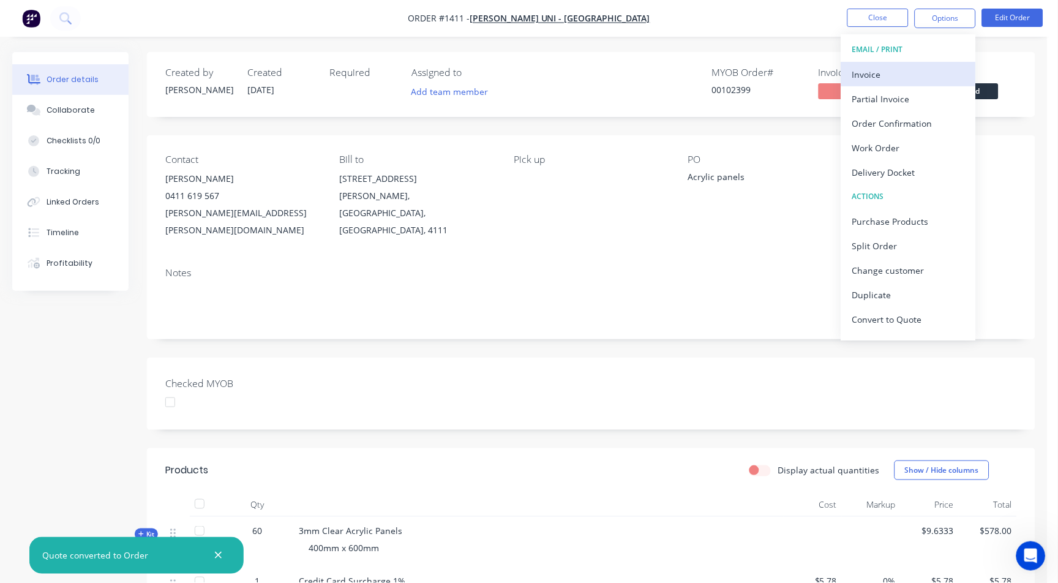
click at [872, 75] on div "Invoice" at bounding box center [908, 74] width 113 height 18
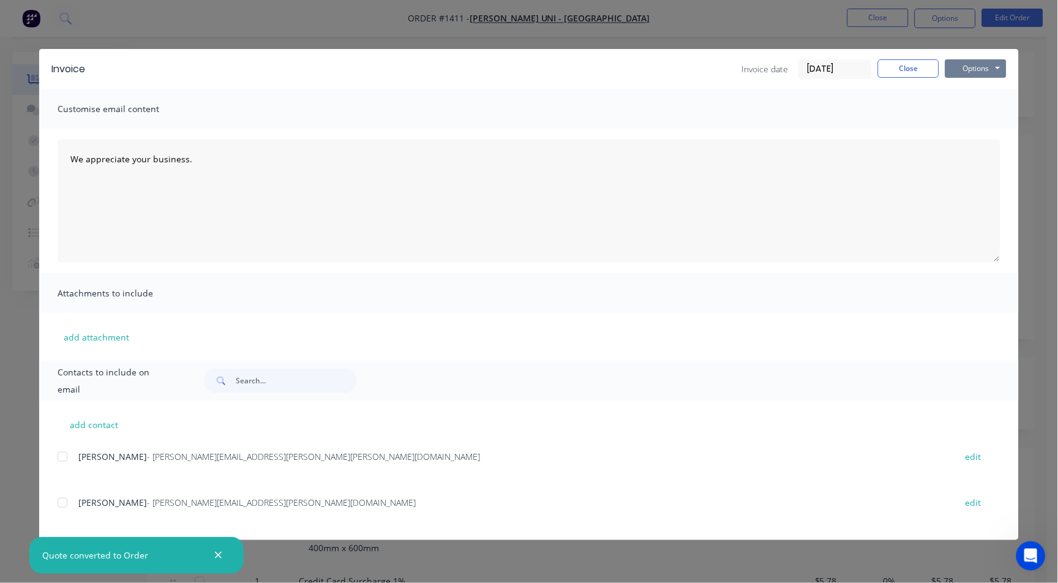
drag, startPoint x: 984, startPoint y: 66, endPoint x: 962, endPoint y: 78, distance: 24.9
click at [984, 66] on button "Options" at bounding box center [975, 68] width 61 height 18
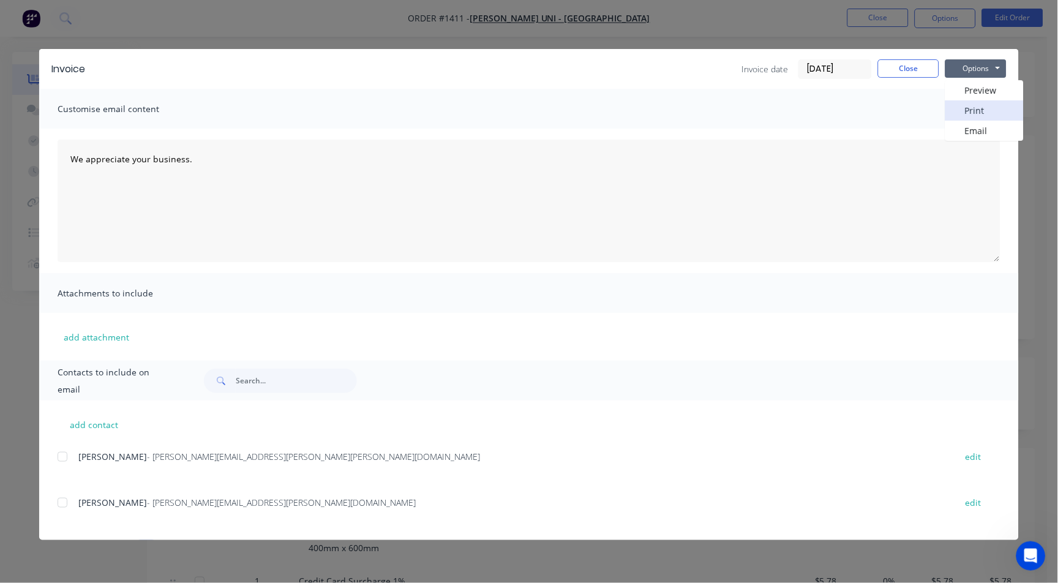
click at [973, 109] on button "Print" at bounding box center [984, 110] width 78 height 20
click at [919, 71] on button "Close" at bounding box center [908, 68] width 61 height 18
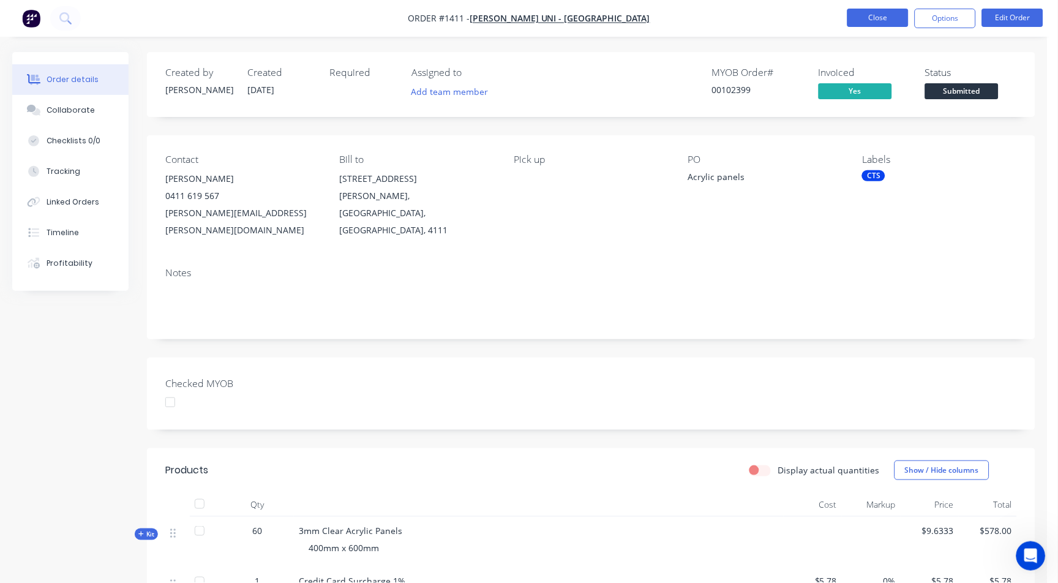
click at [894, 11] on nav "Order #1411 - Griffith Uni - Gold Coast Campus Close Options Edit Order" at bounding box center [529, 18] width 1058 height 37
click at [894, 12] on button "Close" at bounding box center [877, 18] width 61 height 18
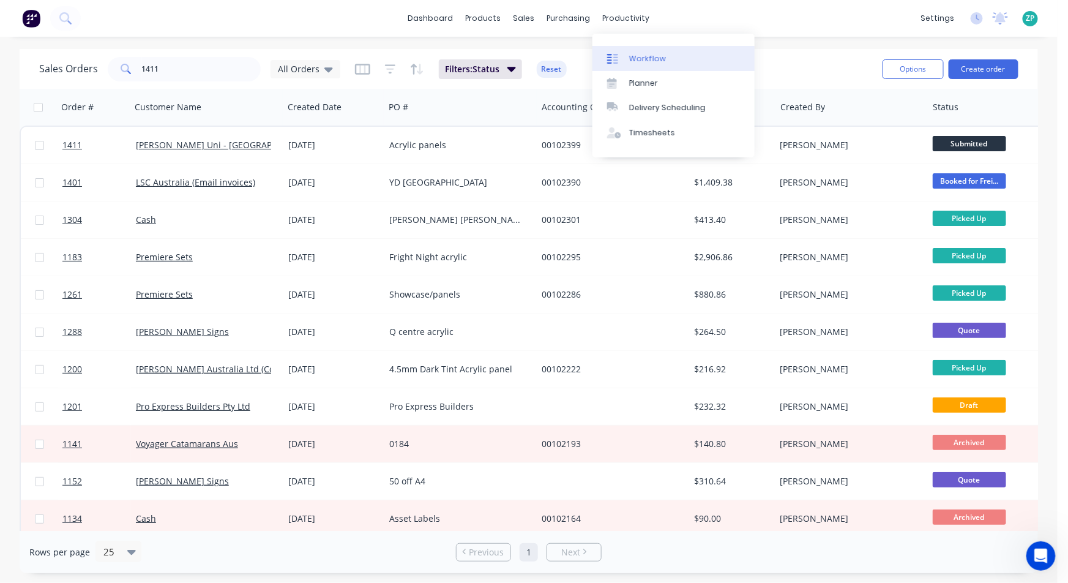
click at [639, 51] on link "Workflow" at bounding box center [674, 58] width 162 height 24
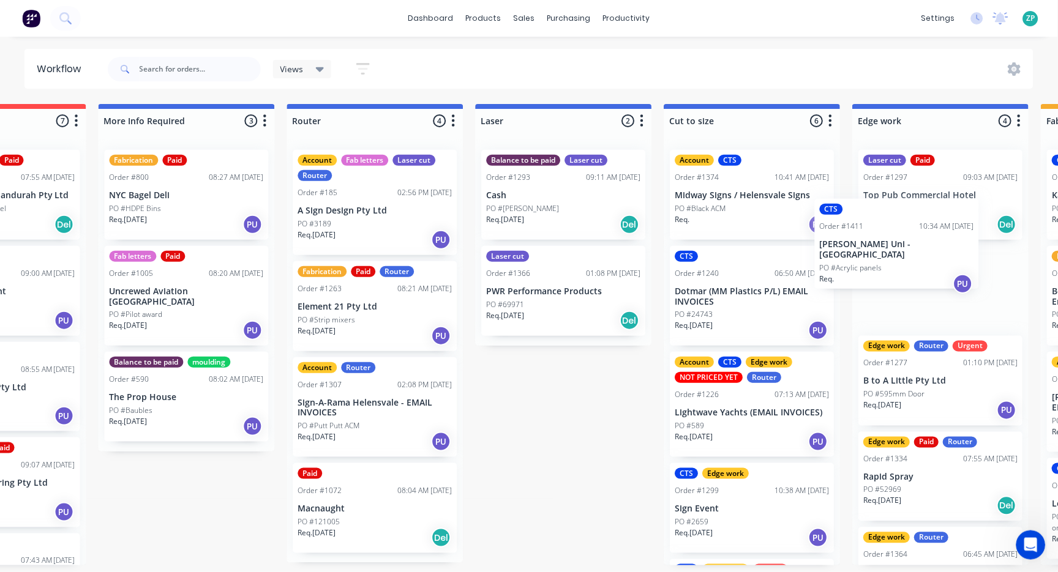
scroll to position [0, 497]
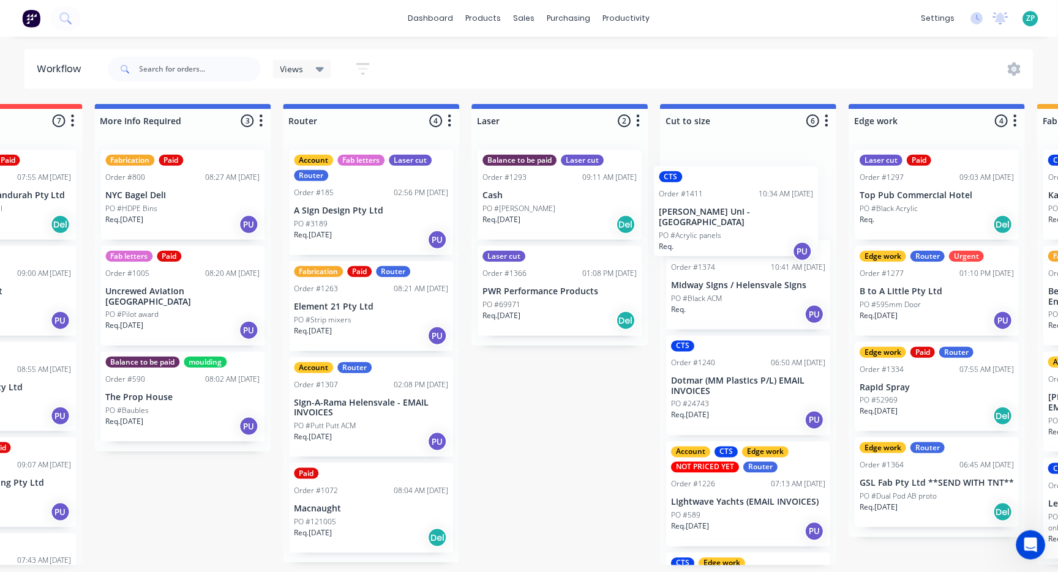
drag, startPoint x: 102, startPoint y: 197, endPoint x: 730, endPoint y: 218, distance: 628.4
click at [730, 219] on div "Submitted 1 Status colour #273444 hex #273444 Save Cancel Summaries Total order…" at bounding box center [958, 335] width 2929 height 462
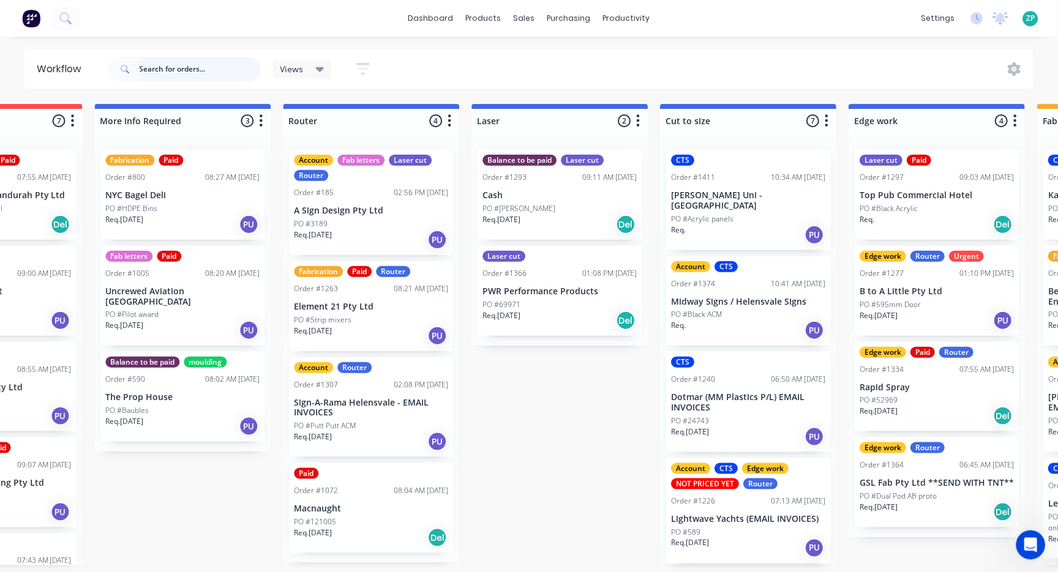
click at [184, 72] on input "text" at bounding box center [200, 69] width 121 height 24
type input "1"
type input "1411"
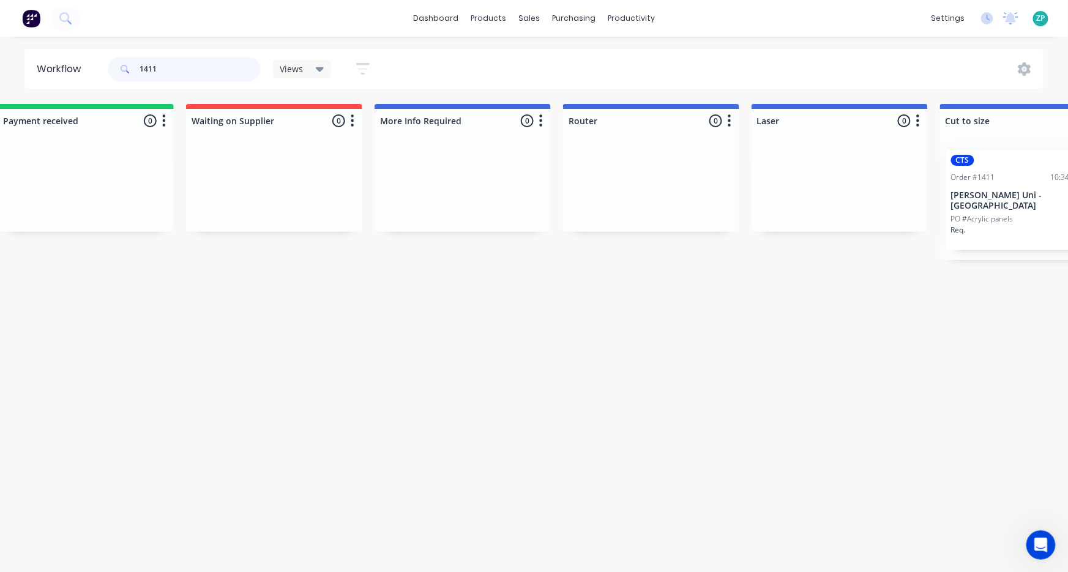
scroll to position [0, 224]
click at [1006, 225] on div "Req. PU" at bounding box center [1021, 235] width 154 height 21
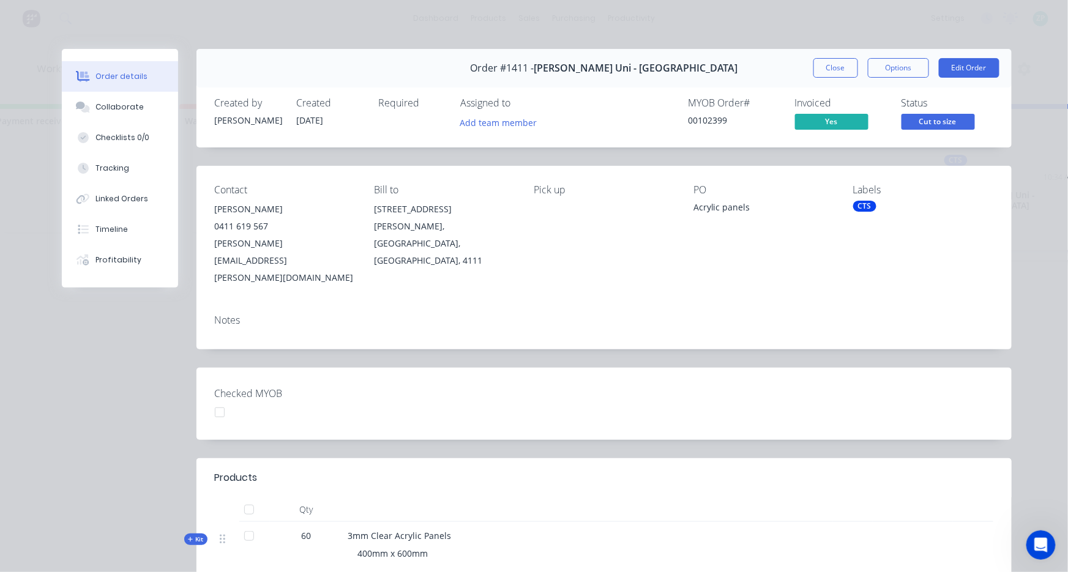
click at [249, 232] on div "0411 619 567" at bounding box center [285, 226] width 140 height 17
drag, startPoint x: 208, startPoint y: 246, endPoint x: 308, endPoint y: 245, distance: 101.0
click at [308, 245] on div "Contact Jason Urech 0411 619 567 j.urech@griffith.edu.au Bill to 170 Kessels Ro…" at bounding box center [603, 235] width 815 height 139
copy div "j.urech@griffith.edu.au"
drag, startPoint x: 840, startPoint y: 65, endPoint x: 908, endPoint y: 103, distance: 78.1
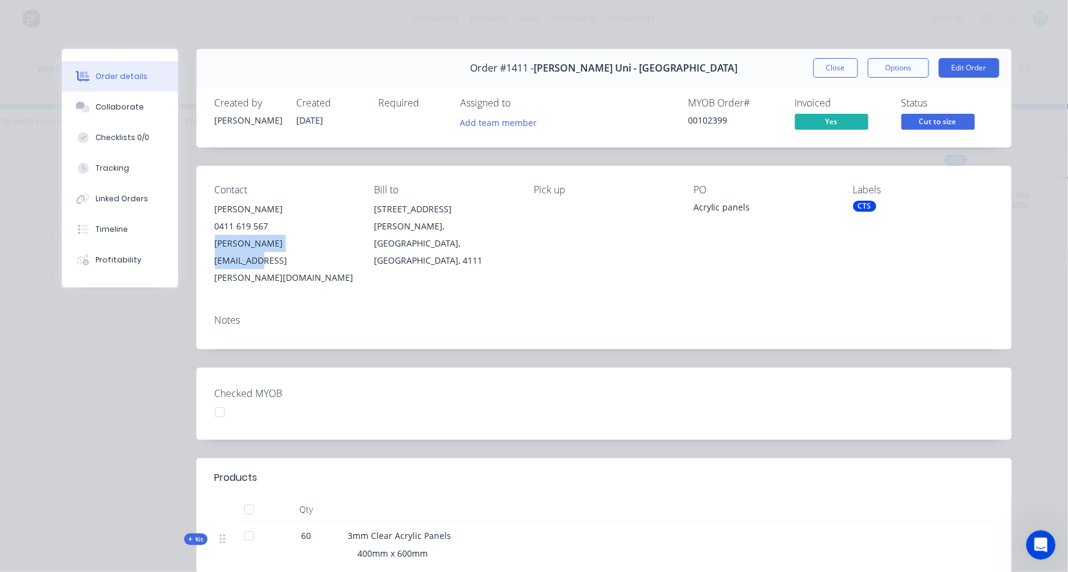
click at [840, 65] on button "Close" at bounding box center [835, 68] width 45 height 20
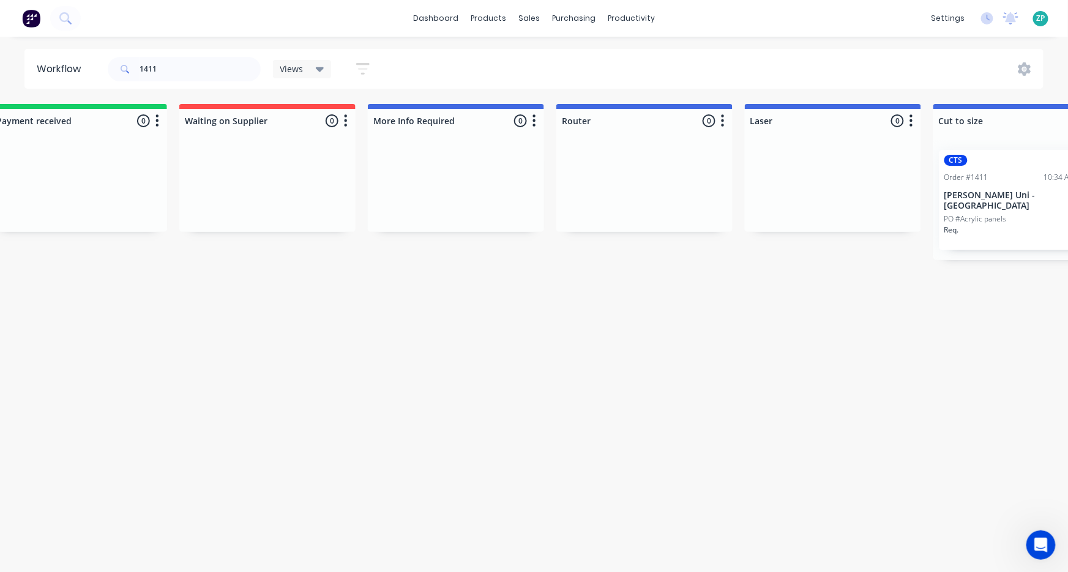
click at [1044, 214] on div "PO #Acrylic panels" at bounding box center [1021, 219] width 154 height 11
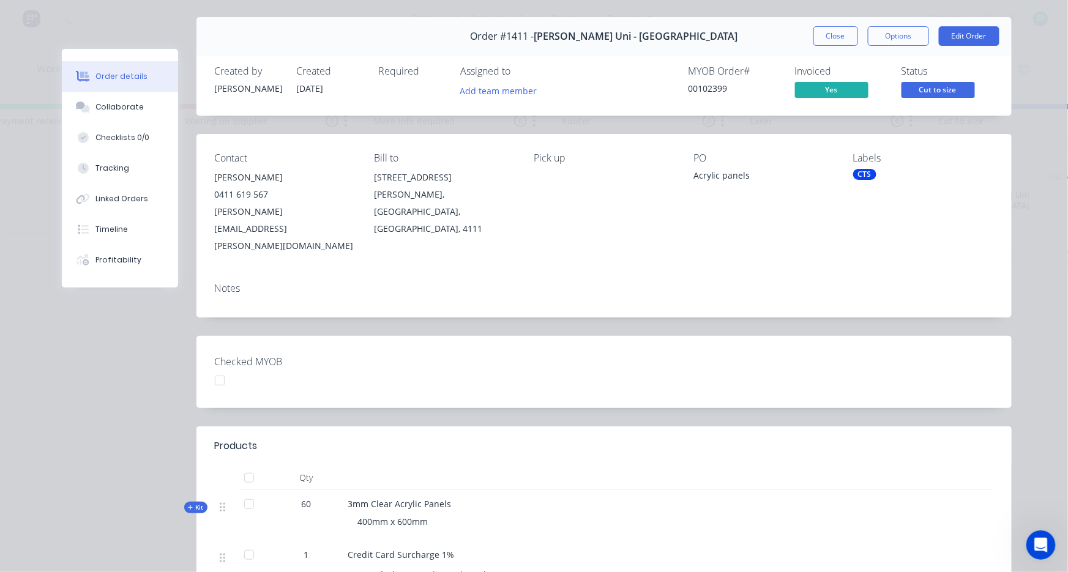
scroll to position [0, 0]
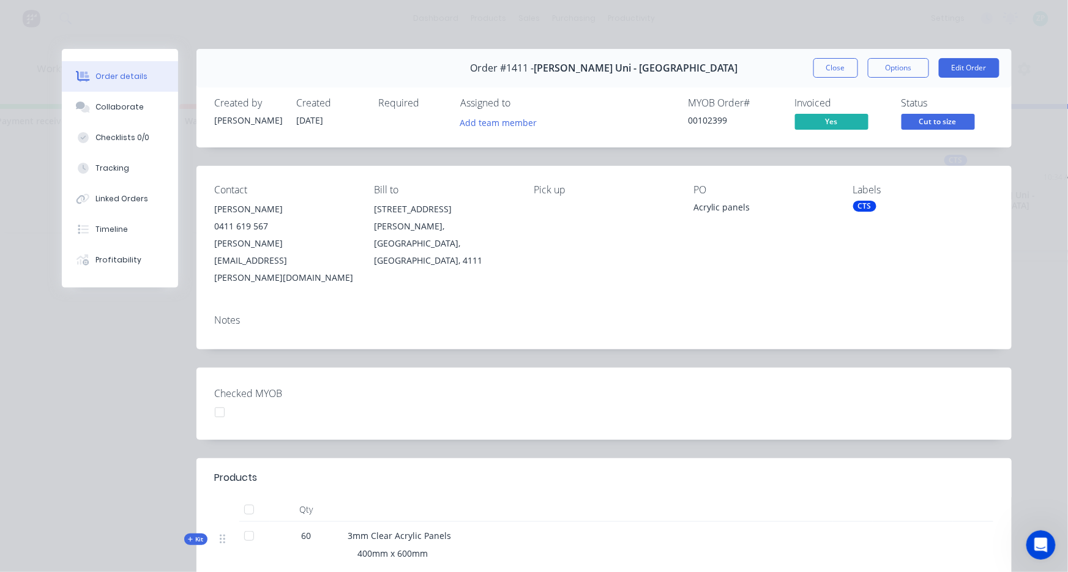
click at [836, 59] on button "Close" at bounding box center [835, 68] width 45 height 20
